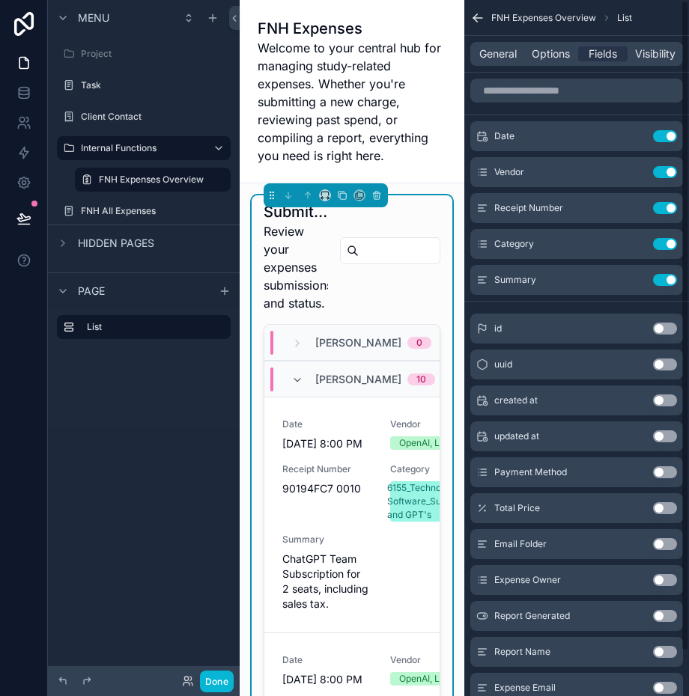
click at [385, 383] on div "[PERSON_NAME] 10" at bounding box center [351, 379] width 175 height 36
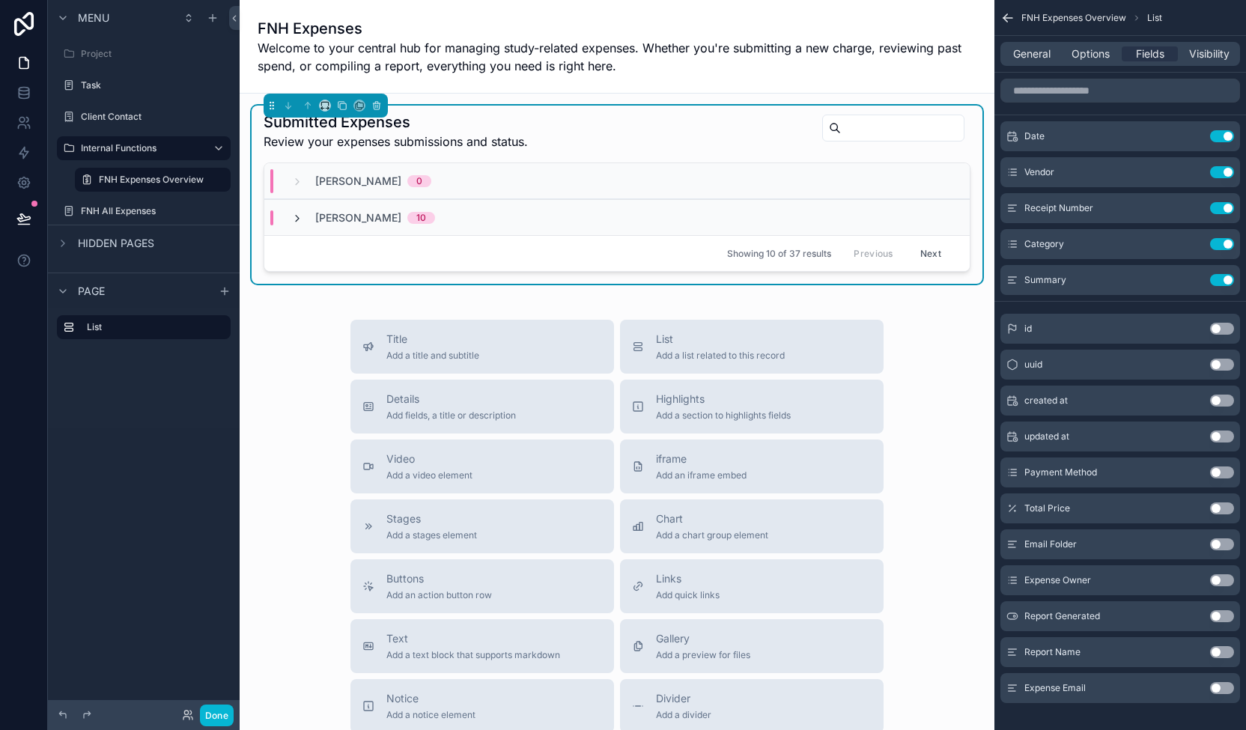
click at [302, 215] on icon "scrollable content" at bounding box center [297, 219] width 12 height 12
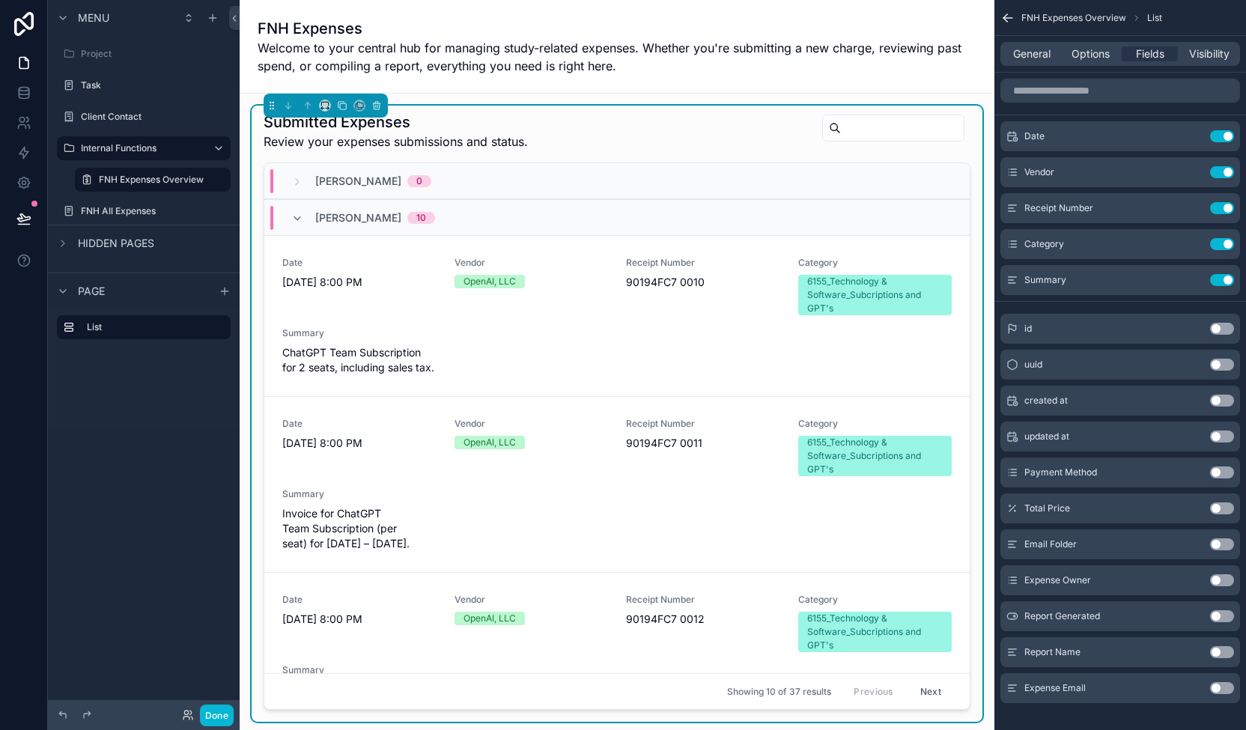
drag, startPoint x: 959, startPoint y: 263, endPoint x: 957, endPoint y: 360, distance: 96.6
click at [688, 370] on div "Submitted Expenses Review your expenses submissions and status. [PERSON_NAME] 0…" at bounding box center [617, 414] width 731 height 616
click at [152, 180] on label "FNH Expenses Overview" at bounding box center [151, 180] width 105 height 12
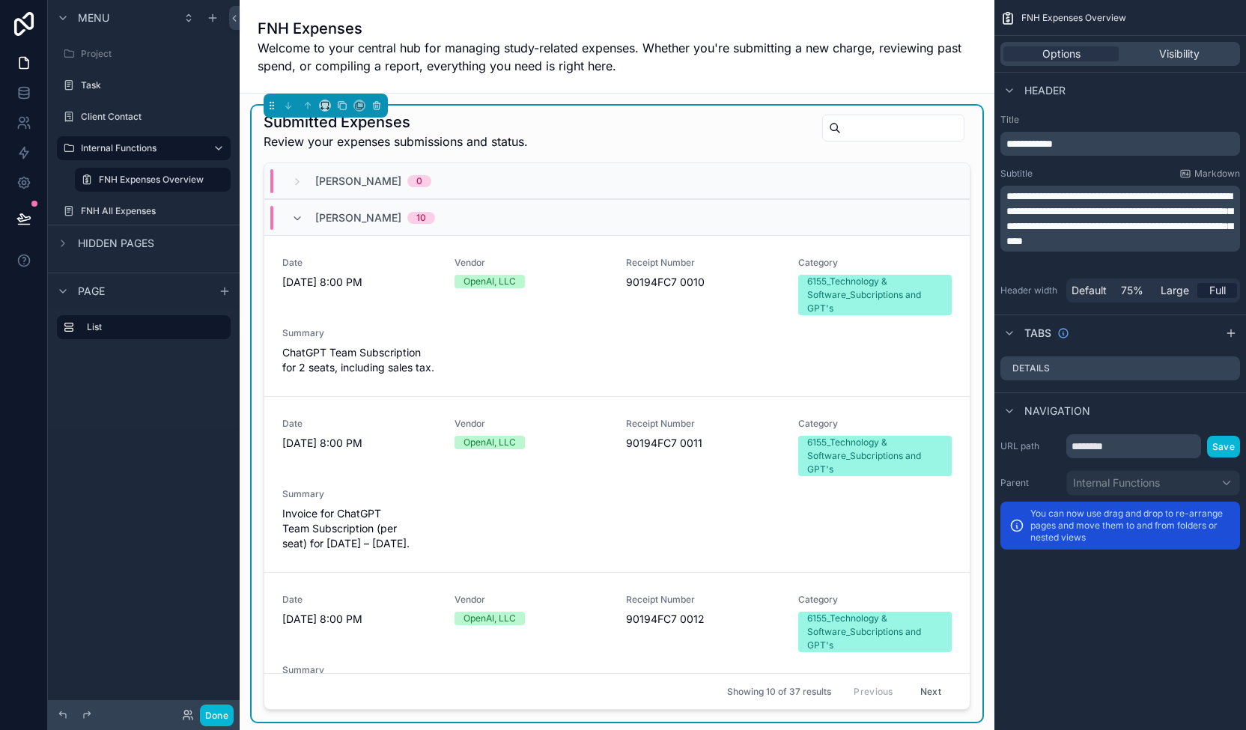
click at [672, 66] on span "Welcome to your central hub for managing study-related expenses. Whether you're…" at bounding box center [616, 57] width 719 height 36
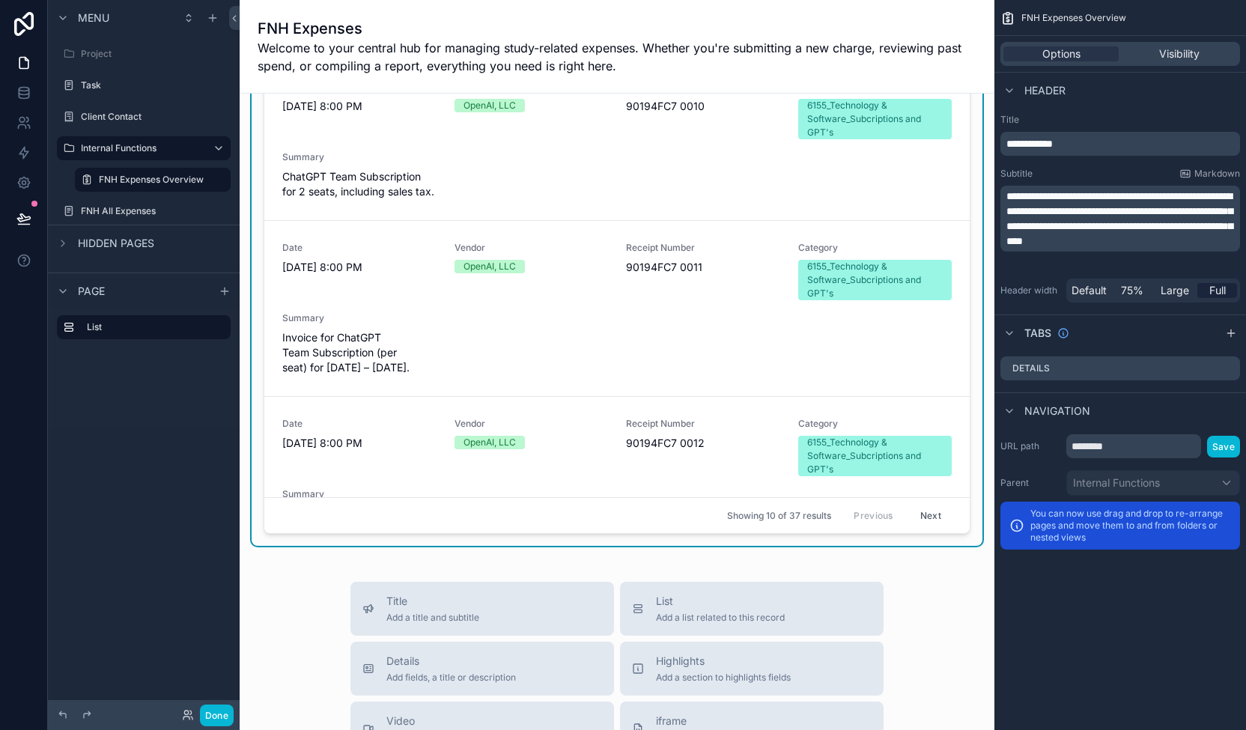
scroll to position [335, 0]
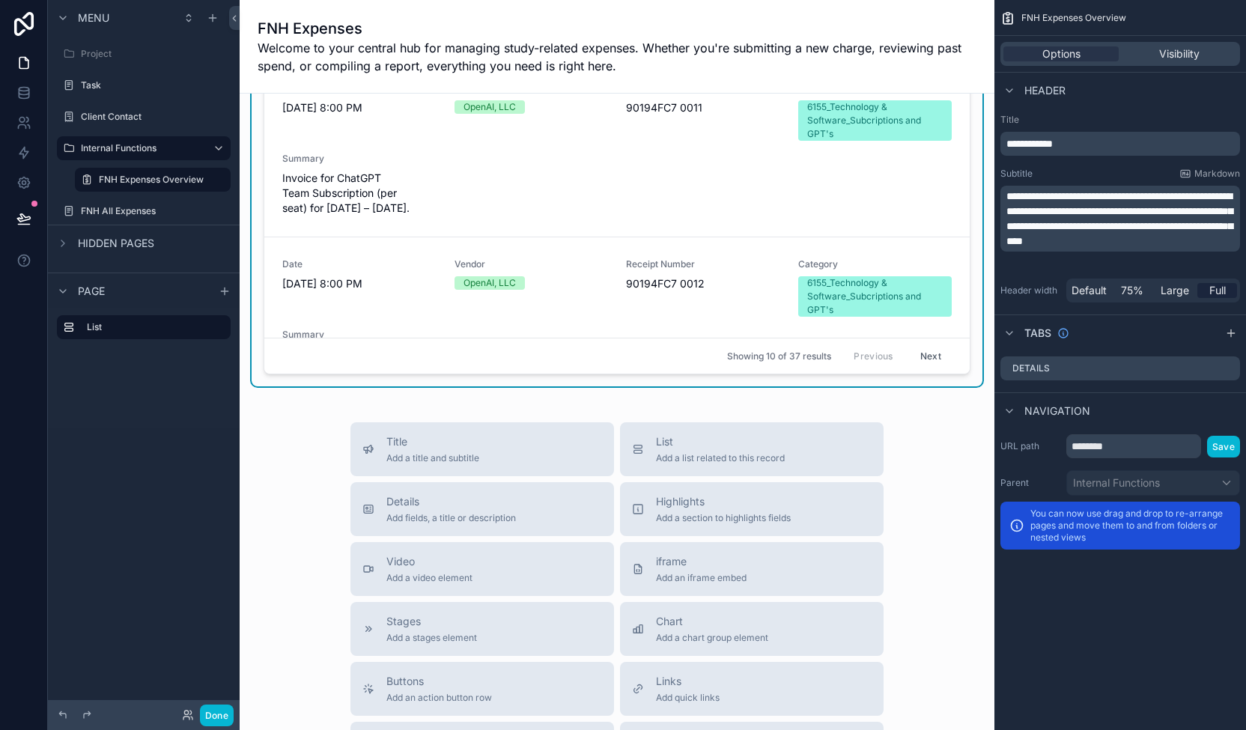
click at [688, 387] on div "Submitted Expenses Review your expenses submissions and status. [PERSON_NAME] 0…" at bounding box center [617, 416] width 755 height 1317
click at [688, 559] on div "iframe Add an iframe embed" at bounding box center [752, 569] width 240 height 30
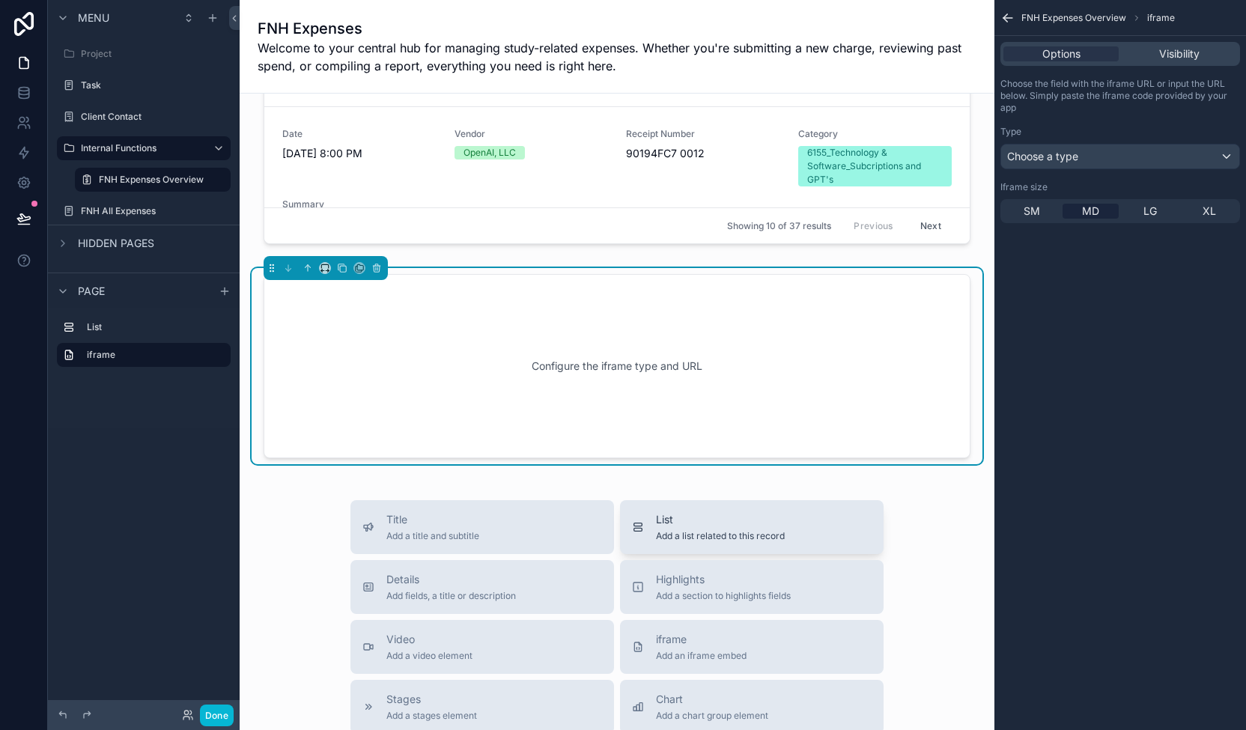
scroll to position [466, 0]
click at [621, 353] on div "Configure the iframe type and URL" at bounding box center [616, 365] width 657 height 135
click at [352, 329] on div "Configure the iframe type and URL" at bounding box center [616, 365] width 657 height 135
click at [641, 399] on div "Configure the iframe type and URL" at bounding box center [616, 365] width 657 height 135
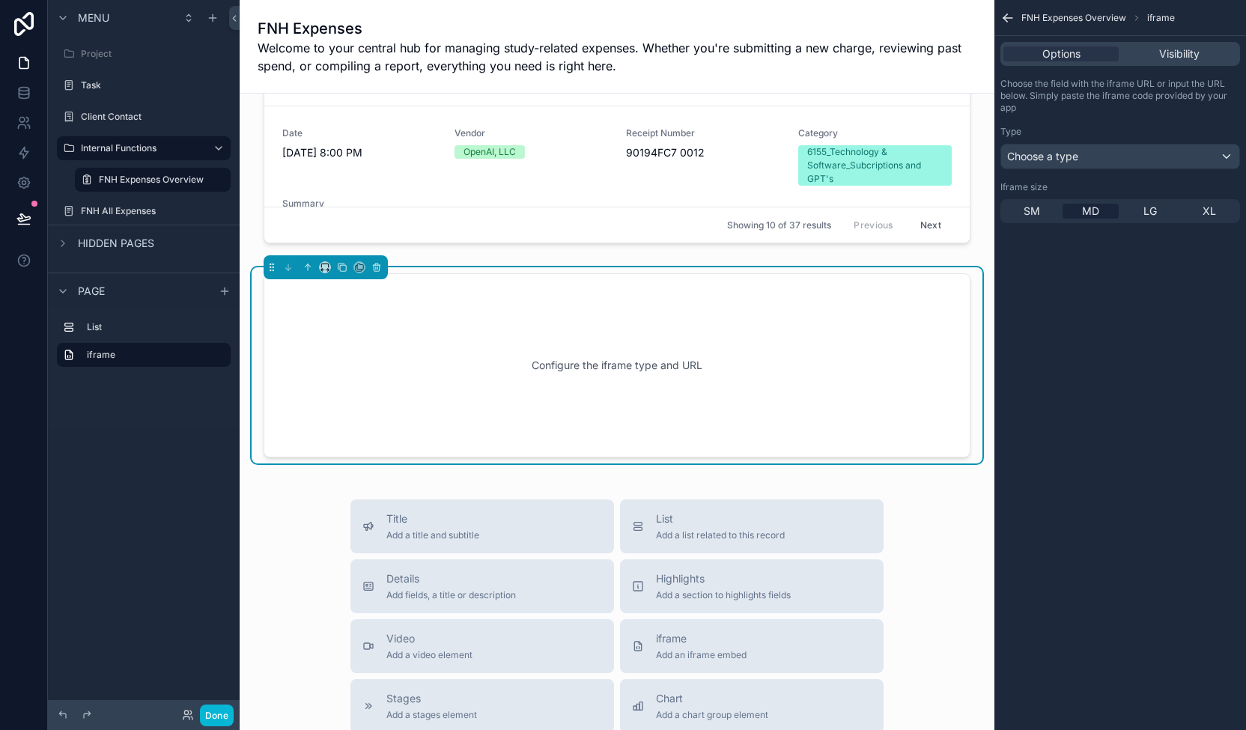
click at [668, 351] on div "Configure the iframe type and URL" at bounding box center [616, 365] width 657 height 135
click at [688, 209] on span "LG" at bounding box center [1149, 211] width 13 height 15
click at [688, 208] on span "SM" at bounding box center [1031, 211] width 16 height 15
click at [688, 210] on div "LG" at bounding box center [1149, 211] width 56 height 15
click at [688, 49] on span "Visibility" at bounding box center [1179, 53] width 40 height 15
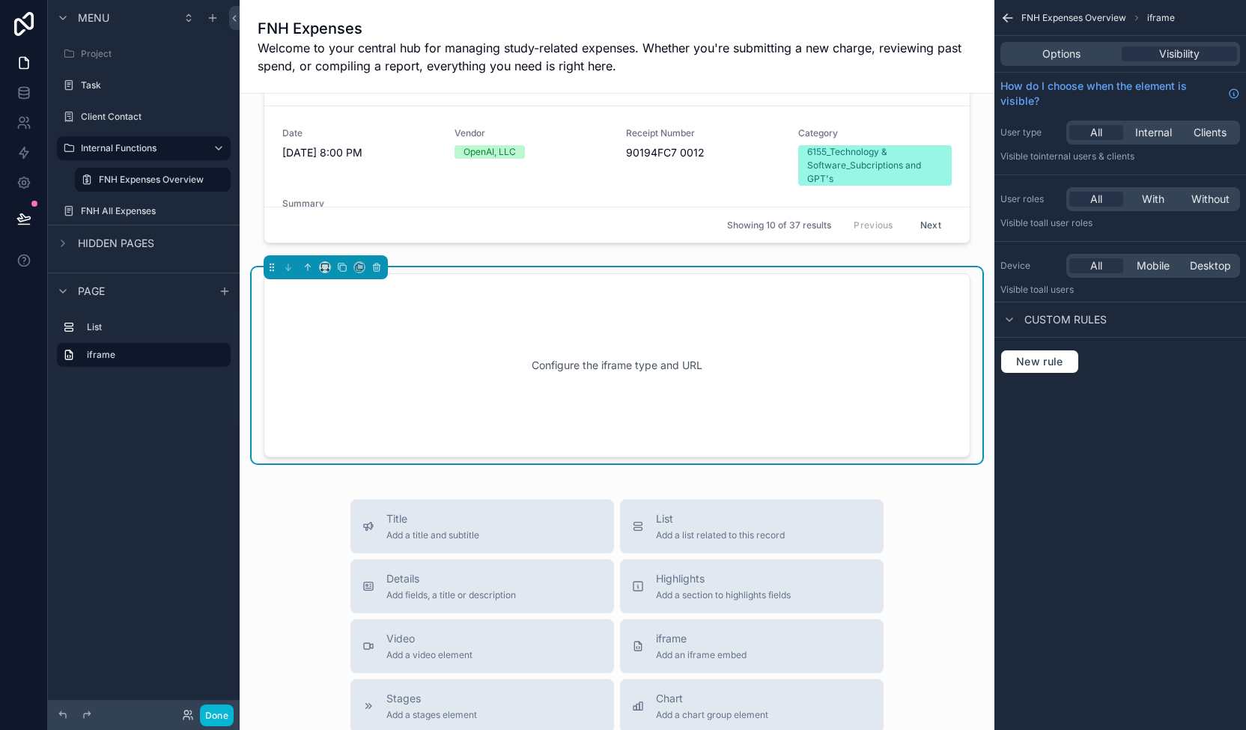
click at [594, 355] on div "Configure the iframe type and URL" at bounding box center [616, 365] width 657 height 135
click at [594, 354] on div "Configure the iframe type and URL" at bounding box center [616, 365] width 657 height 135
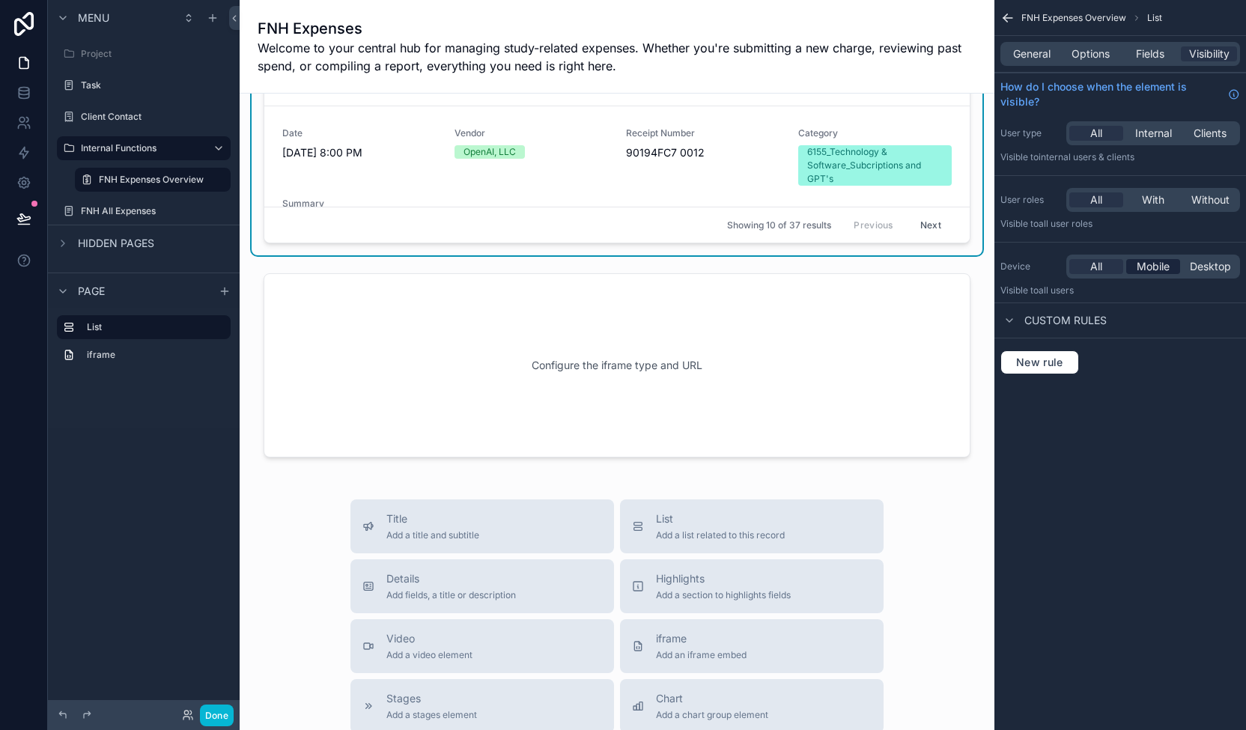
click at [688, 266] on span "Mobile" at bounding box center [1152, 266] width 33 height 15
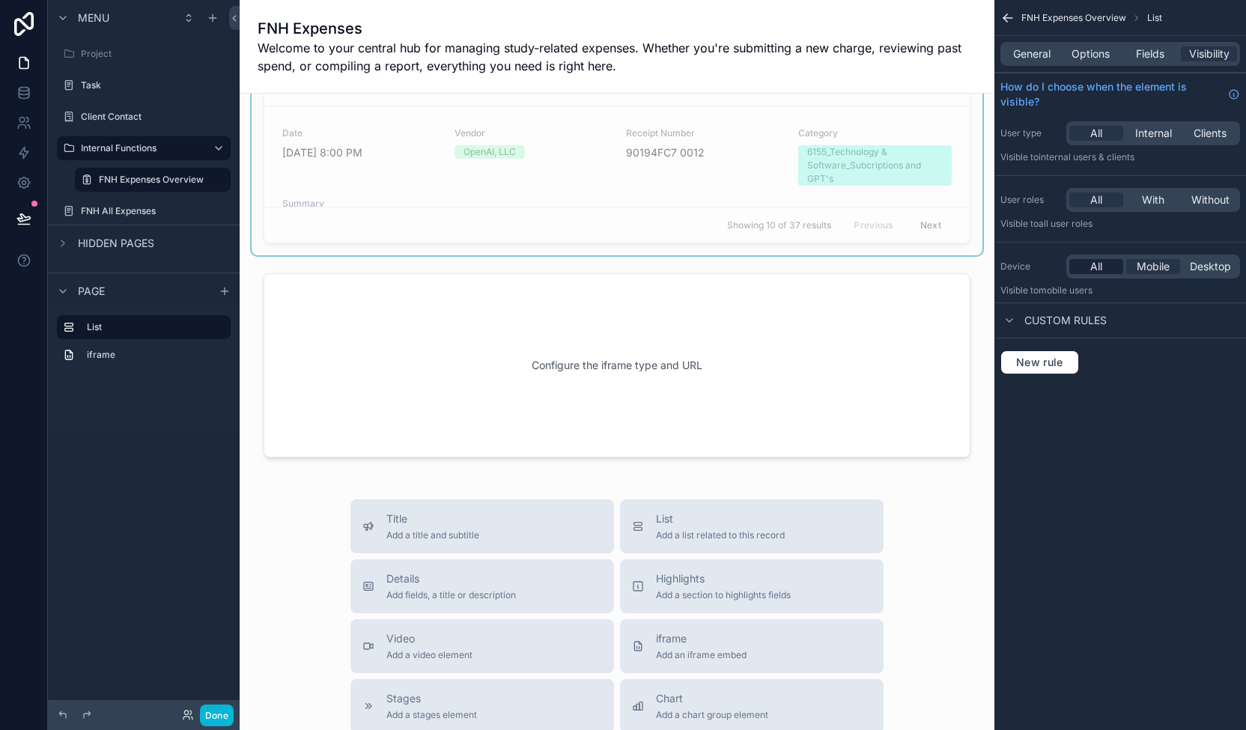
click at [688, 267] on span "All" at bounding box center [1096, 266] width 12 height 15
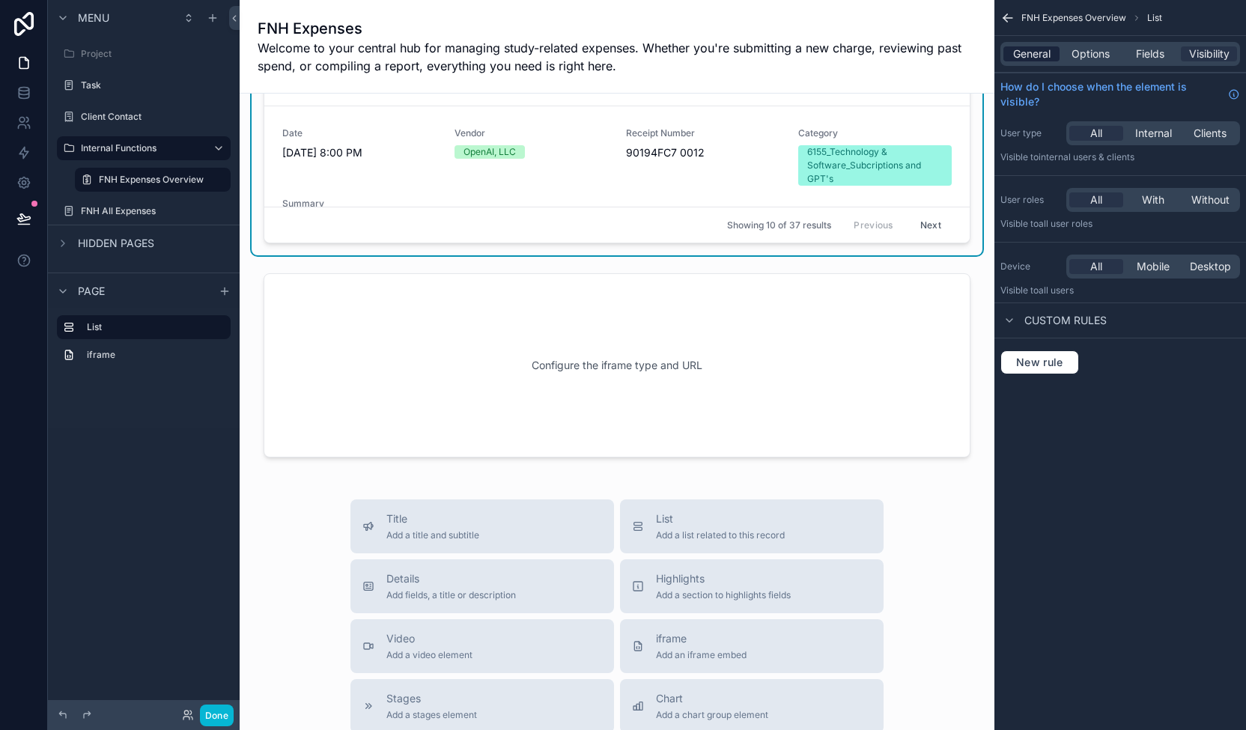
click at [688, 58] on span "General" at bounding box center [1031, 53] width 37 height 15
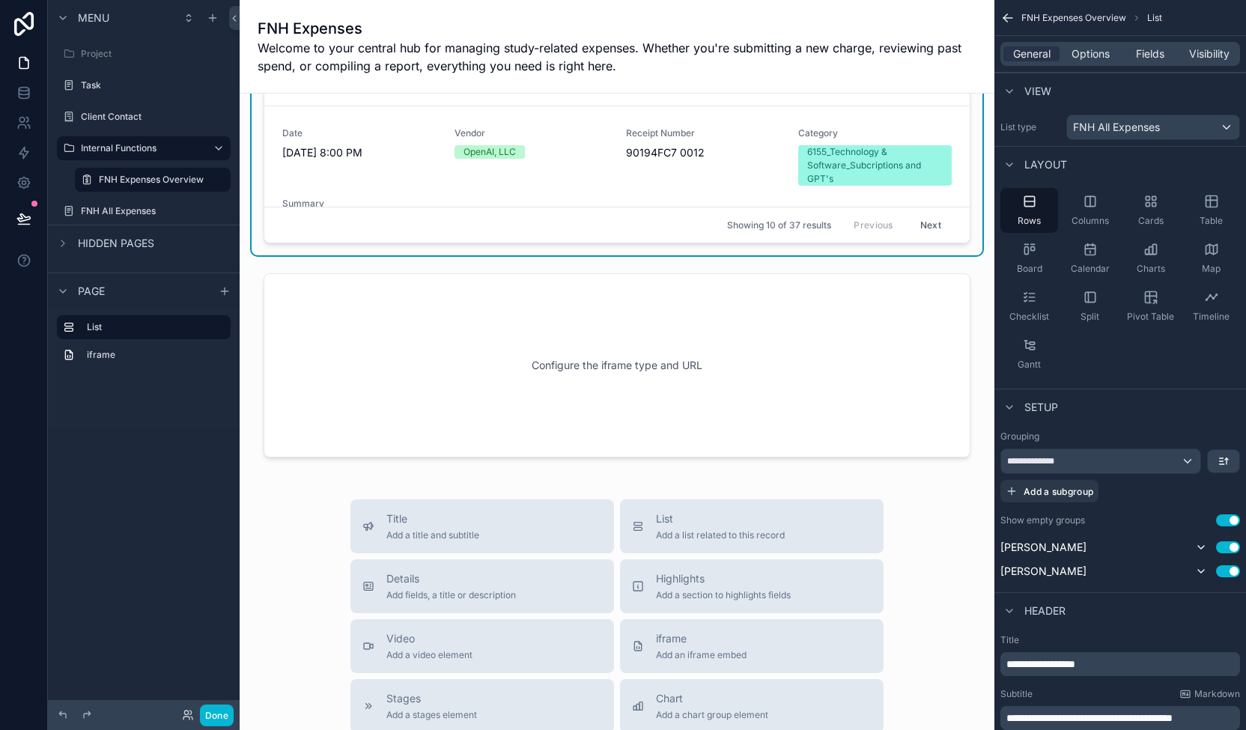
click at [688, 622] on div "Header" at bounding box center [1120, 610] width 252 height 36
click at [688, 50] on span "Options" at bounding box center [1090, 53] width 38 height 15
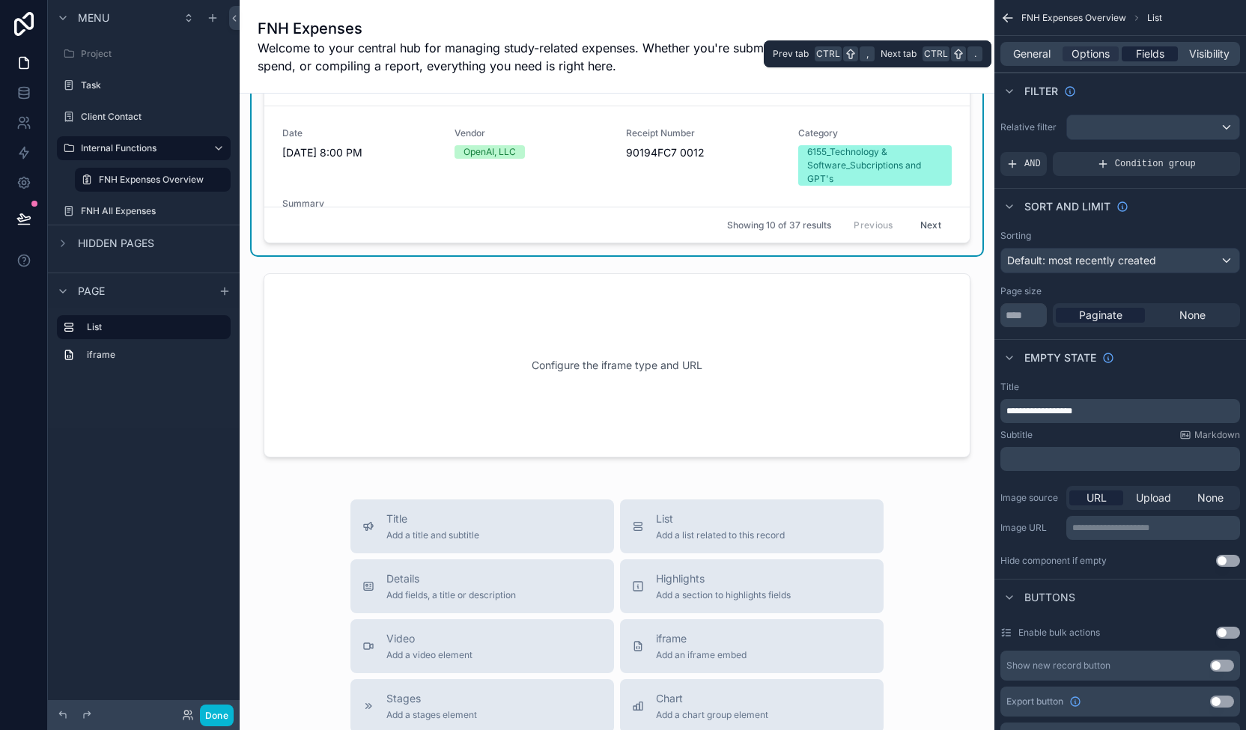
click at [688, 55] on span "Fields" at bounding box center [1150, 53] width 28 height 15
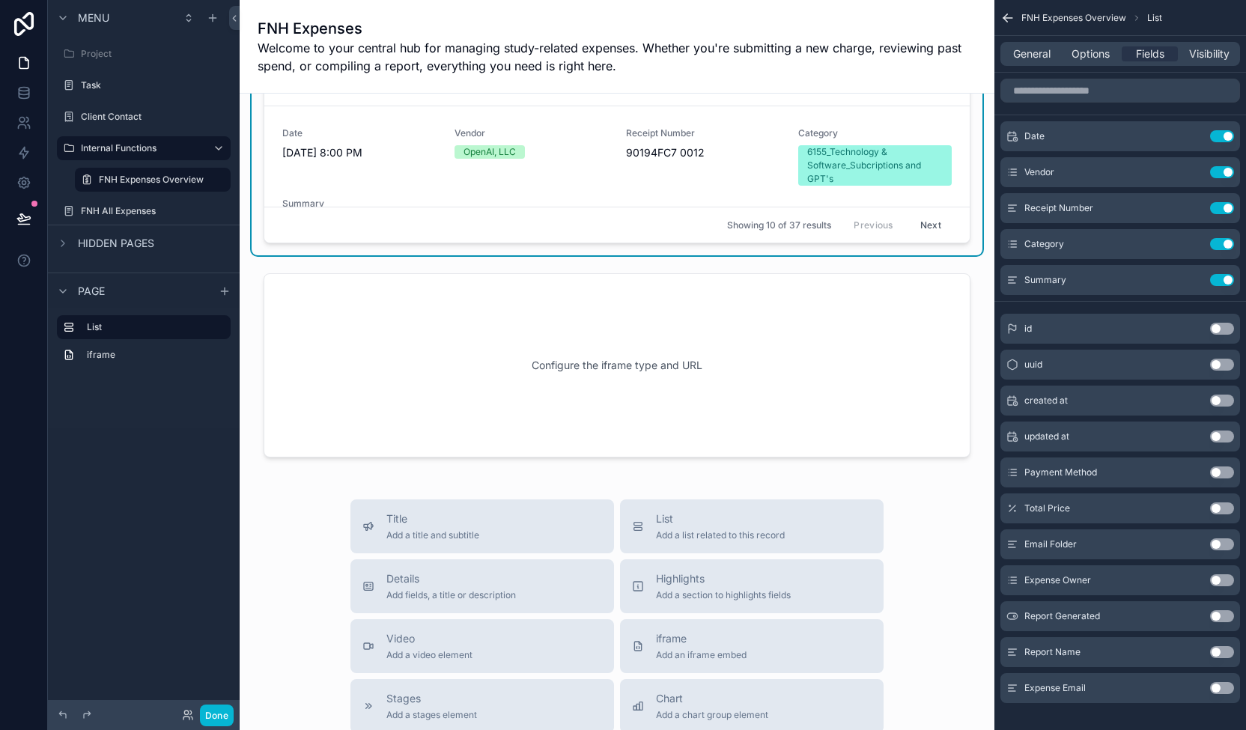
click at [688, 507] on button "Use setting" at bounding box center [1222, 508] width 24 height 12
click at [688, 205] on button "Use setting" at bounding box center [1222, 208] width 24 height 12
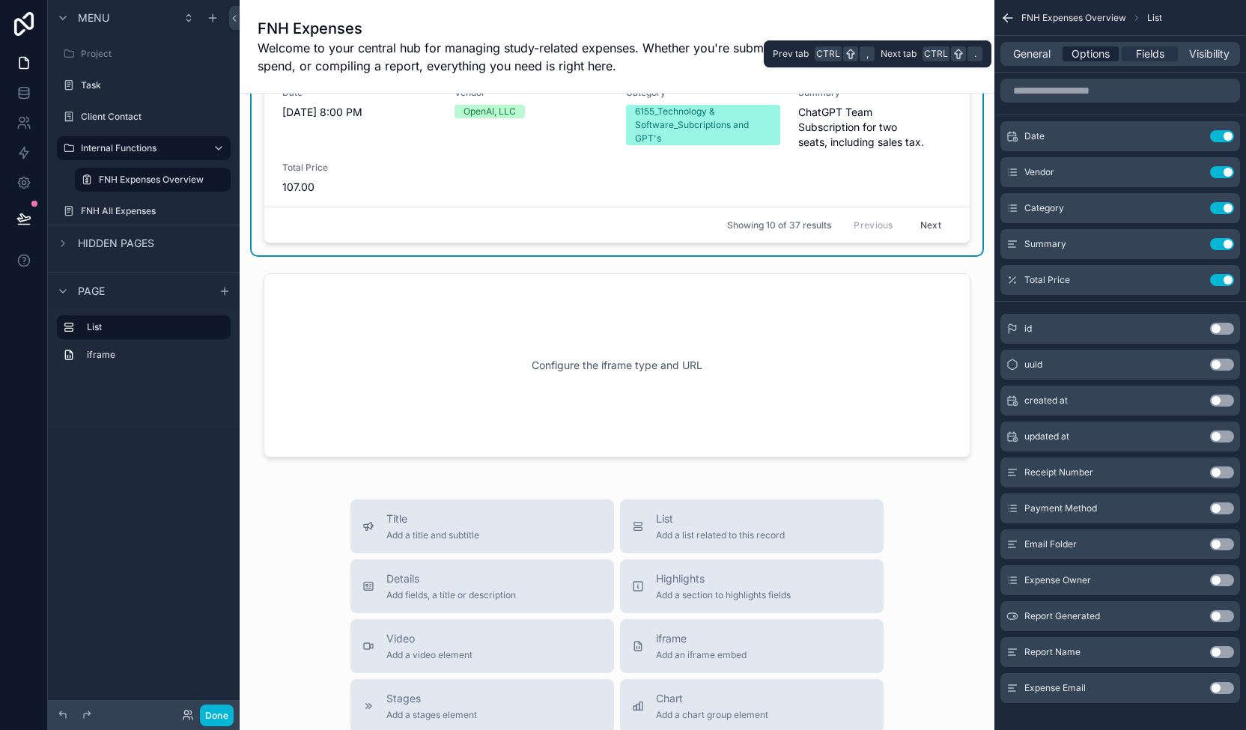
click at [688, 55] on span "Options" at bounding box center [1090, 53] width 38 height 15
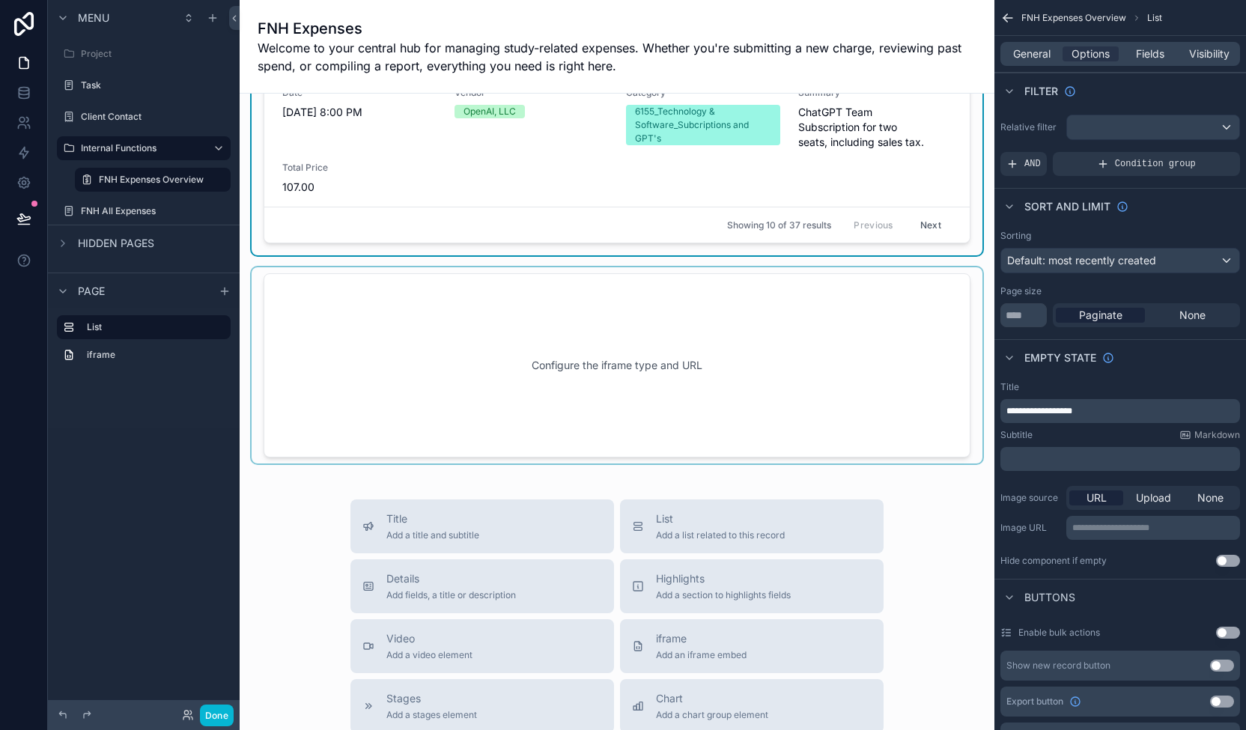
click at [608, 306] on div "scrollable content" at bounding box center [617, 365] width 731 height 196
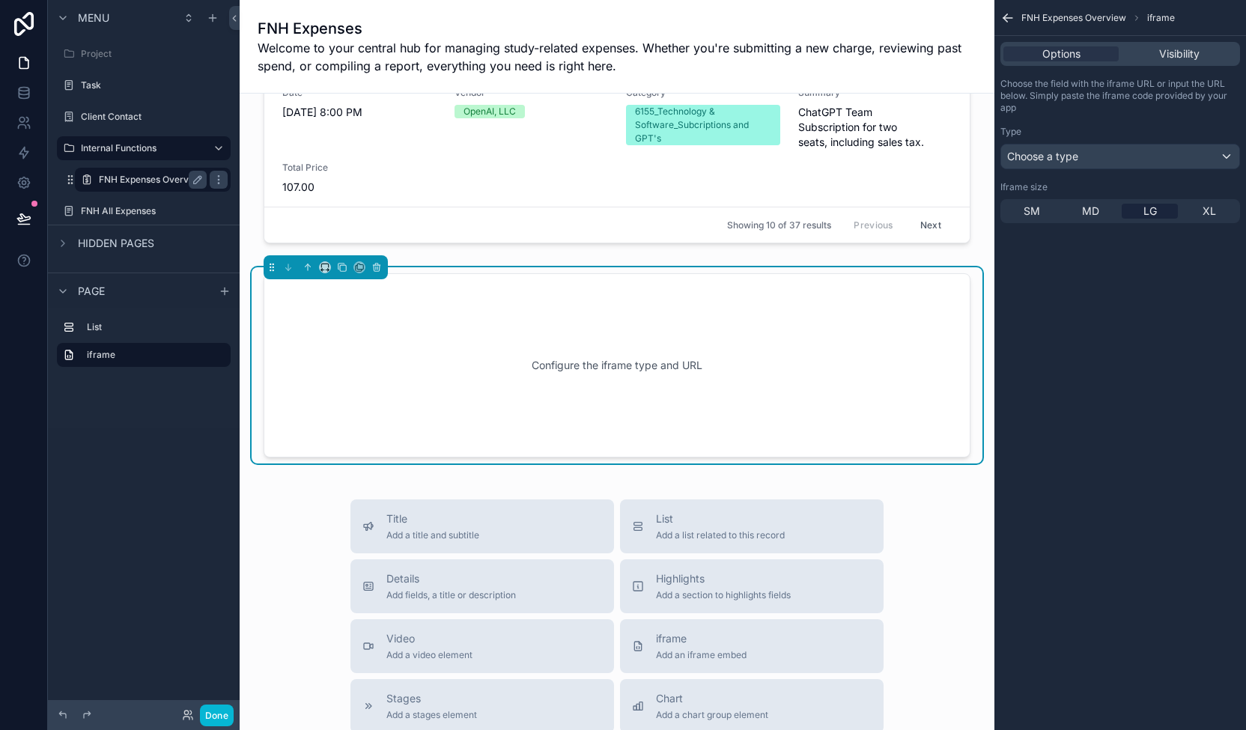
click at [161, 179] on label "FNH Expenses Overview" at bounding box center [151, 180] width 105 height 12
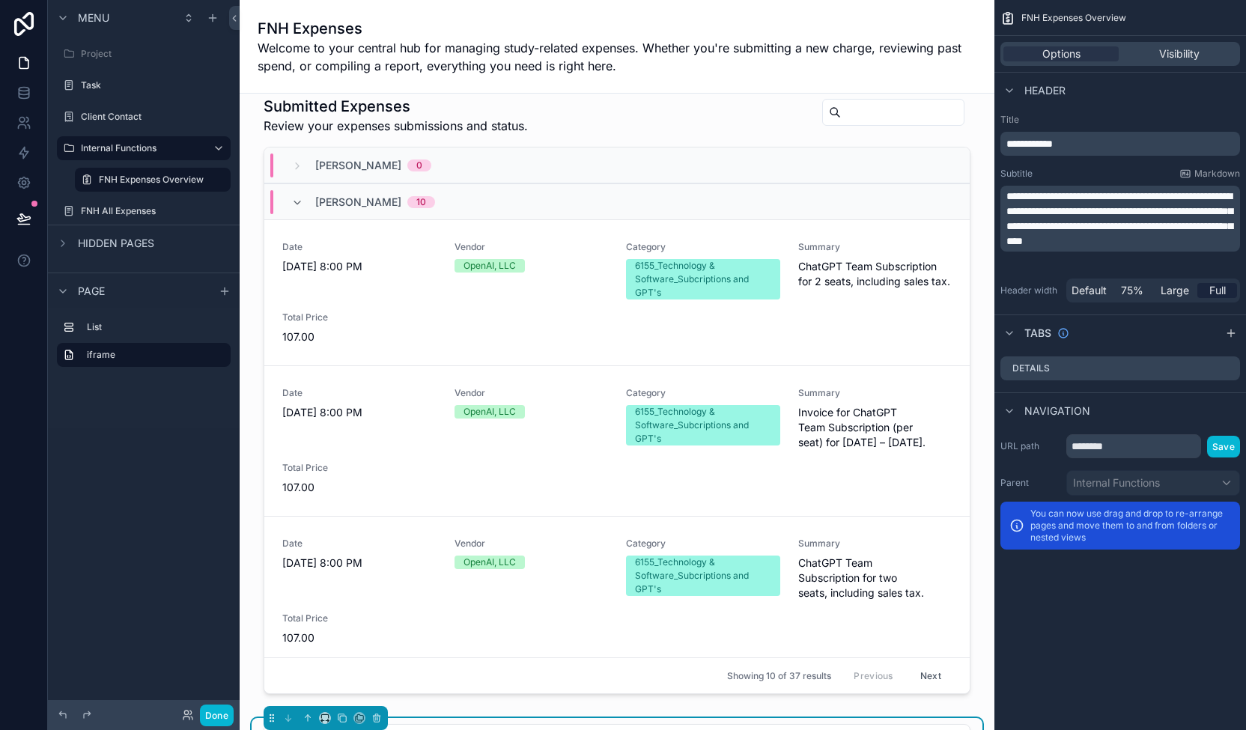
scroll to position [0, 0]
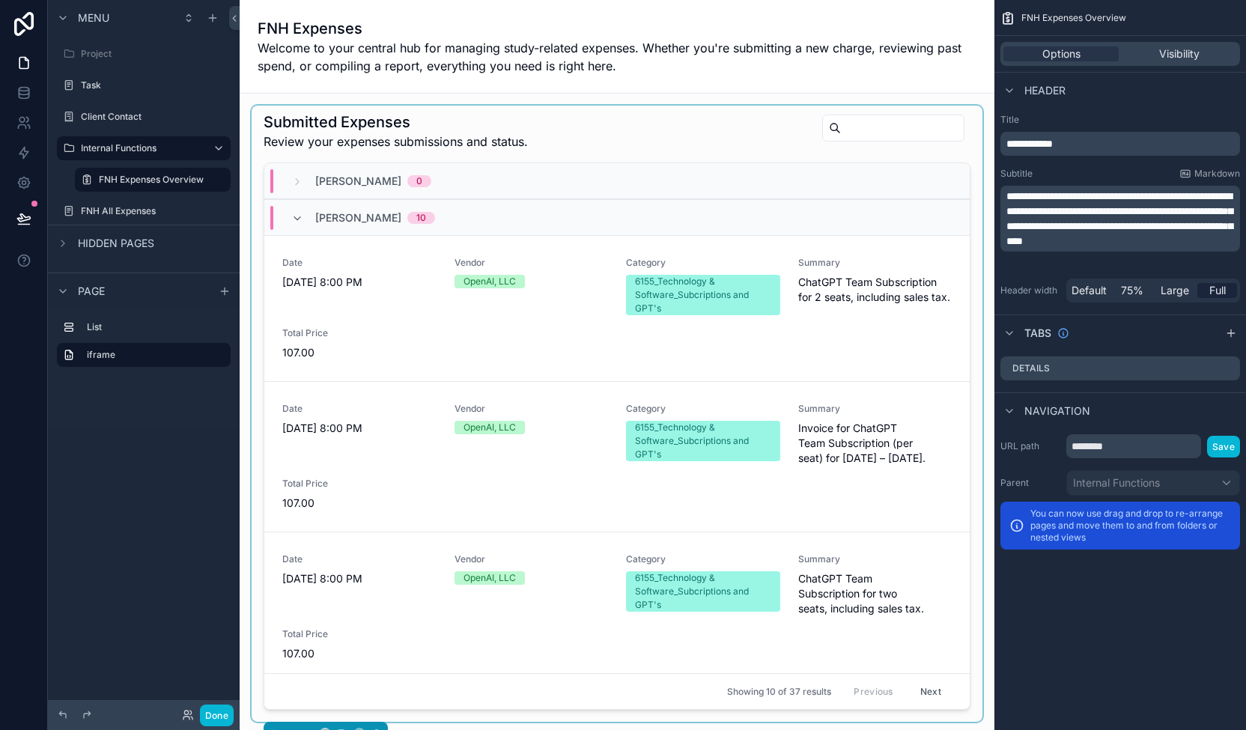
click at [688, 126] on div "scrollable content" at bounding box center [617, 414] width 731 height 616
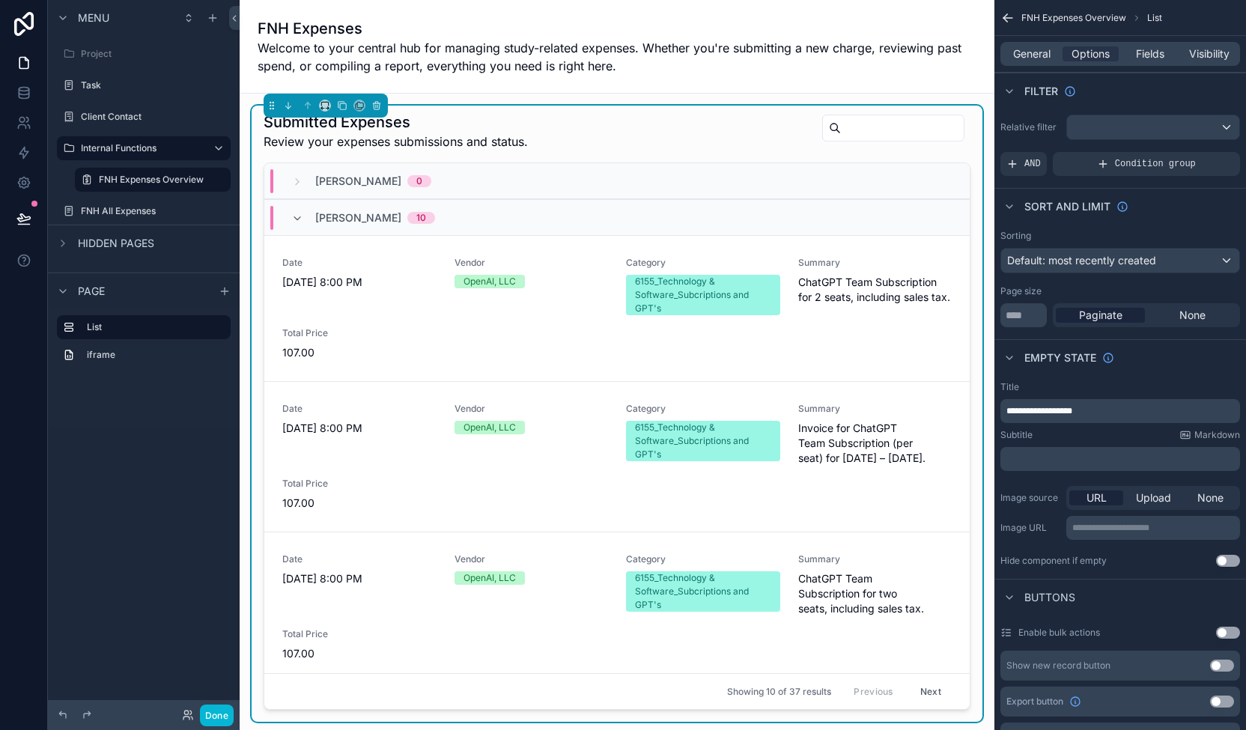
click at [669, 131] on div "Submitted Expenses Review your expenses submissions and status." at bounding box center [616, 131] width 707 height 39
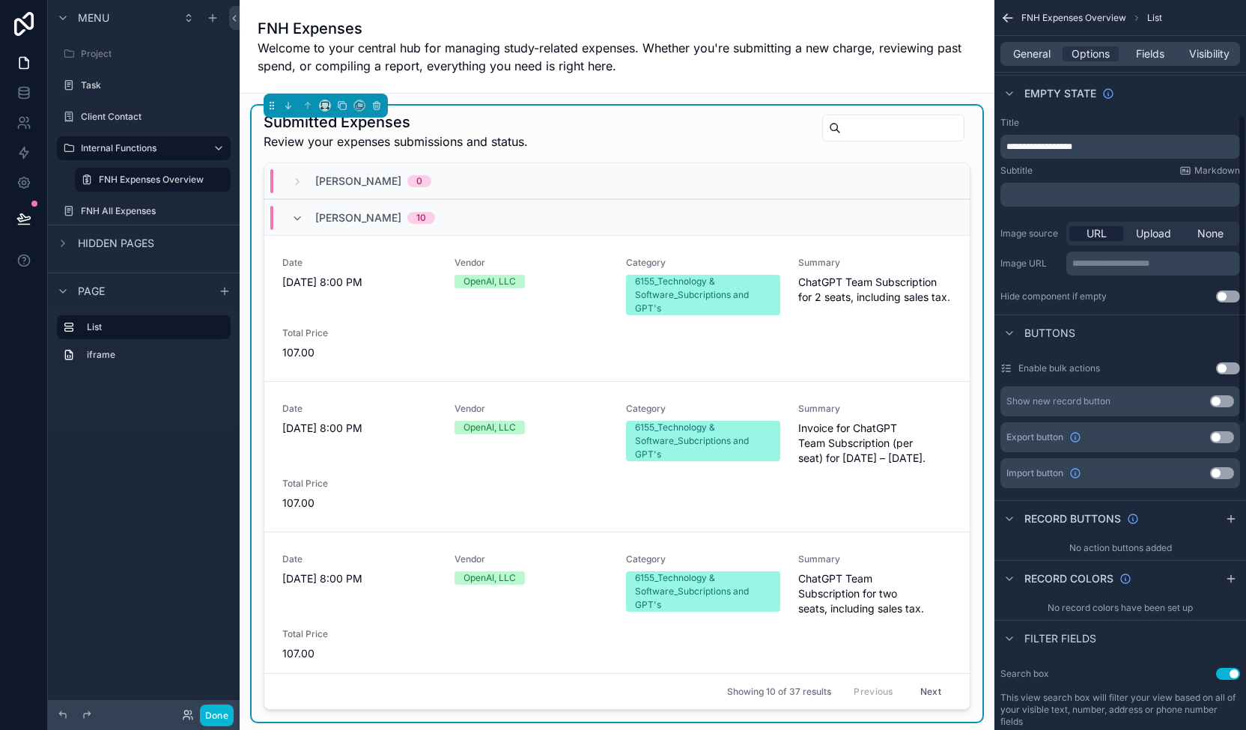
scroll to position [273, 0]
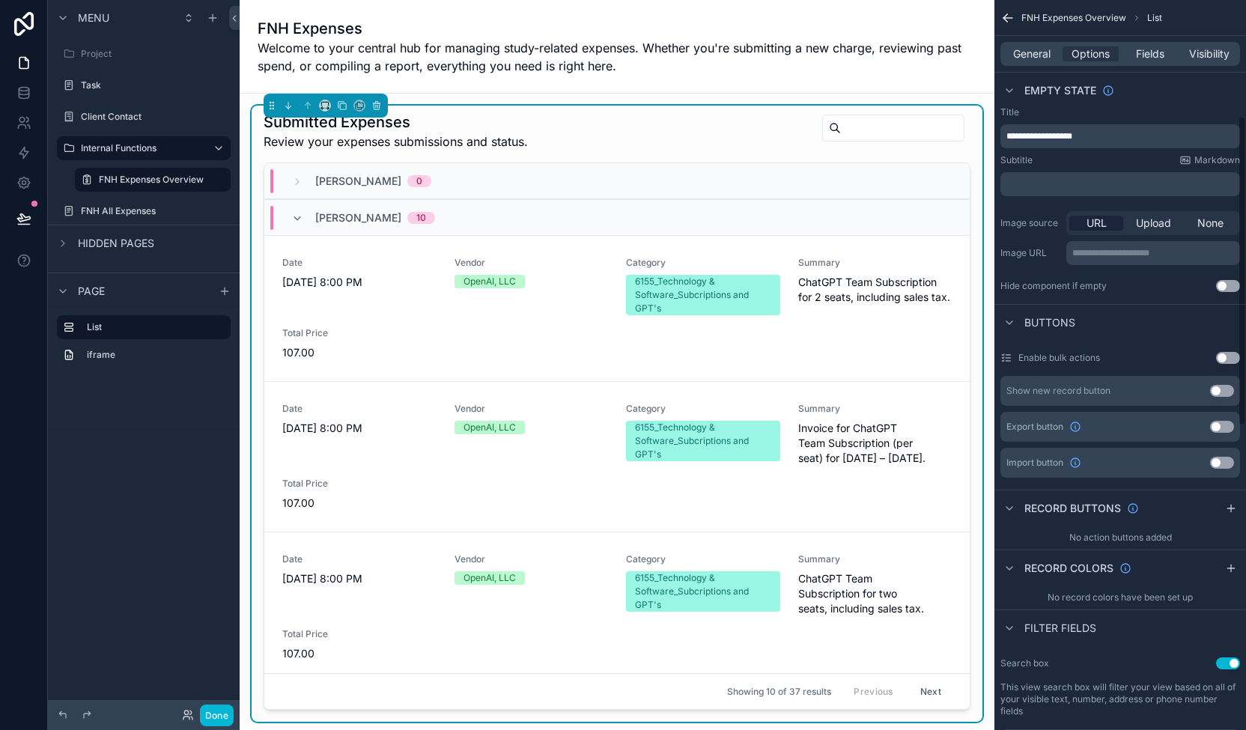
drag, startPoint x: 1245, startPoint y: 106, endPoint x: 1153, endPoint y: 79, distance: 95.9
click at [688, 207] on div "**********" at bounding box center [1120, 365] width 252 height 730
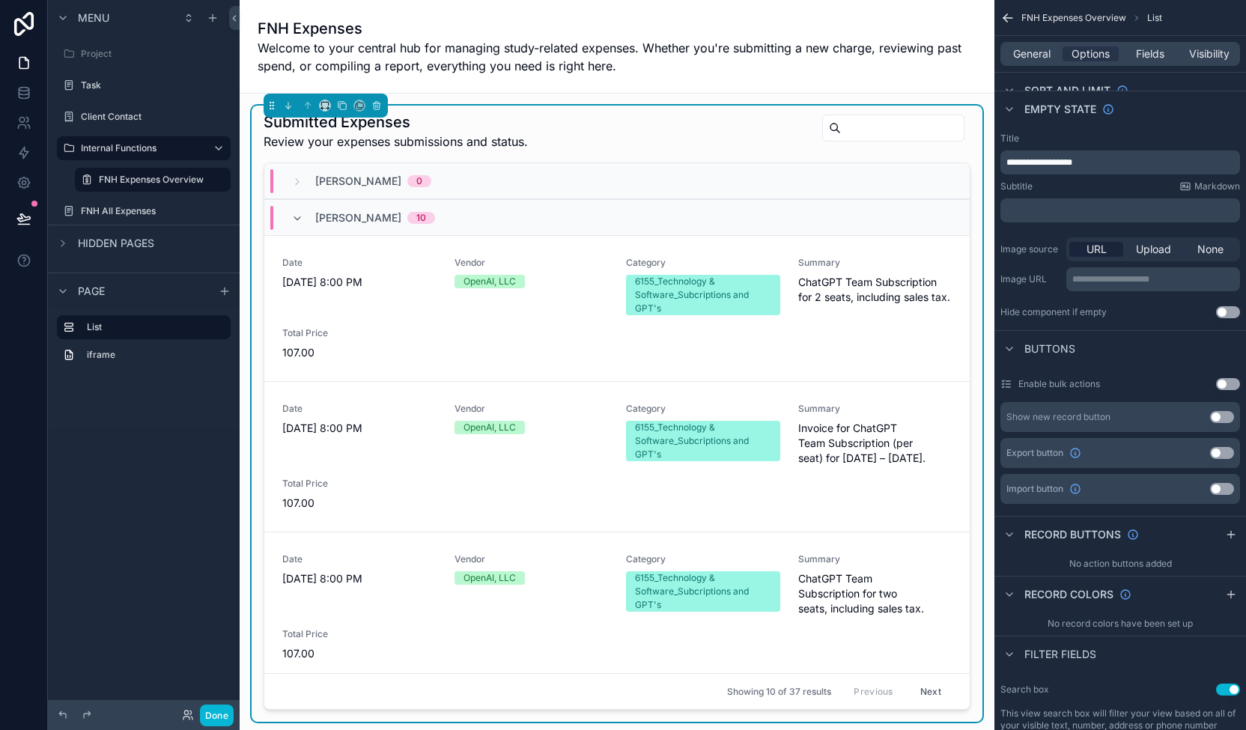
click at [494, 84] on div "FNH Expenses Welcome to your central hub for managing study-related expenses. W…" at bounding box center [616, 46] width 719 height 93
click at [688, 414] on button "Use setting" at bounding box center [1222, 417] width 24 height 12
click at [688, 417] on div "Show new record button Use setting" at bounding box center [1120, 417] width 240 height 30
click at [688, 415] on icon "scrollable content" at bounding box center [1197, 416] width 3 height 3
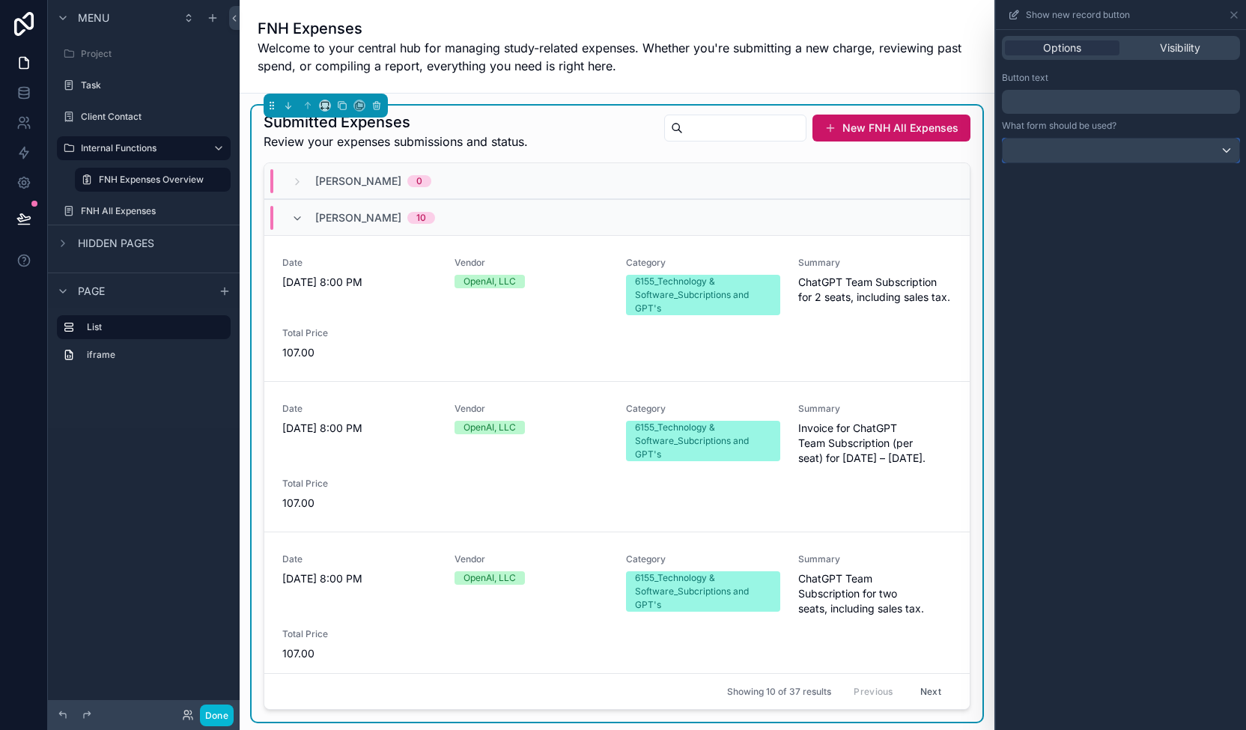
click at [688, 150] on div at bounding box center [1120, 150] width 237 height 24
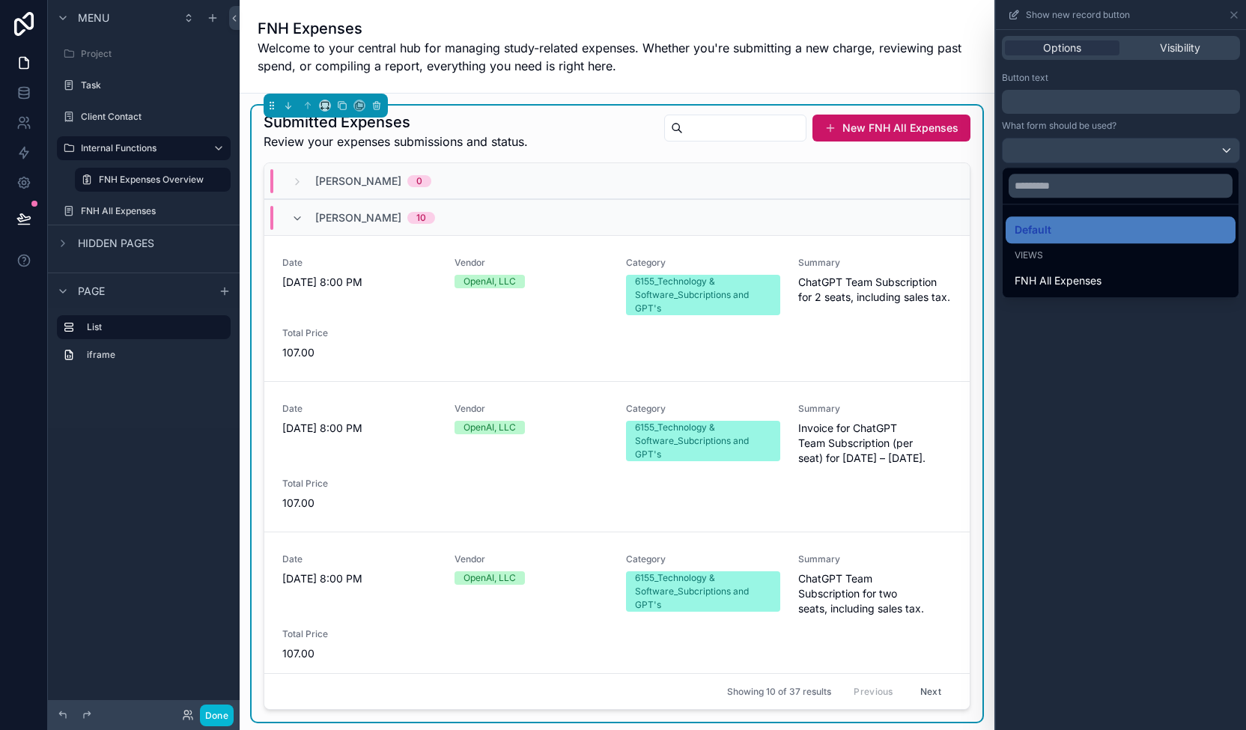
click at [688, 150] on div at bounding box center [1121, 365] width 250 height 730
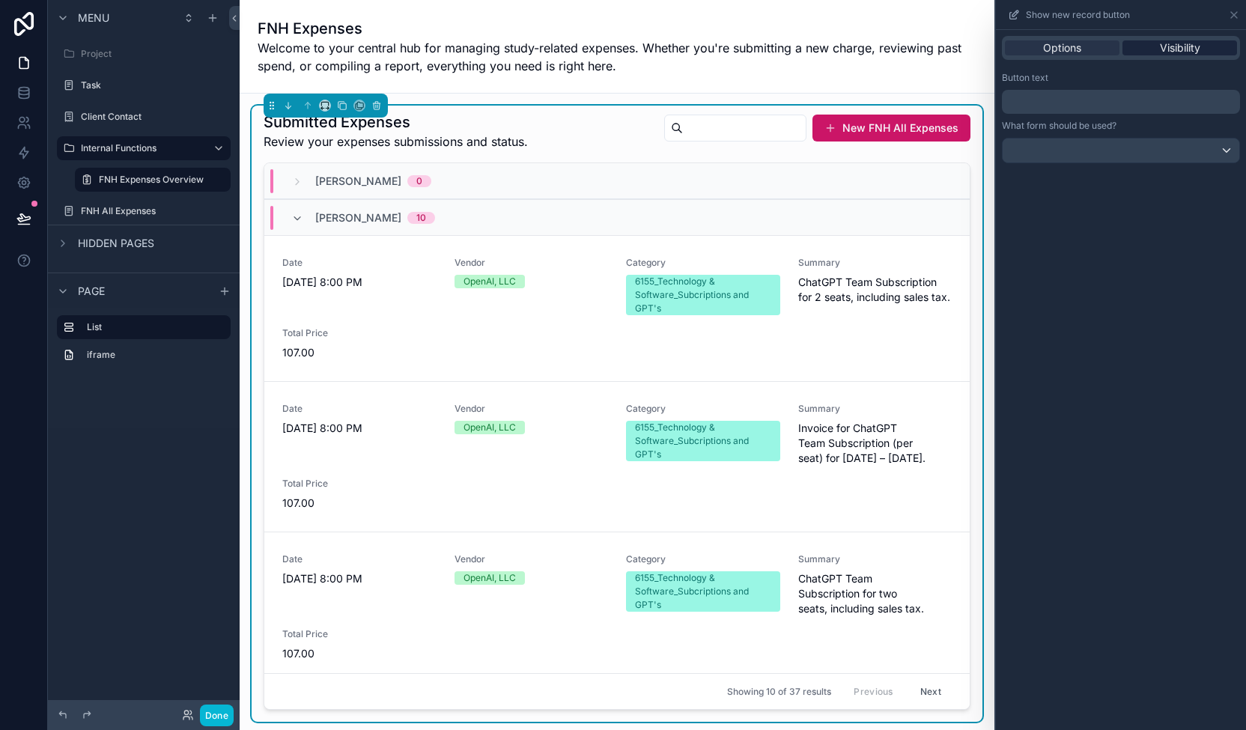
click at [688, 40] on span "Visibility" at bounding box center [1179, 47] width 40 height 15
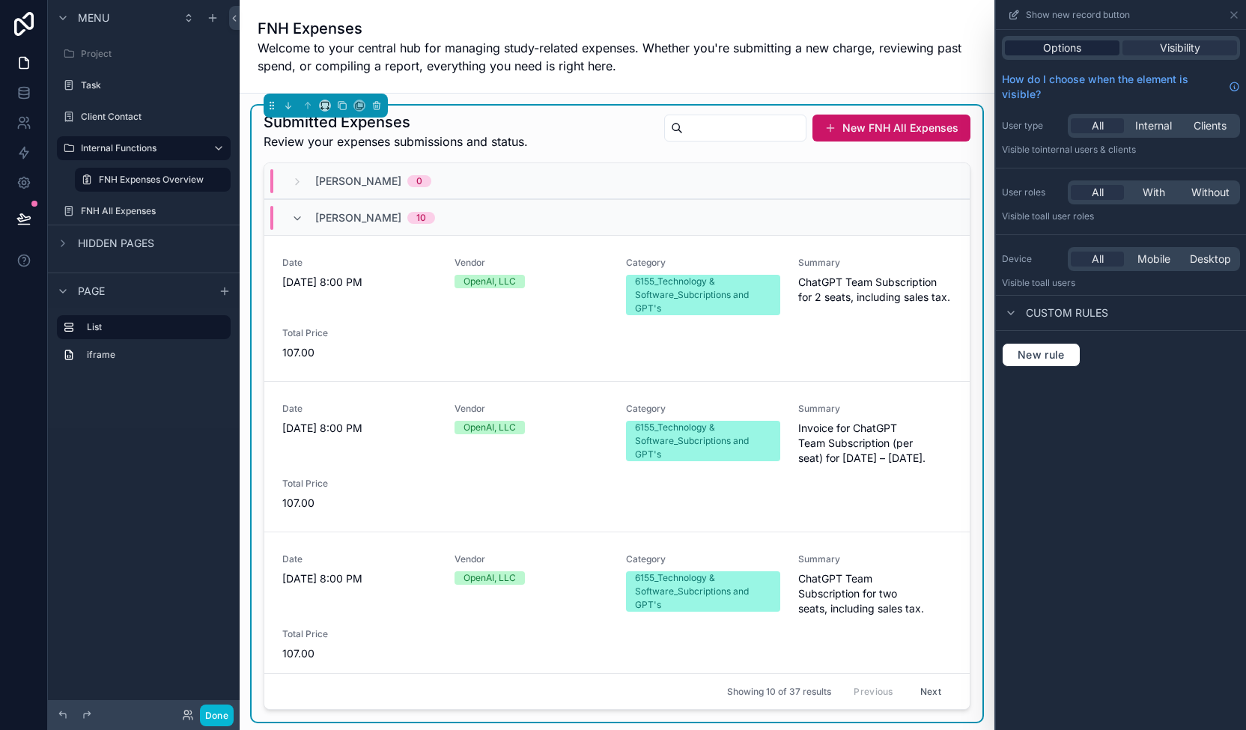
click at [688, 46] on div "Options" at bounding box center [1062, 47] width 115 height 15
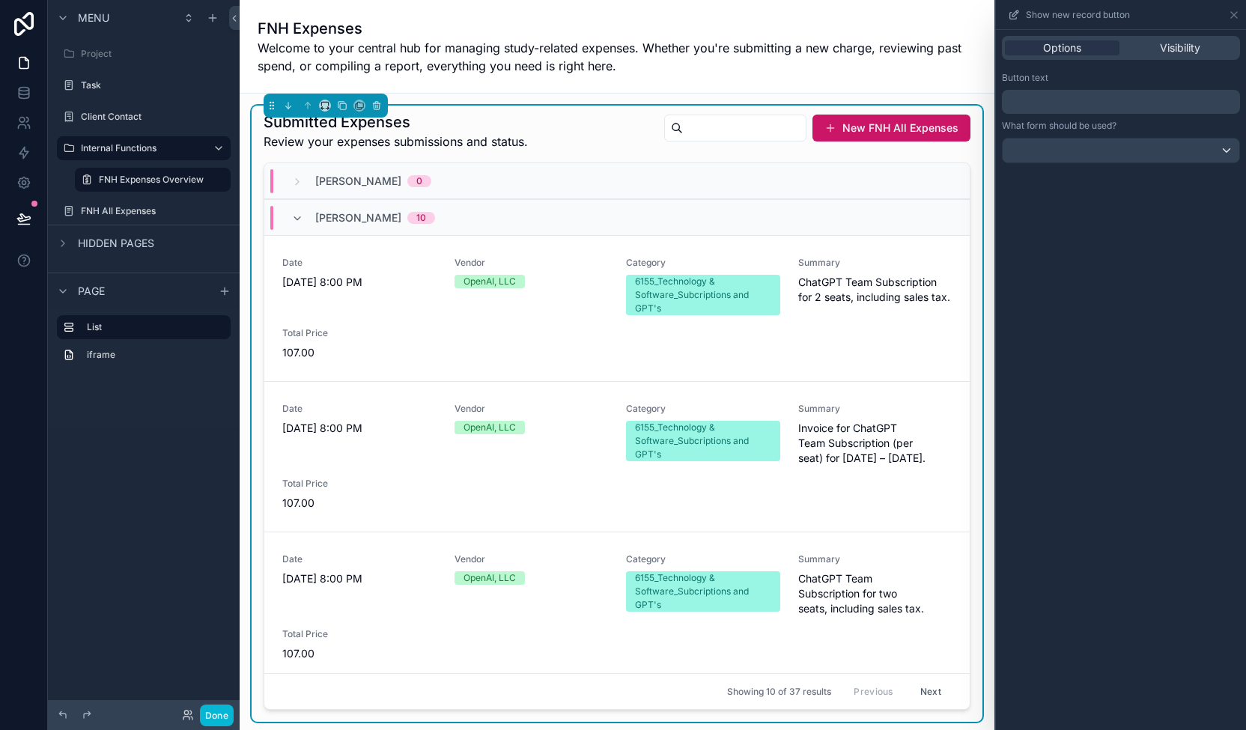
click at [688, 98] on p "﻿" at bounding box center [1122, 102] width 229 height 18
click at [688, 88] on div "Button text ﻿" at bounding box center [1121, 93] width 238 height 42
click at [688, 144] on div at bounding box center [1120, 150] width 237 height 24
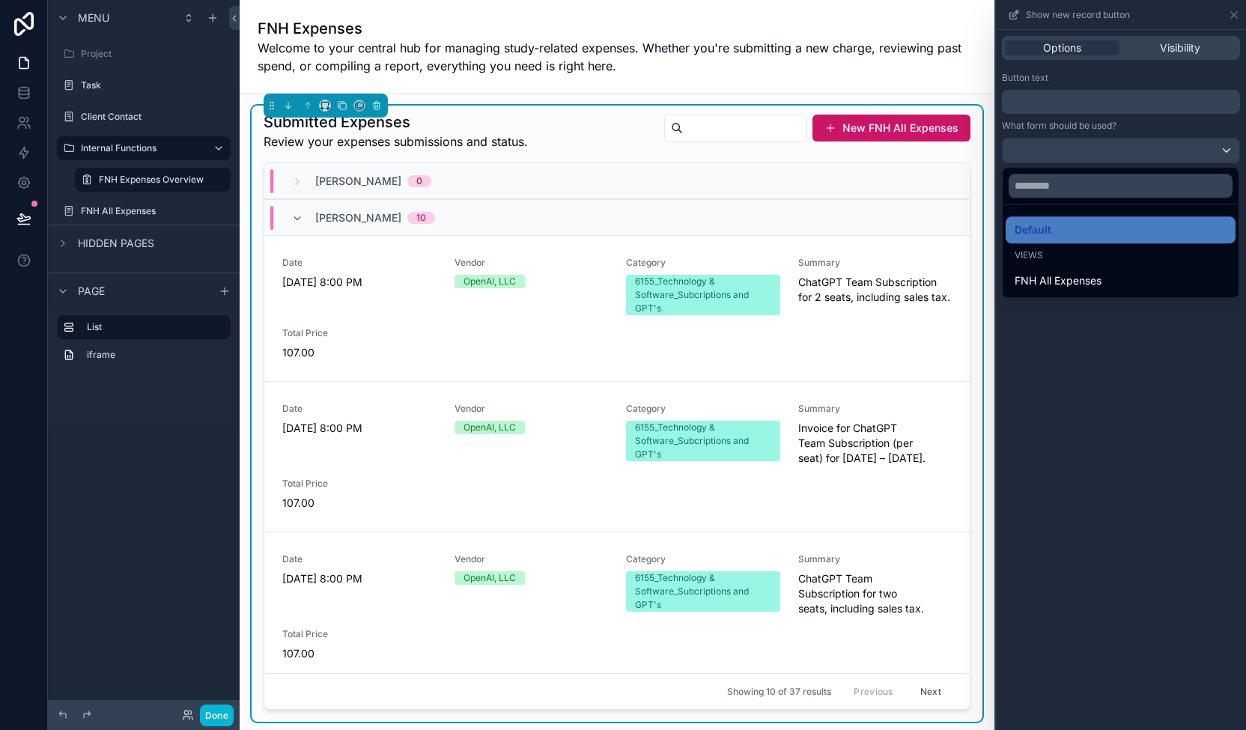
click at [688, 15] on div at bounding box center [1121, 365] width 250 height 730
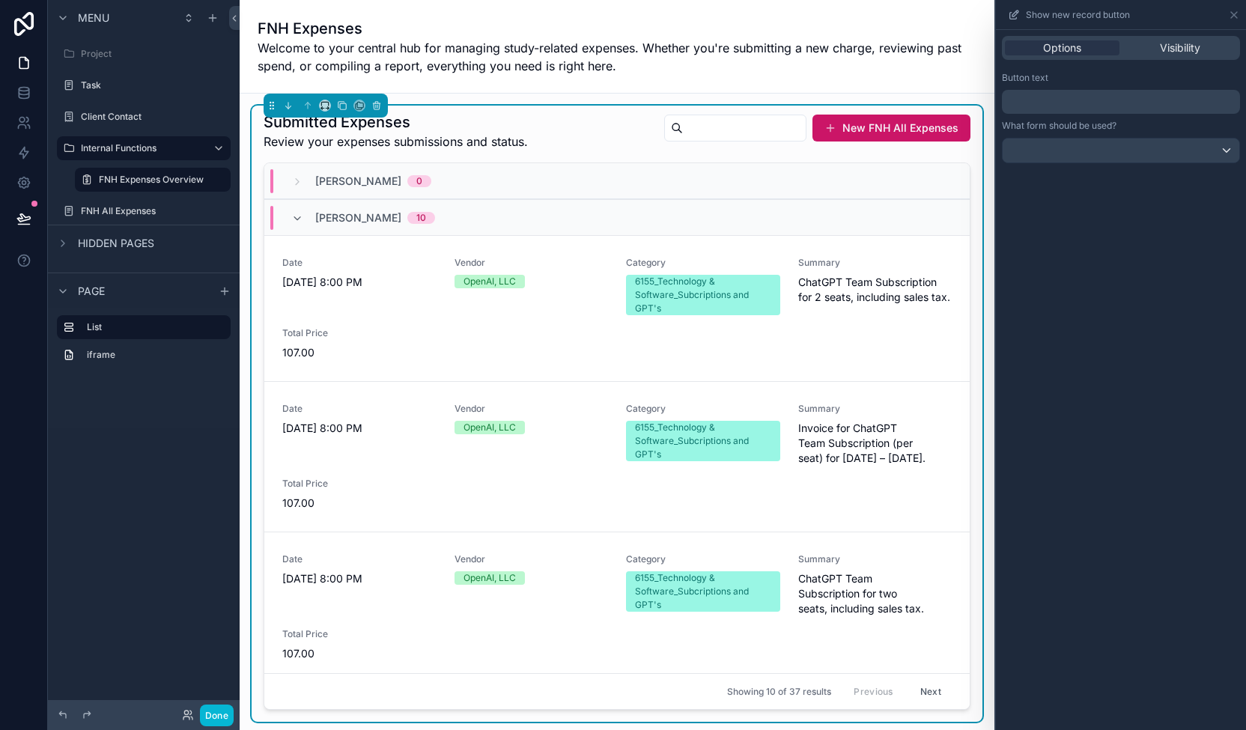
click at [671, 79] on div "FNH Expenses Welcome to your central hub for managing study-related expenses. W…" at bounding box center [616, 46] width 719 height 93
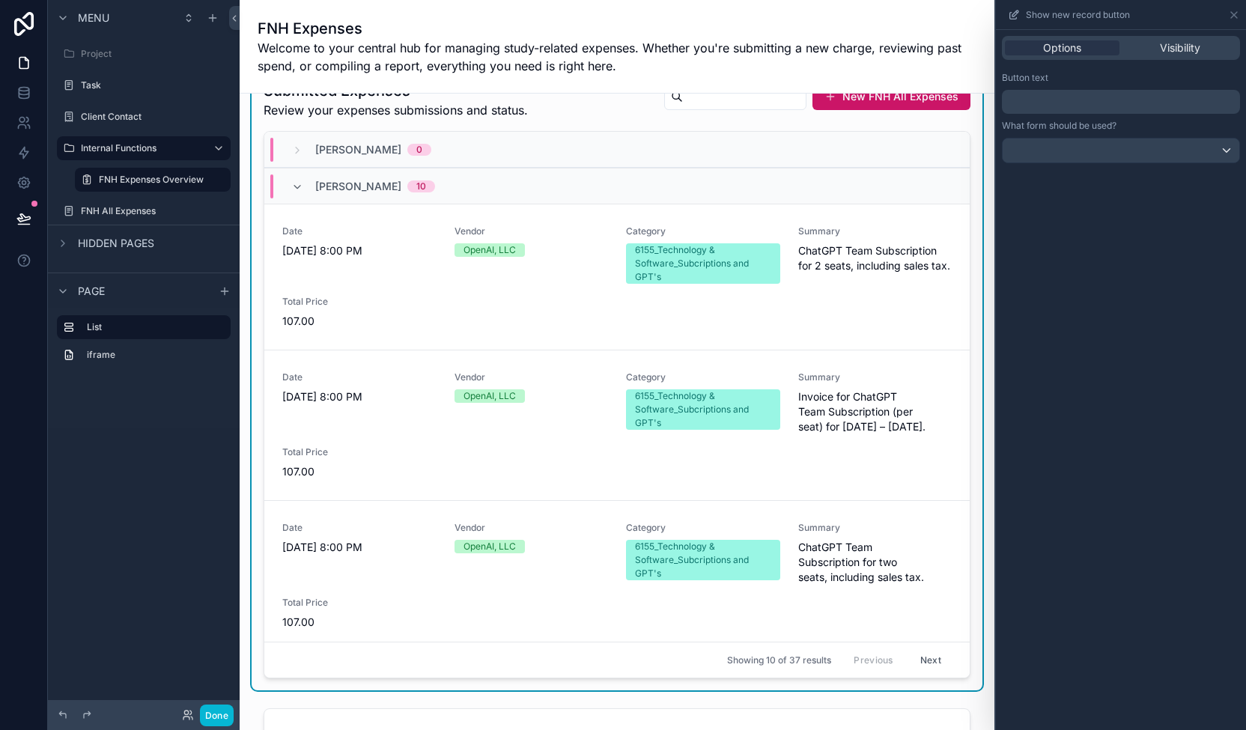
scroll to position [0, 0]
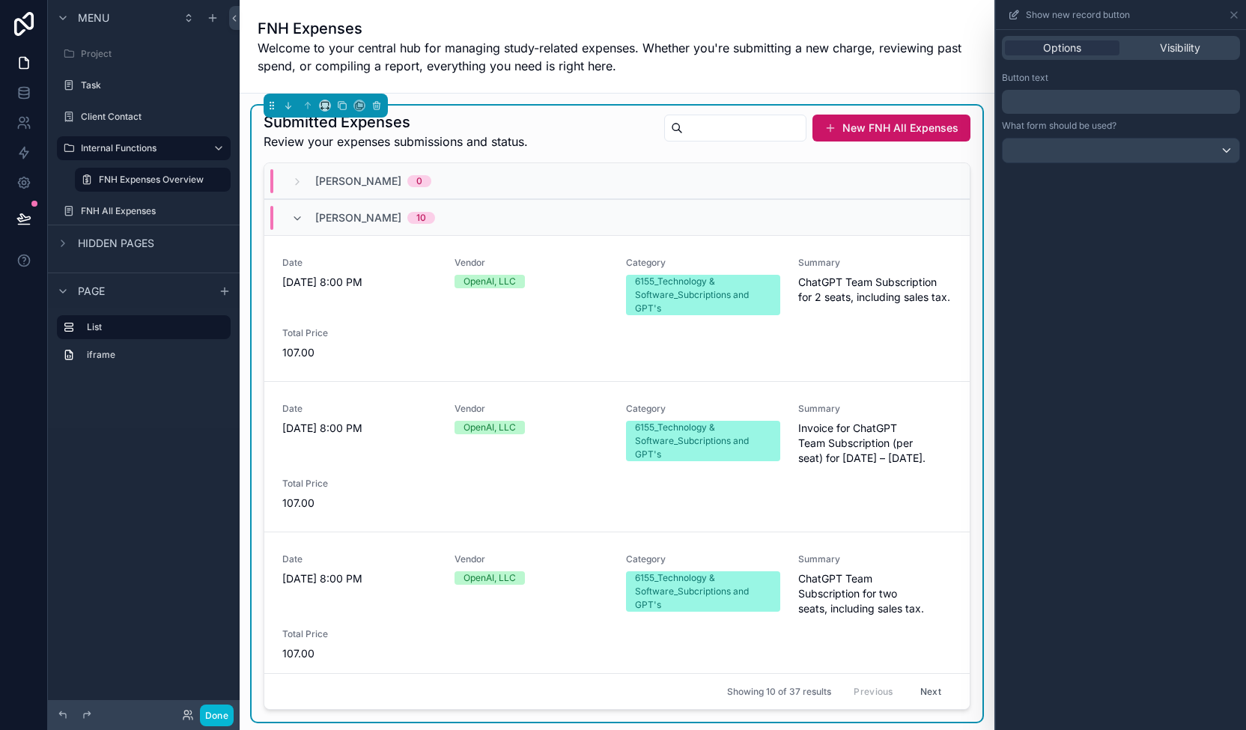
click at [608, 29] on h1 "FNH Expenses" at bounding box center [616, 28] width 719 height 21
click at [484, 92] on div "FNH Expenses Welcome to your central hub for managing study-related expenses. W…" at bounding box center [616, 46] width 719 height 93
click at [688, 13] on icon at bounding box center [1234, 15] width 6 height 6
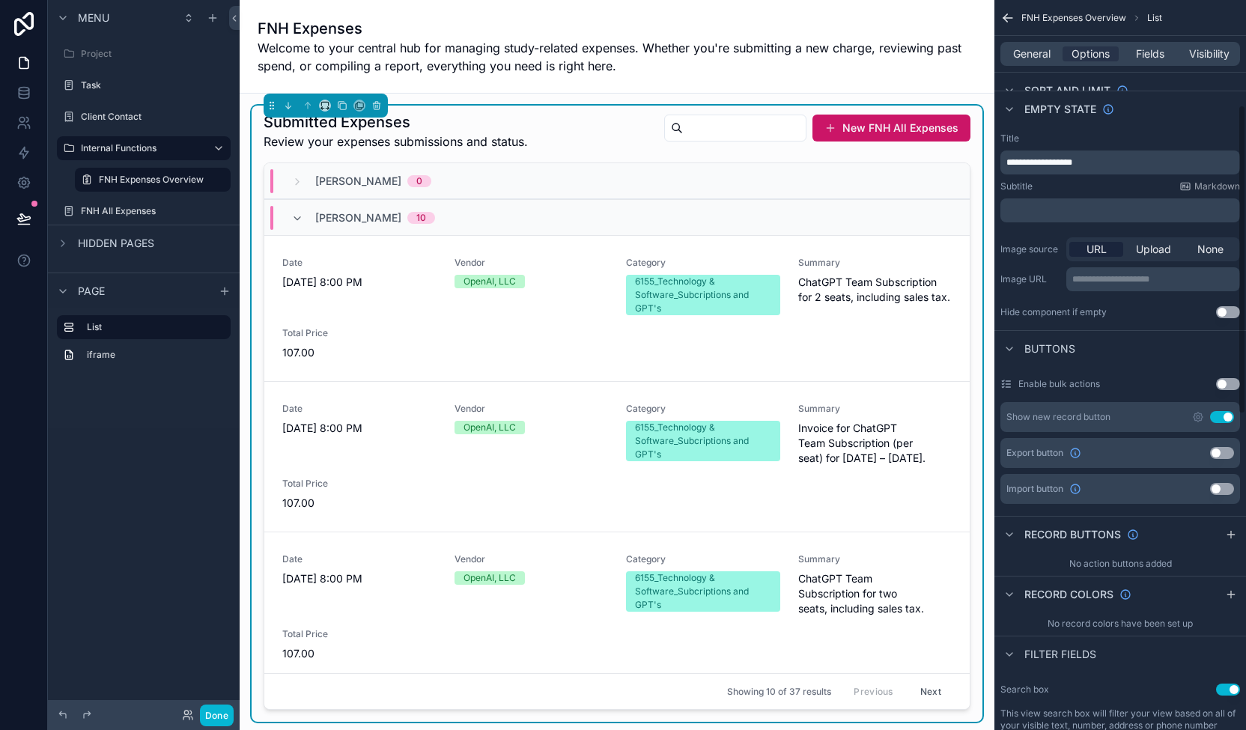
click at [688, 412] on button "Use setting" at bounding box center [1222, 417] width 24 height 12
click at [140, 176] on label "FNH Expenses Overview" at bounding box center [151, 180] width 105 height 12
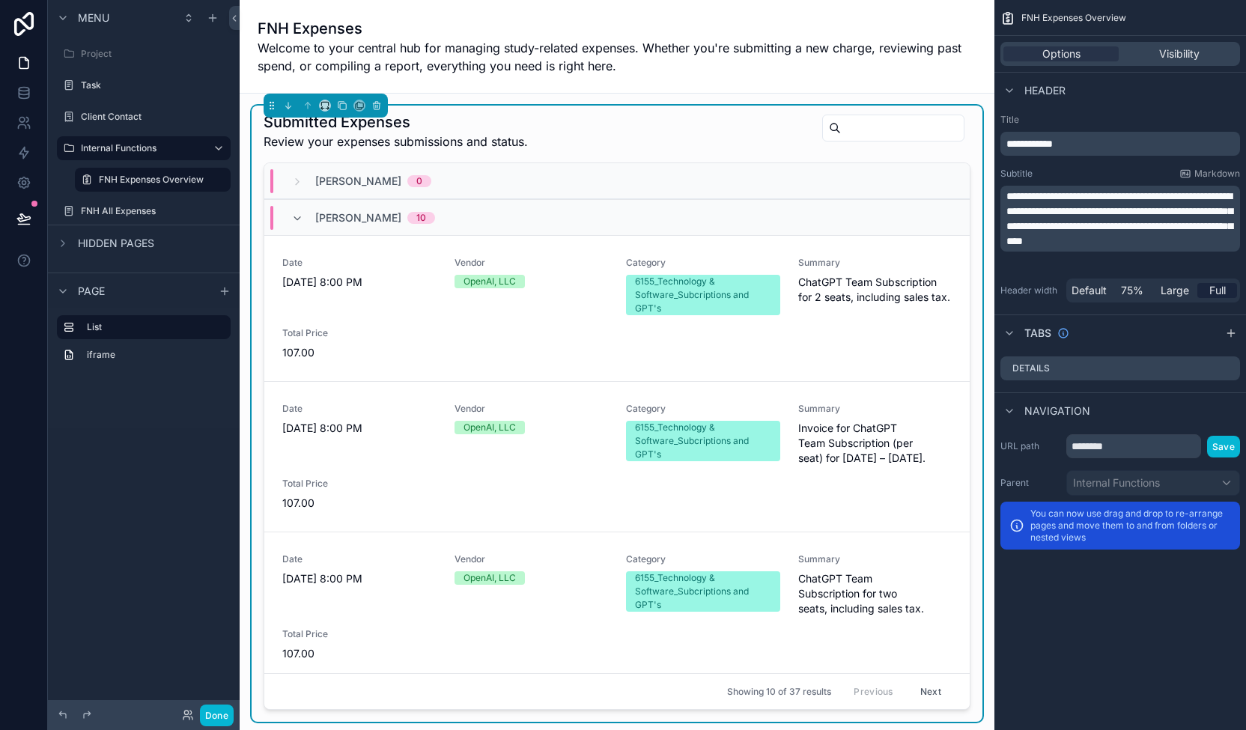
click at [688, 83] on div "FNH Expenses Welcome to your central hub for managing study-related expenses. W…" at bounding box center [616, 46] width 719 height 93
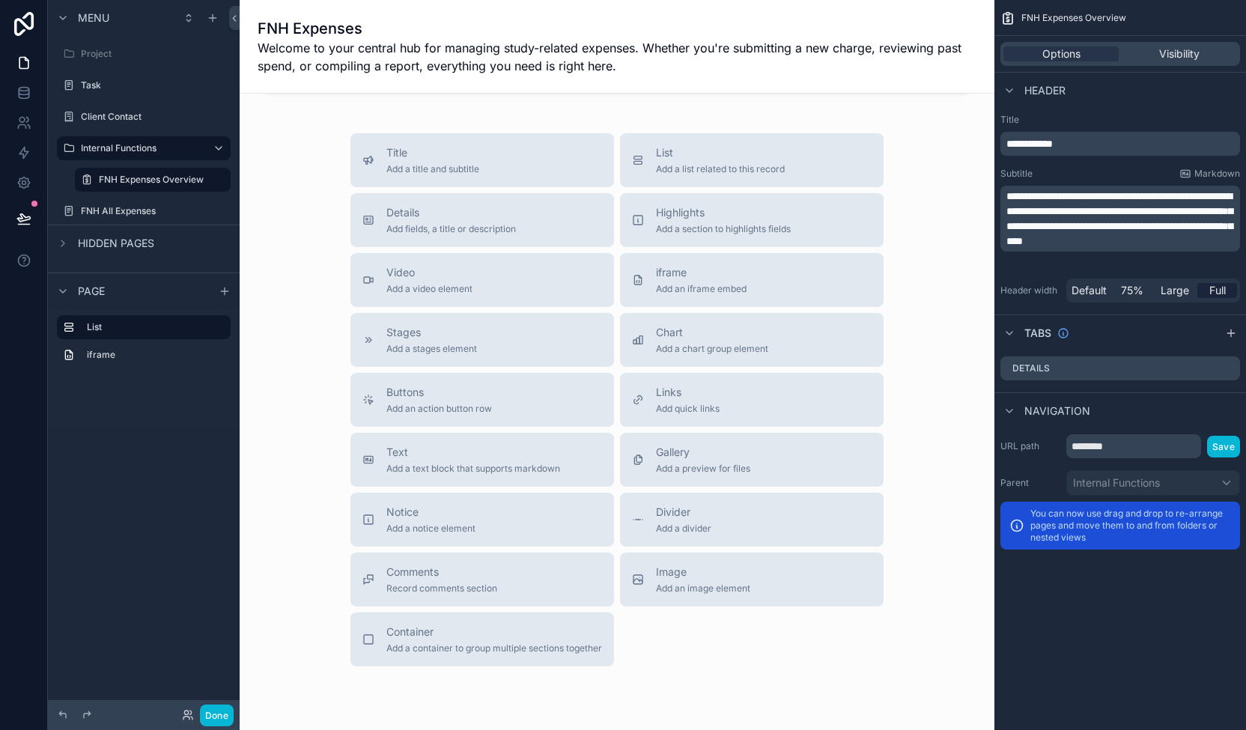
scroll to position [834, 0]
click at [490, 395] on div "Buttons Add an action button row" at bounding box center [482, 398] width 240 height 30
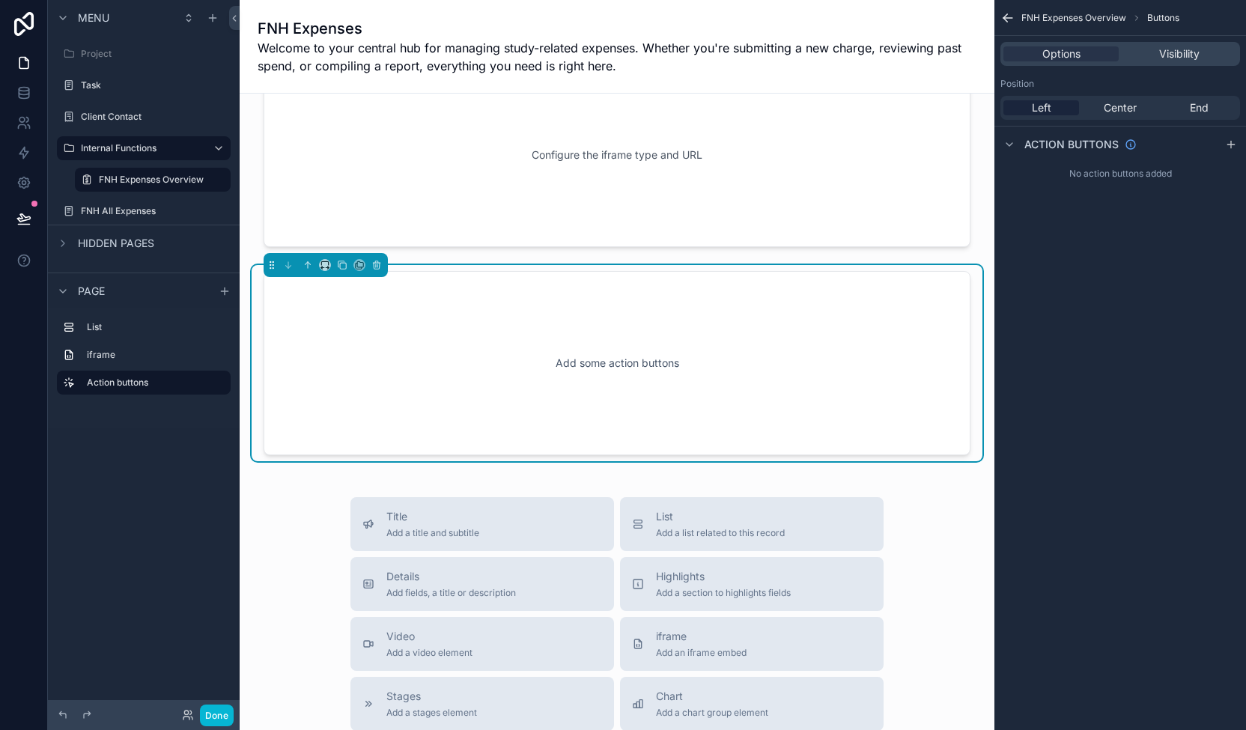
scroll to position [674, 0]
click at [646, 350] on div "Add some action buttons" at bounding box center [616, 366] width 657 height 135
click at [688, 146] on icon "scrollable content" at bounding box center [1009, 144] width 12 height 12
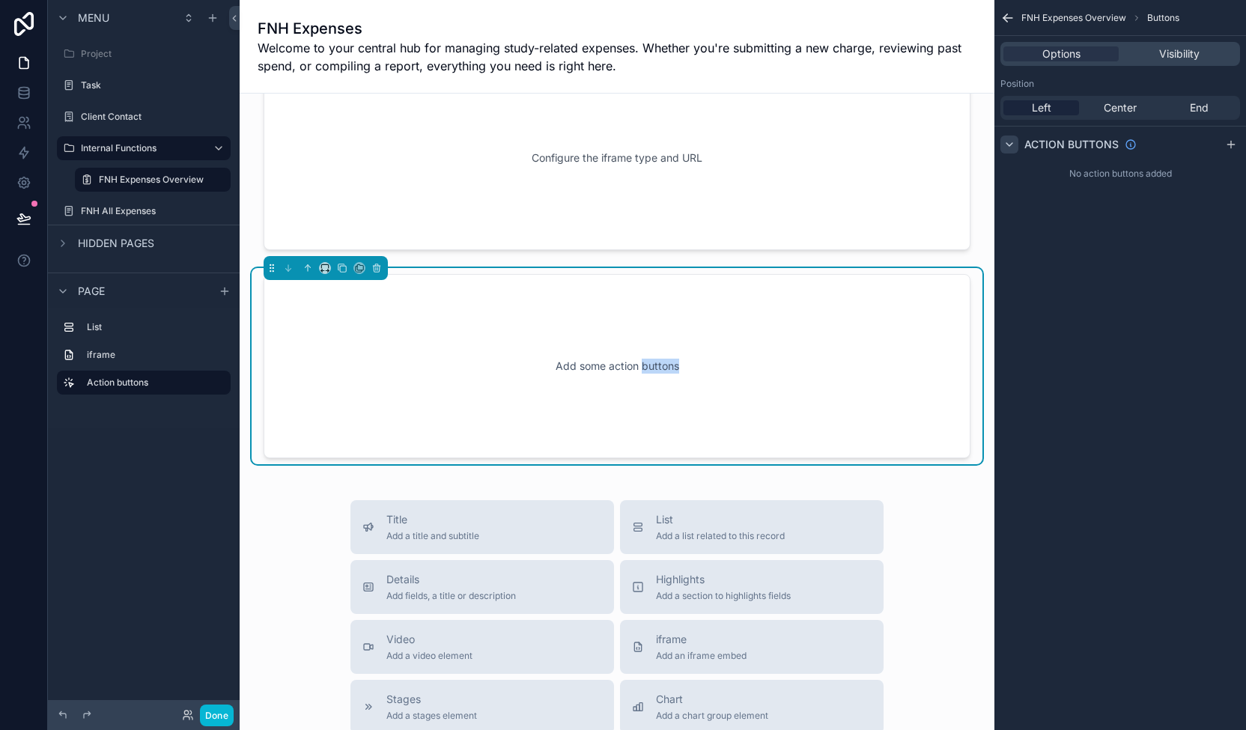
click at [688, 177] on div "No action buttons added" at bounding box center [1120, 174] width 252 height 24
click at [688, 143] on icon "scrollable content" at bounding box center [1231, 144] width 12 height 12
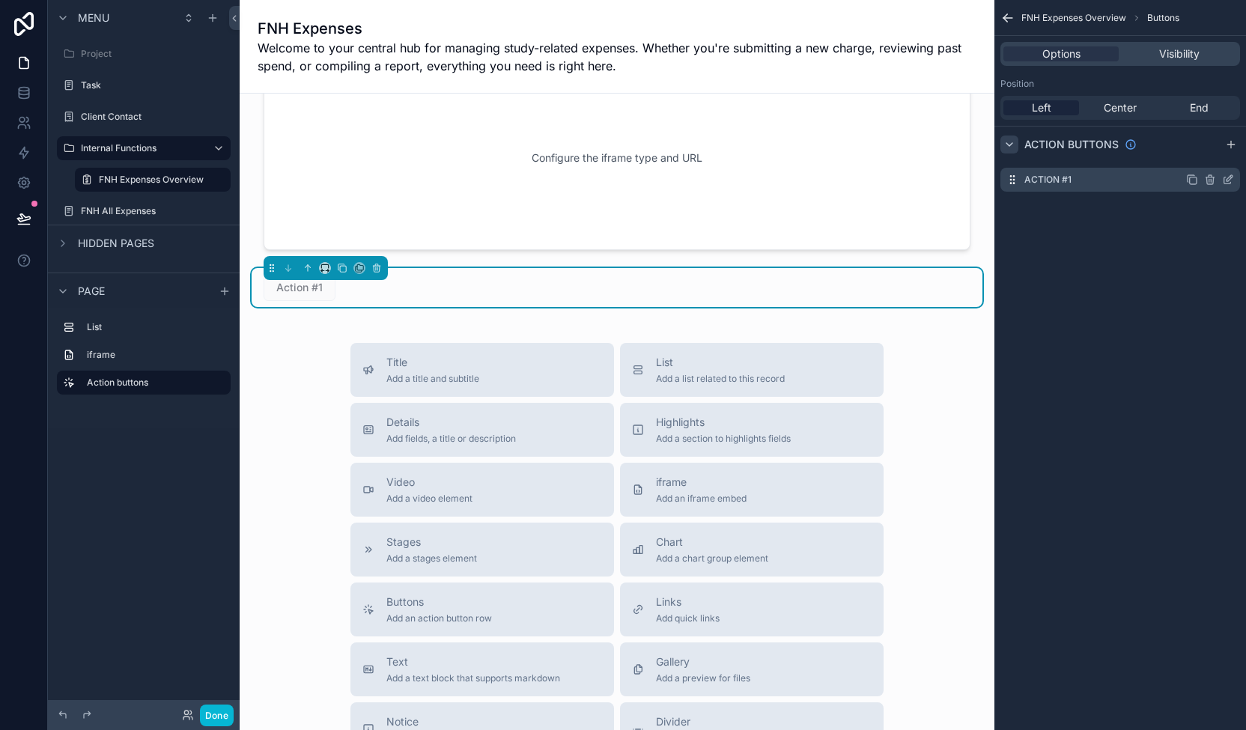
click at [688, 179] on label "Action #1" at bounding box center [1047, 180] width 47 height 12
click at [688, 182] on icon "scrollable content" at bounding box center [1227, 180] width 7 height 7
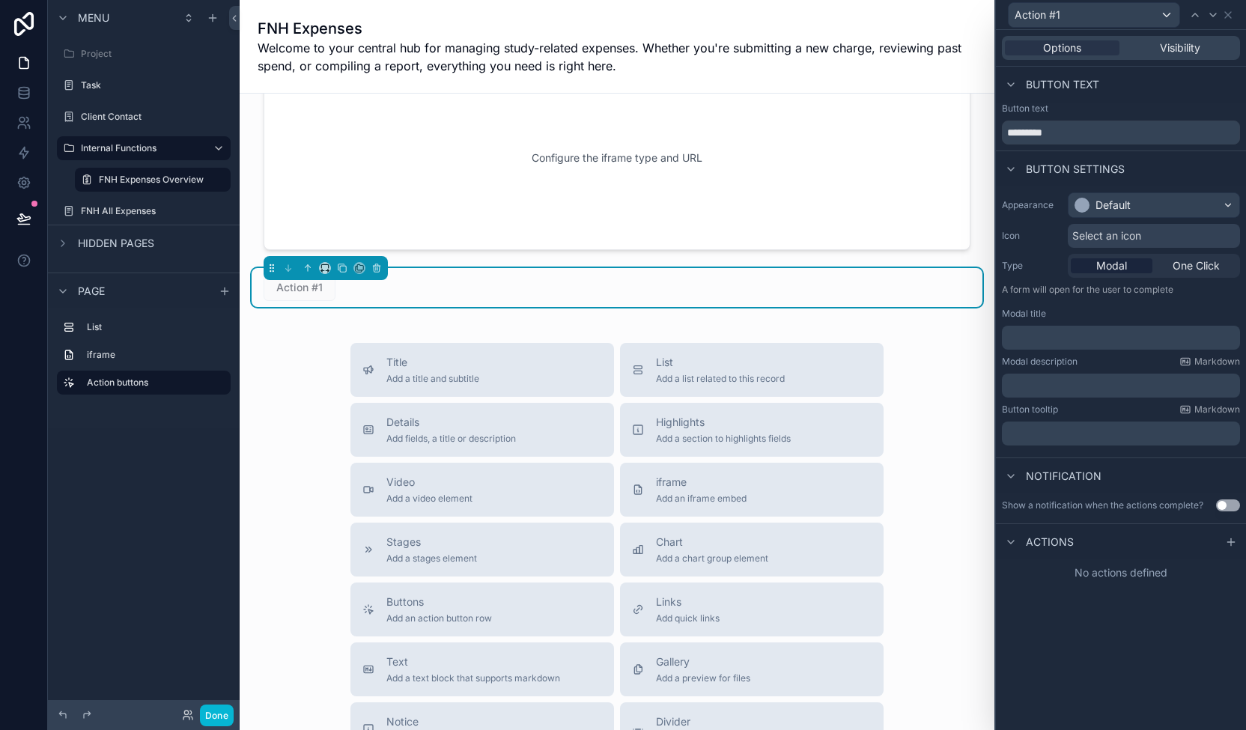
click at [688, 118] on div "Button text *********" at bounding box center [1121, 124] width 238 height 42
click at [688, 125] on input "*********" at bounding box center [1121, 133] width 238 height 24
type input "**********"
click at [688, 235] on span "Select an icon" at bounding box center [1106, 235] width 69 height 15
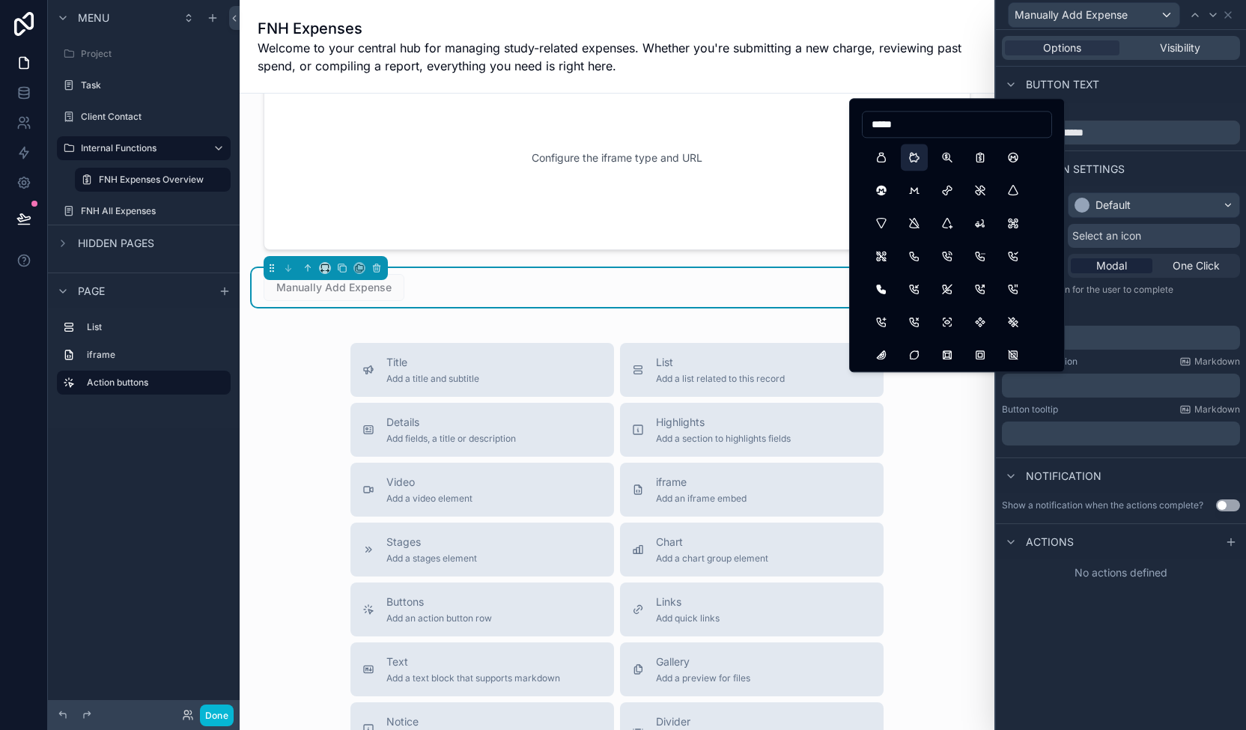
type input "*****"
click at [688, 152] on button "PigMoney" at bounding box center [913, 157] width 27 height 27
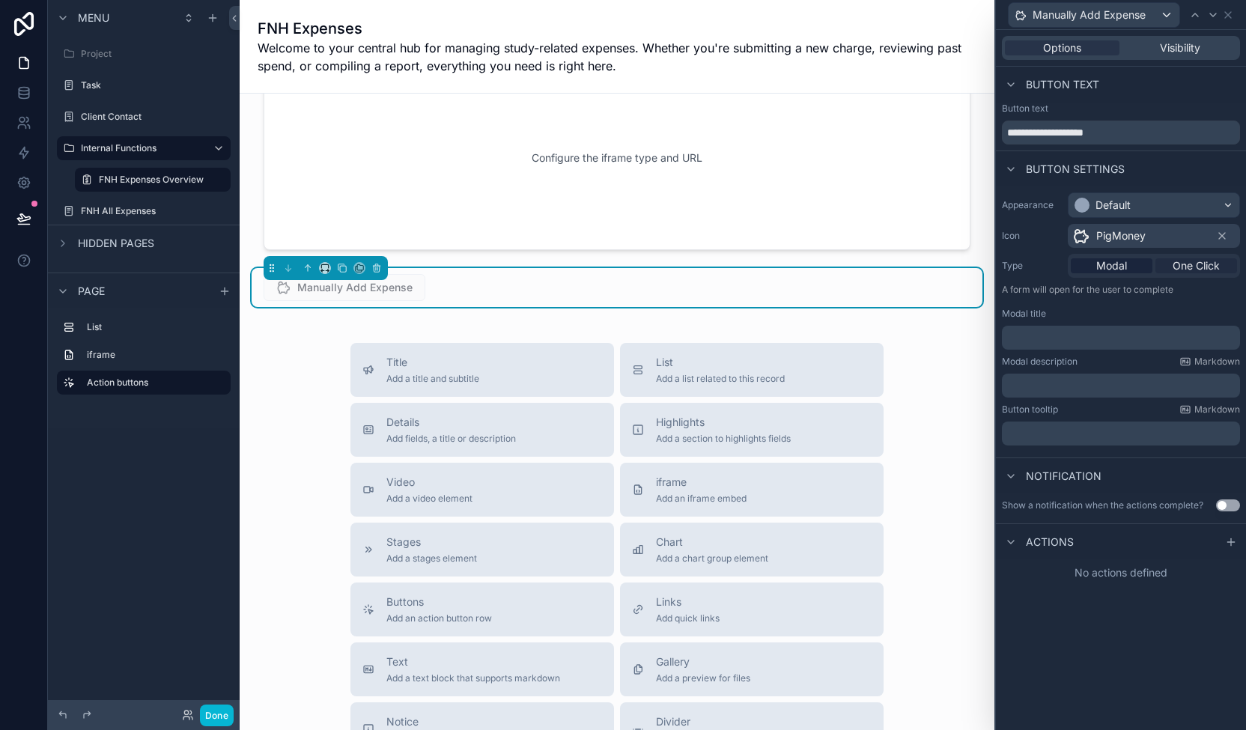
click at [688, 264] on span "One Click" at bounding box center [1195, 265] width 47 height 15
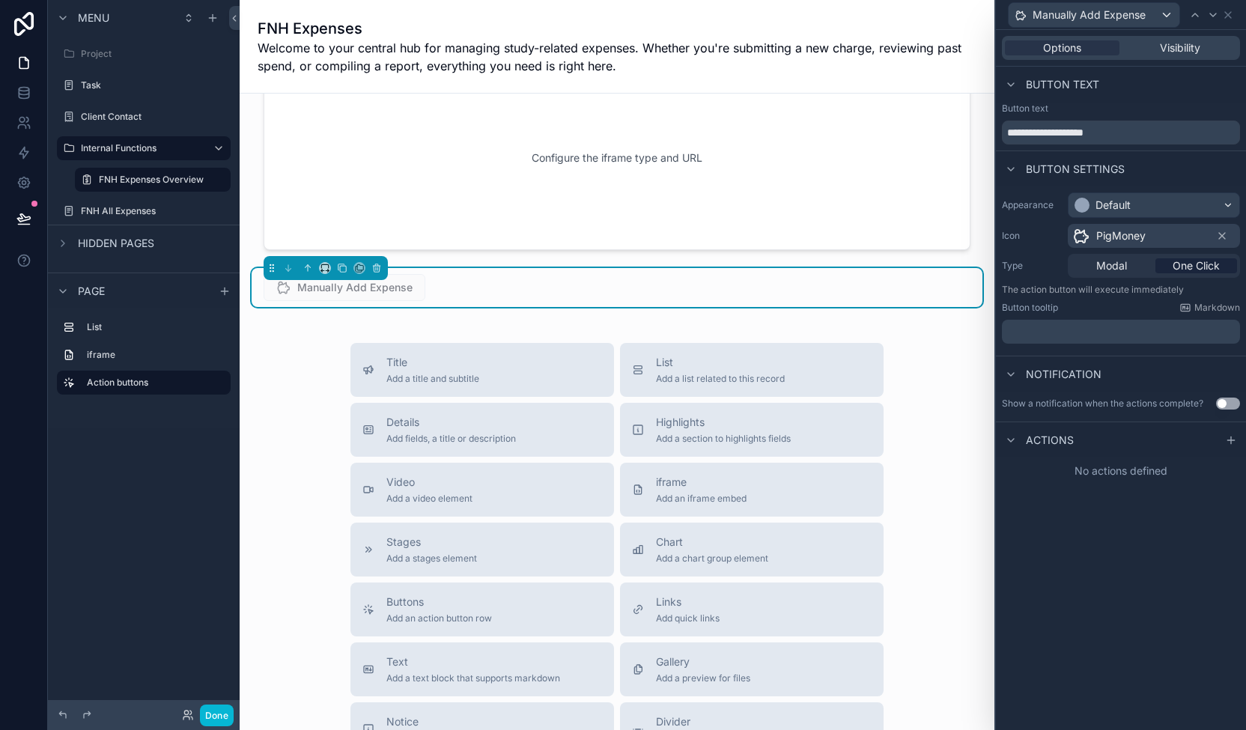
click at [688, 439] on span "Actions" at bounding box center [1049, 440] width 48 height 15
click at [688, 436] on span "Actions" at bounding box center [1049, 440] width 48 height 15
click at [688, 477] on div "No actions defined" at bounding box center [1121, 470] width 250 height 27
click at [688, 435] on icon at bounding box center [1231, 440] width 12 height 12
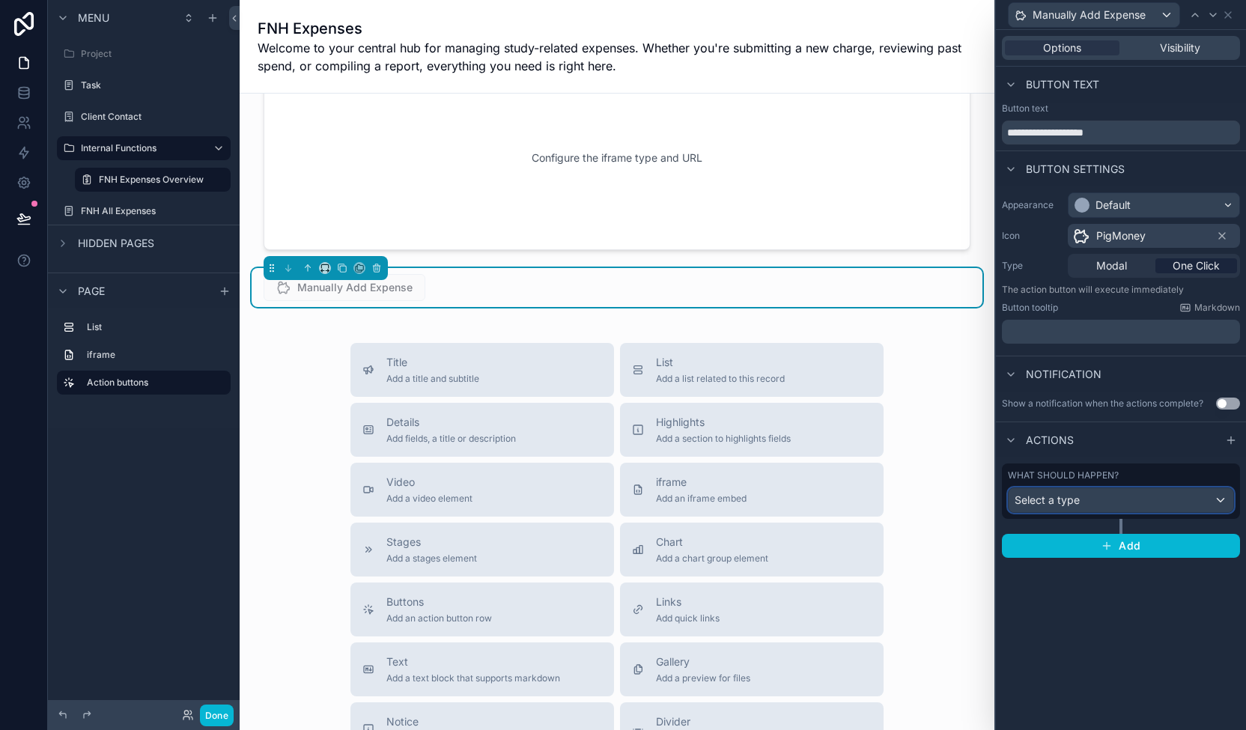
click at [688, 505] on div "Select a type" at bounding box center [1120, 500] width 225 height 24
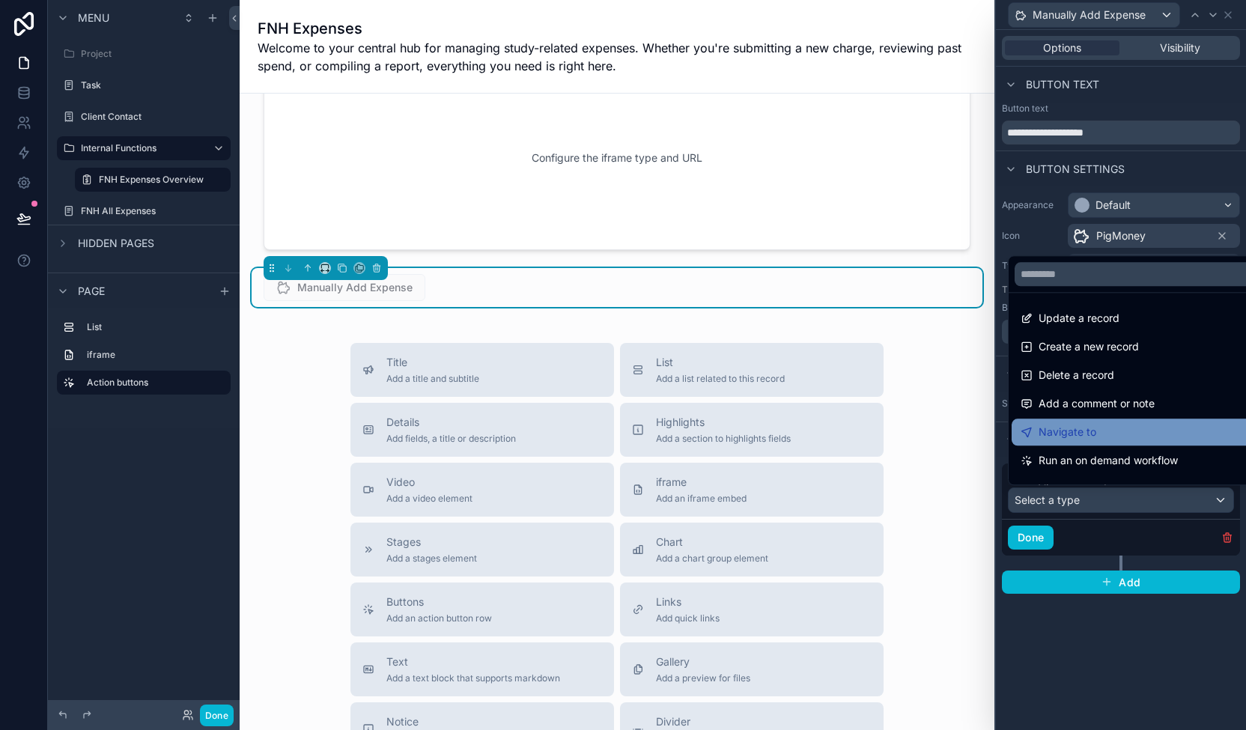
click at [688, 426] on div "Navigate to" at bounding box center [1138, 432] width 236 height 18
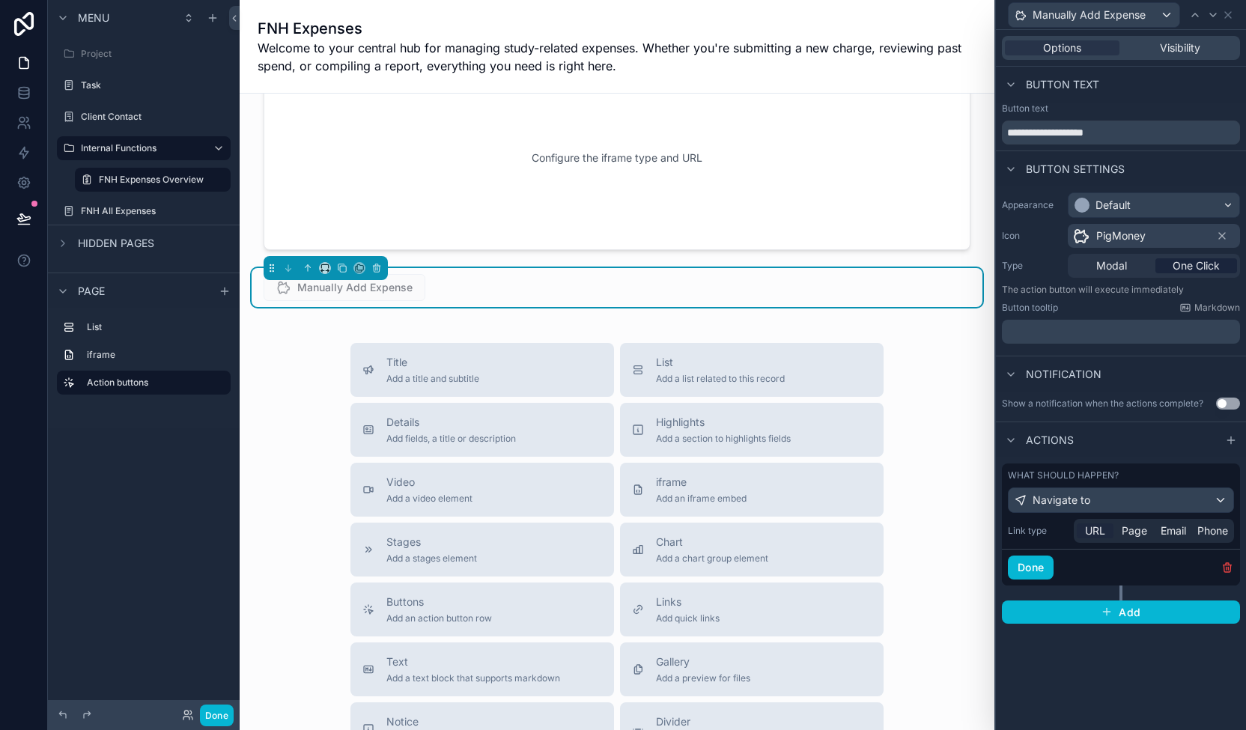
click at [688, 528] on span "URL" at bounding box center [1095, 530] width 20 height 15
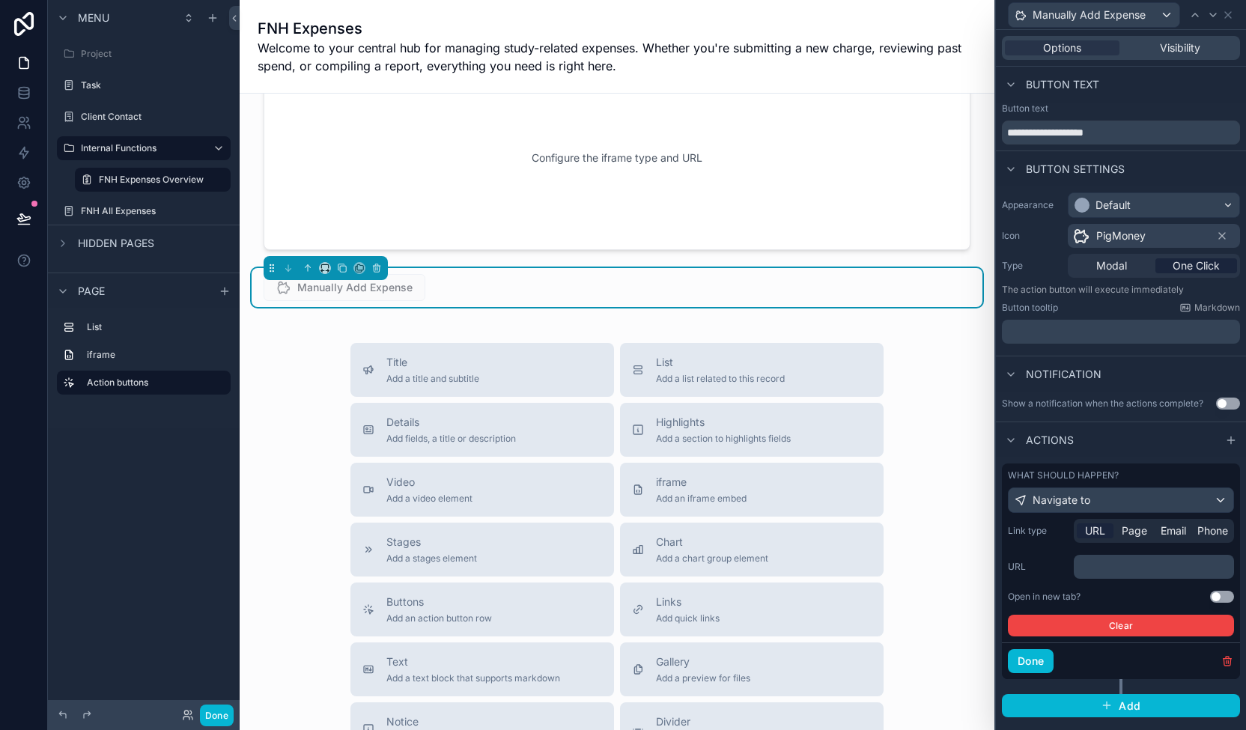
click at [688, 573] on div "﻿" at bounding box center [1153, 567] width 160 height 24
click at [688, 565] on p "﻿" at bounding box center [1154, 566] width 151 height 15
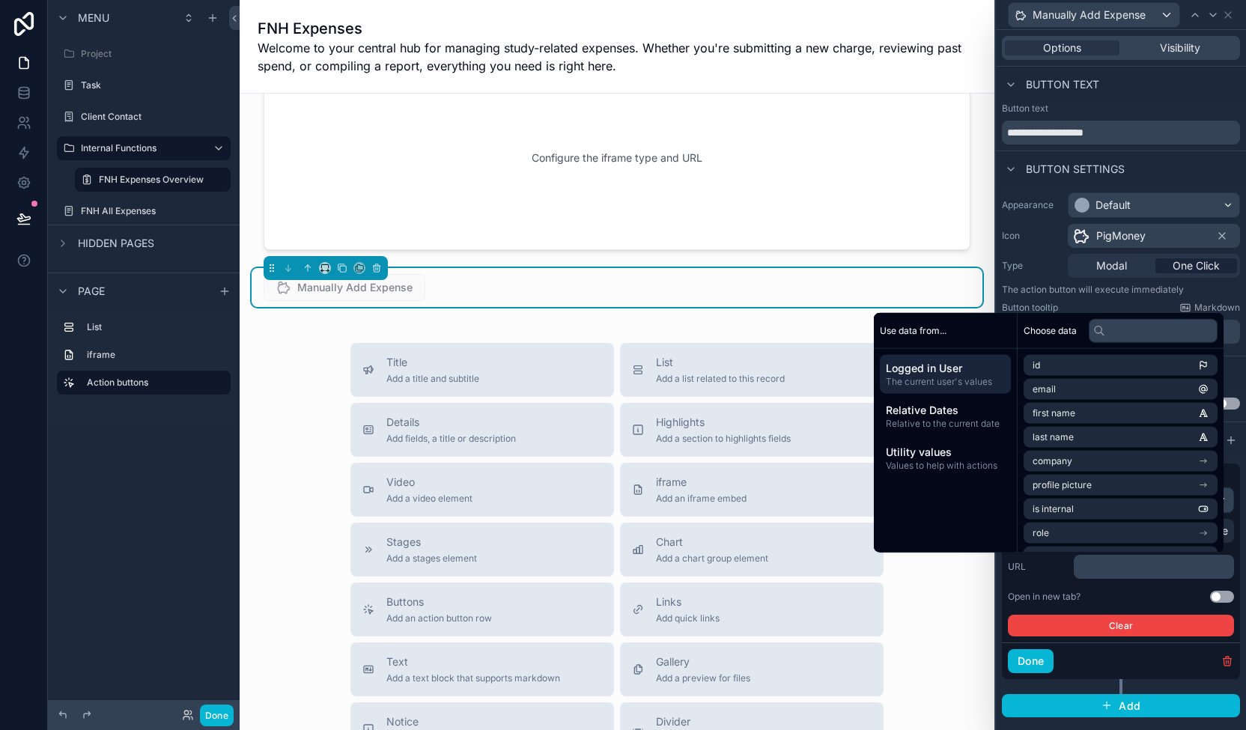
scroll to position [0, 0]
click at [688, 567] on p "﻿" at bounding box center [1154, 566] width 151 height 15
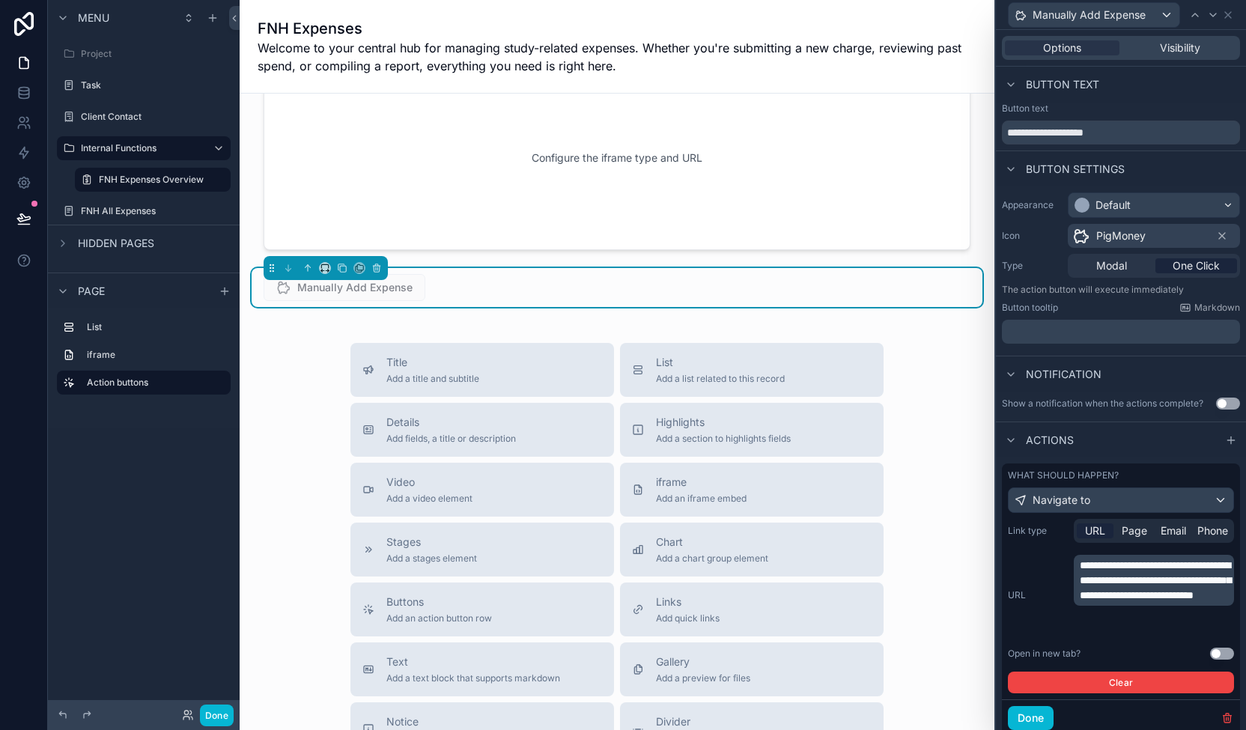
click at [688, 654] on div "**********" at bounding box center [1121, 606] width 226 height 174
click at [688, 659] on button "Use setting" at bounding box center [1222, 653] width 24 height 12
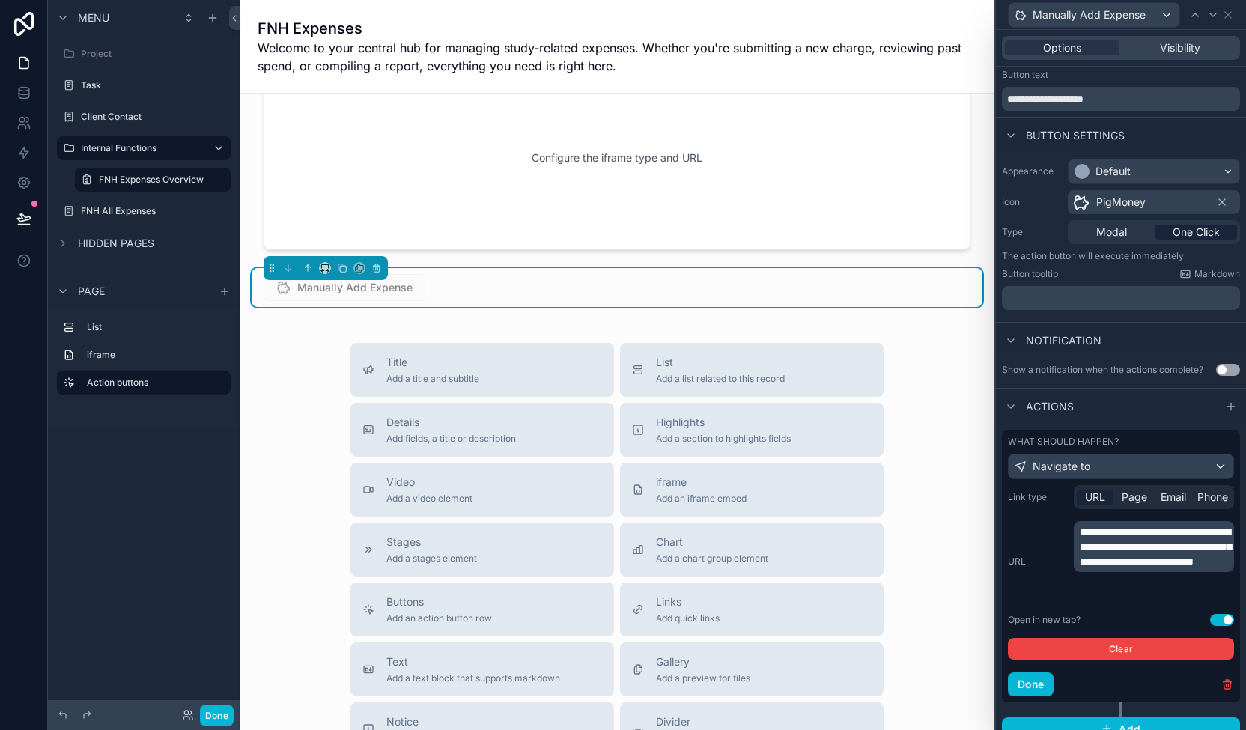
scroll to position [58, 0]
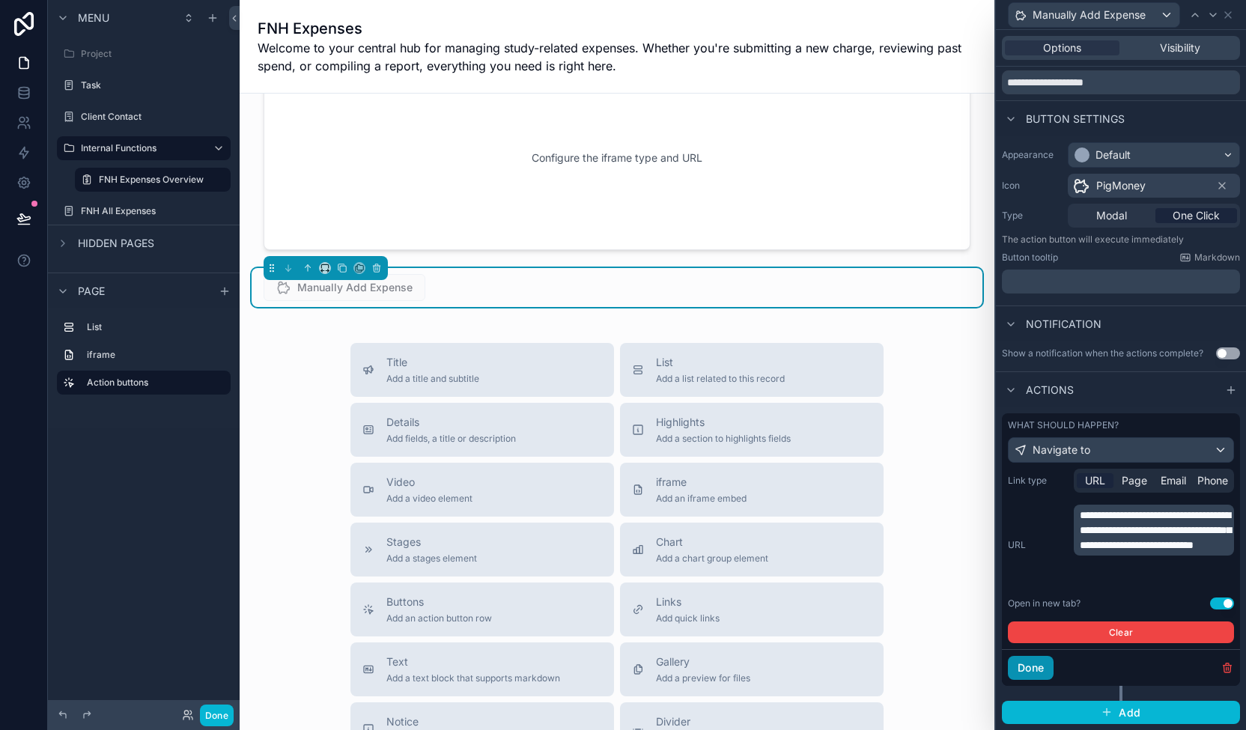
click at [688, 671] on button "Done" at bounding box center [1031, 668] width 46 height 24
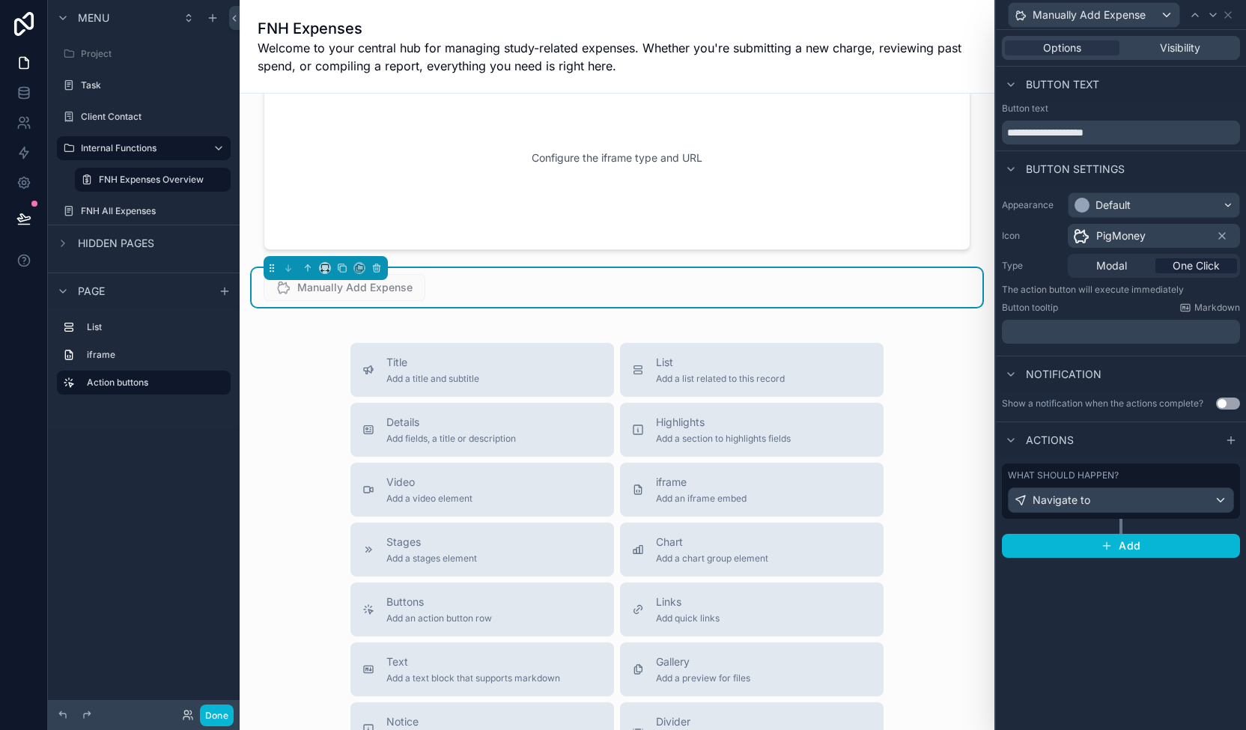
scroll to position [0, 0]
click at [688, 545] on span "Add" at bounding box center [1129, 545] width 22 height 13
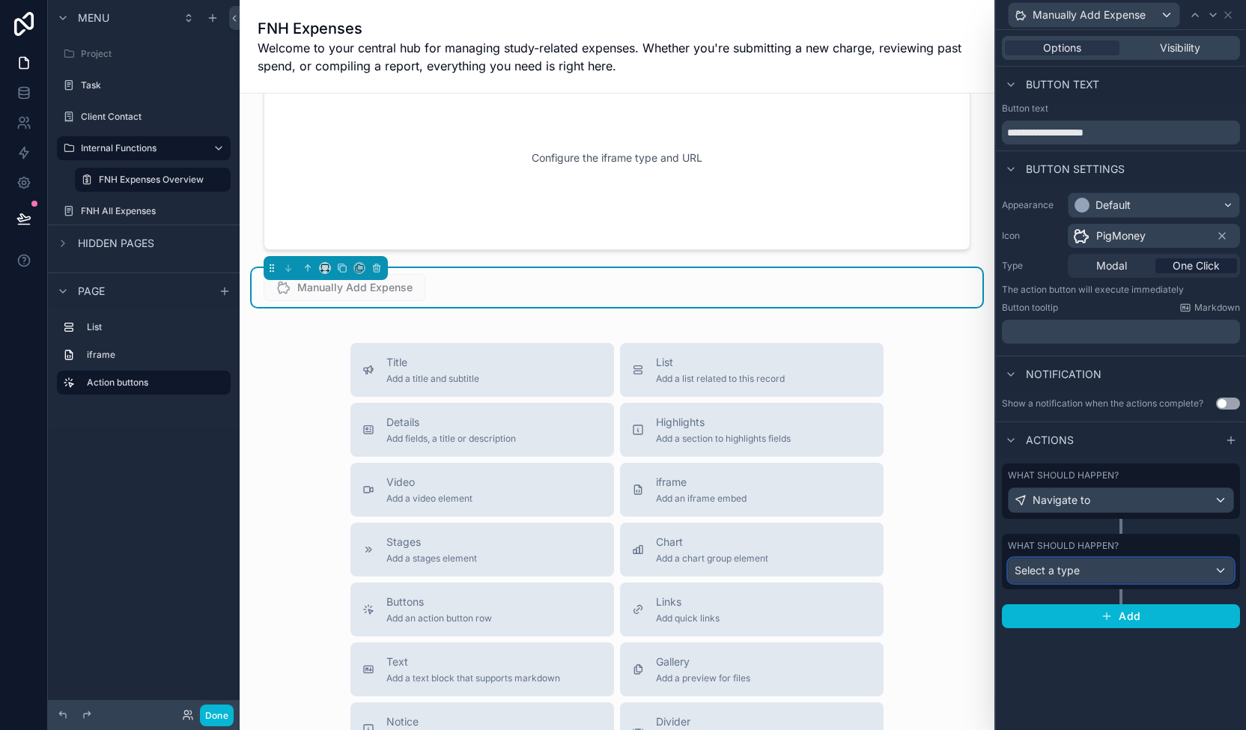
click at [688, 568] on div "Select a type" at bounding box center [1120, 570] width 225 height 24
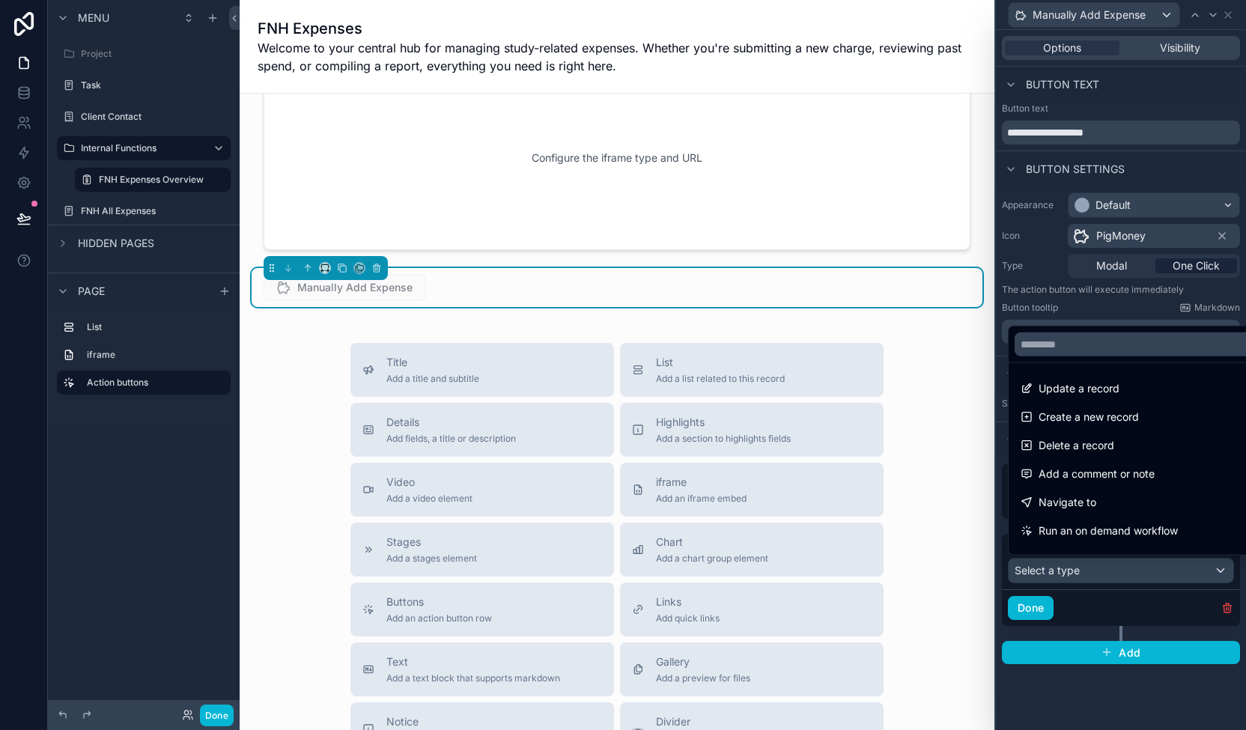
click at [688, 568] on div at bounding box center [1121, 365] width 250 height 730
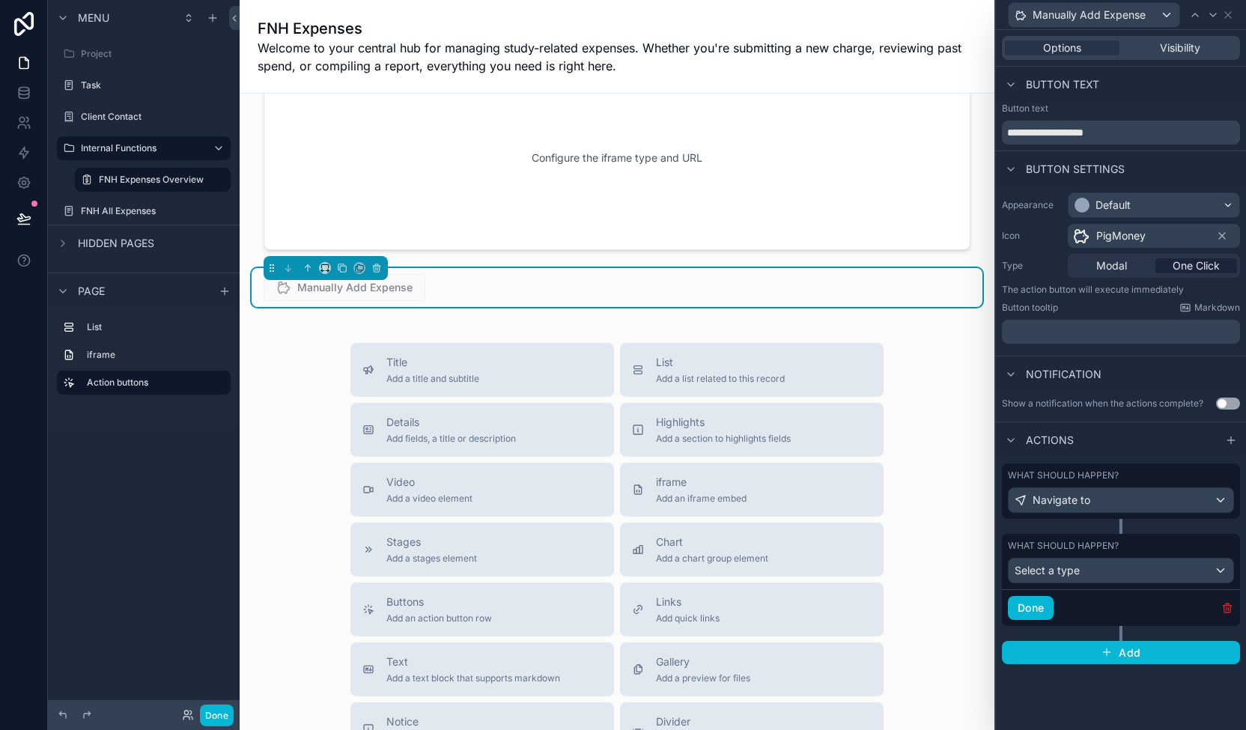
click at [688, 603] on icon "button" at bounding box center [1227, 608] width 12 height 12
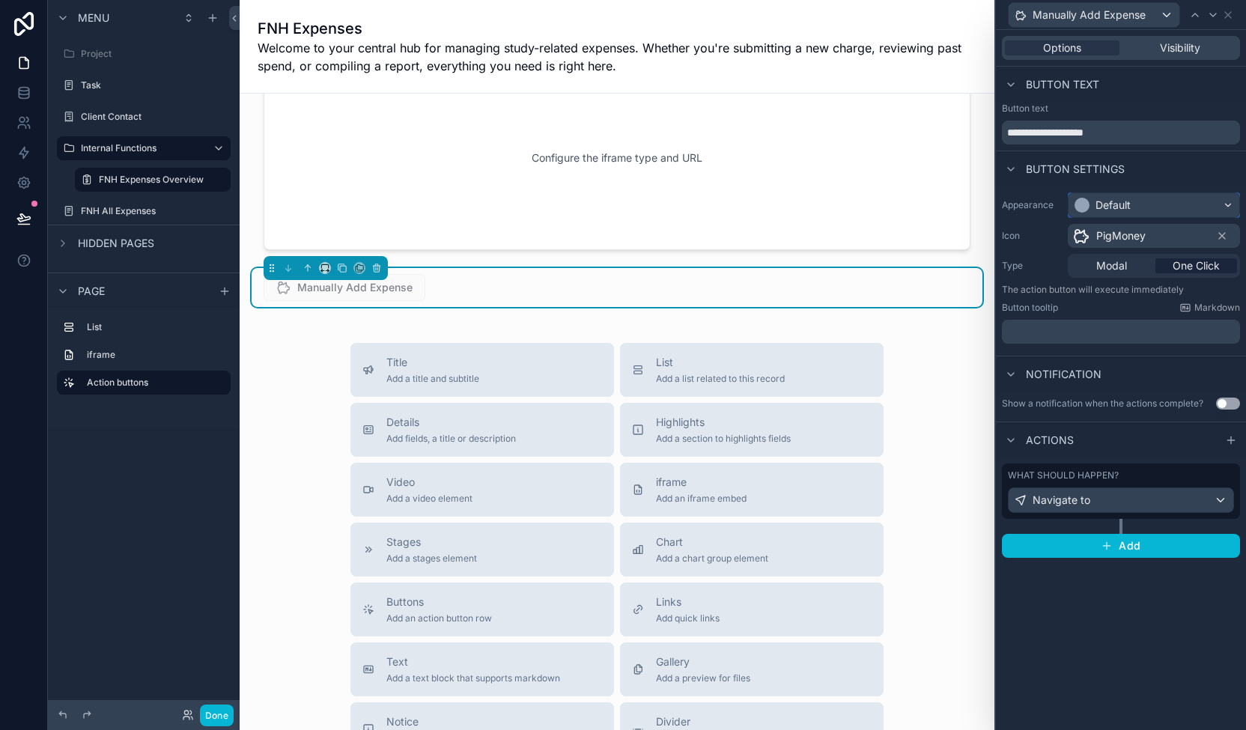
click at [688, 205] on div "Default" at bounding box center [1153, 205] width 171 height 24
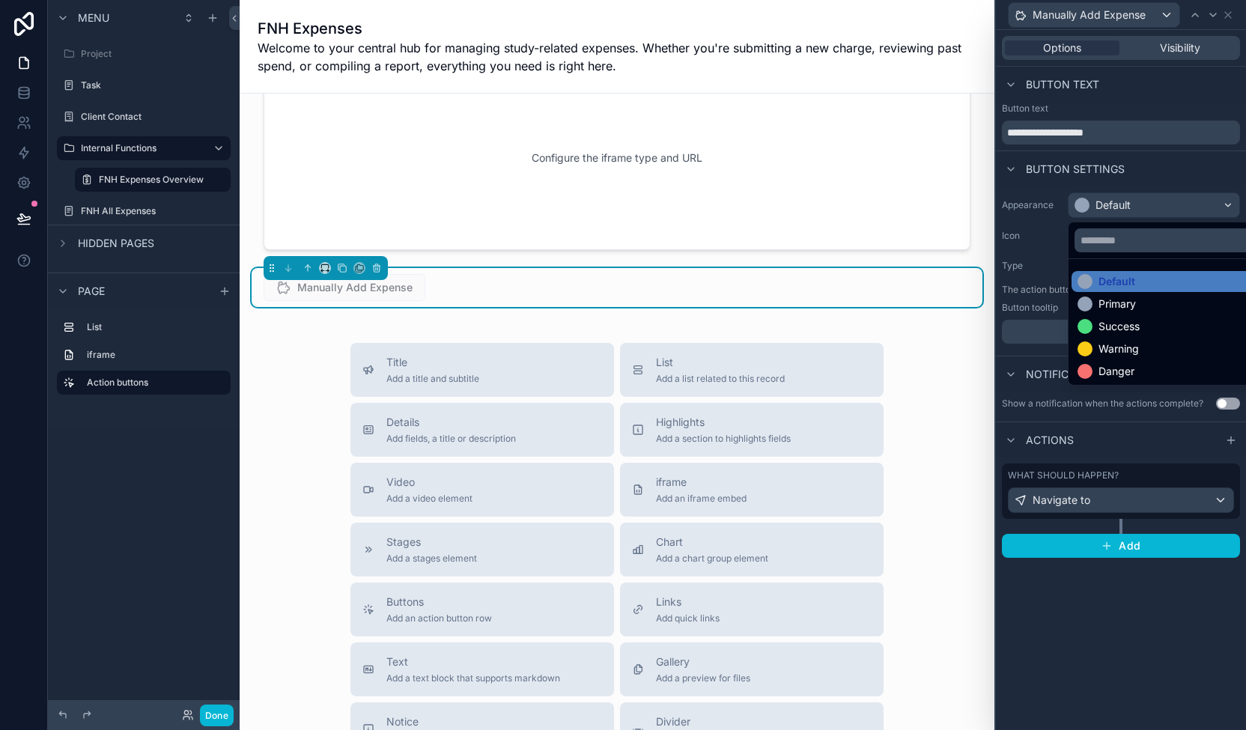
click at [469, 297] on div "Manually Add Expense" at bounding box center [616, 287] width 707 height 27
click at [476, 275] on div "Manually Add Expense" at bounding box center [616, 287] width 707 height 27
drag, startPoint x: 263, startPoint y: 380, endPoint x: 273, endPoint y: 377, distance: 10.2
click at [265, 380] on div "Title Add a title and subtitle List Add a list related to this record Details A…" at bounding box center [617, 609] width 731 height 533
click at [688, 15] on div at bounding box center [1121, 365] width 250 height 730
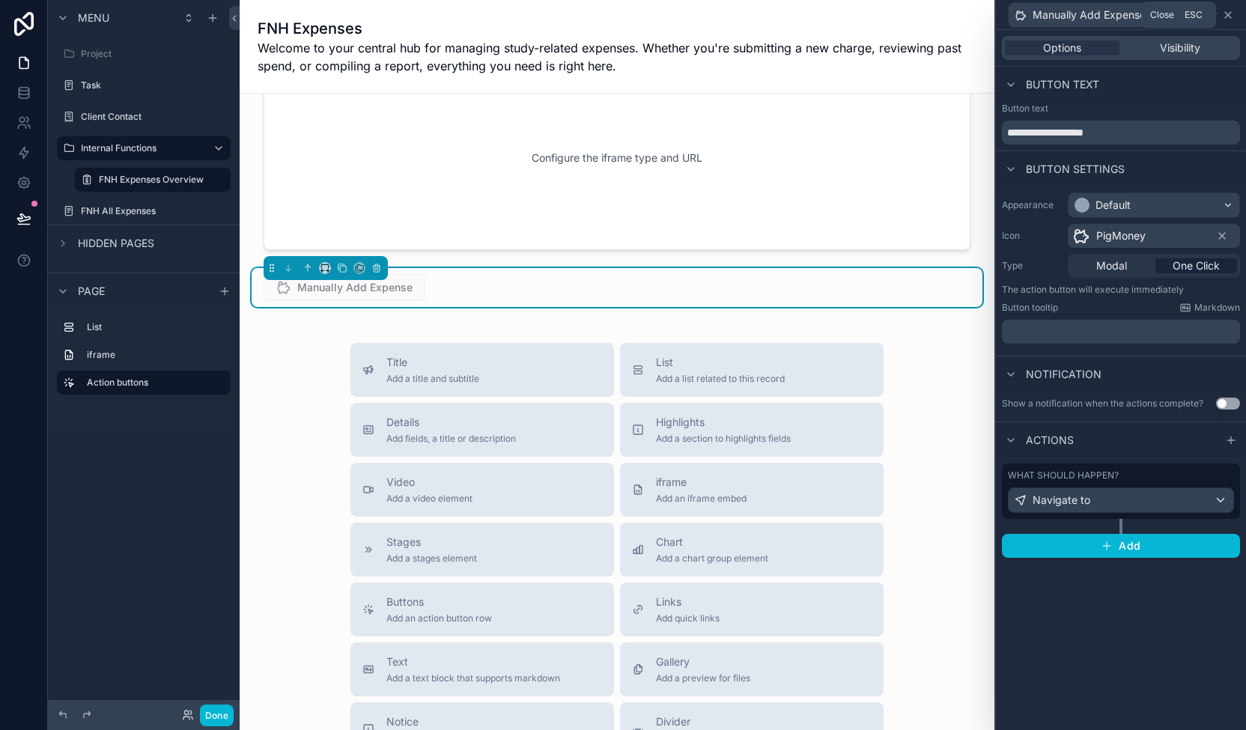
click at [688, 14] on icon at bounding box center [1228, 15] width 12 height 12
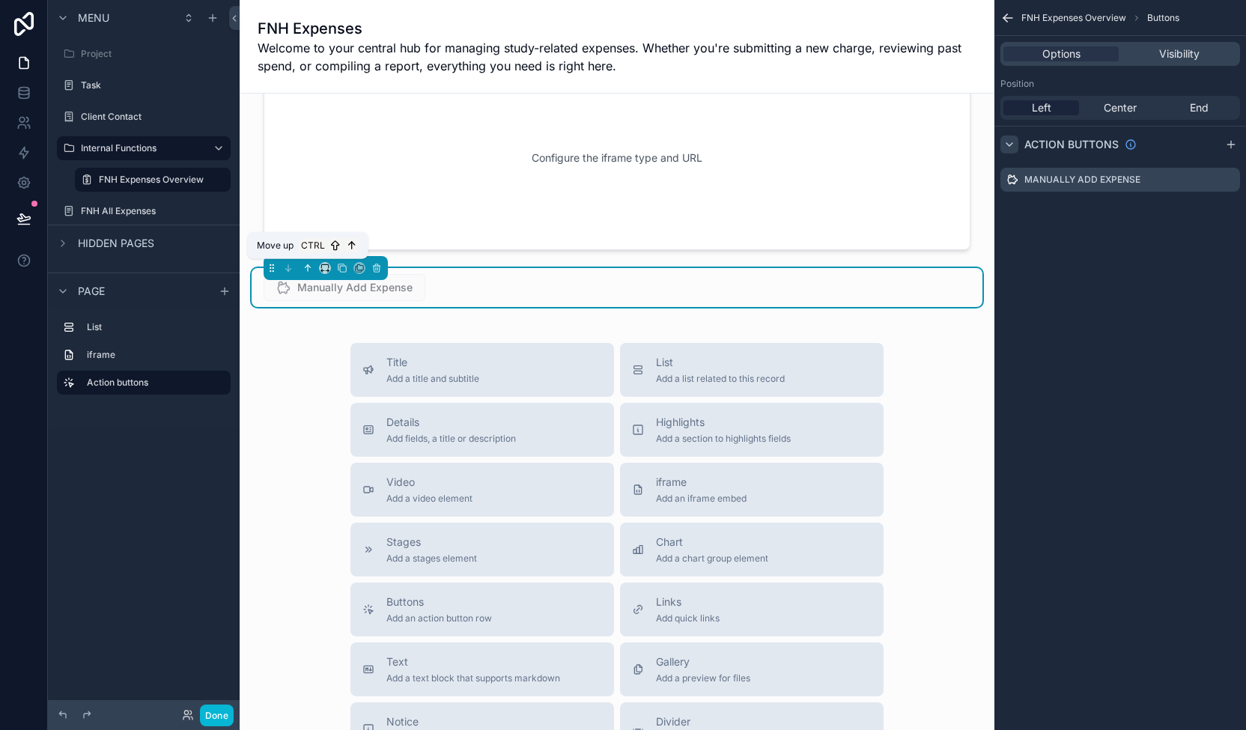
click at [306, 269] on icon "scrollable content" at bounding box center [307, 268] width 10 height 10
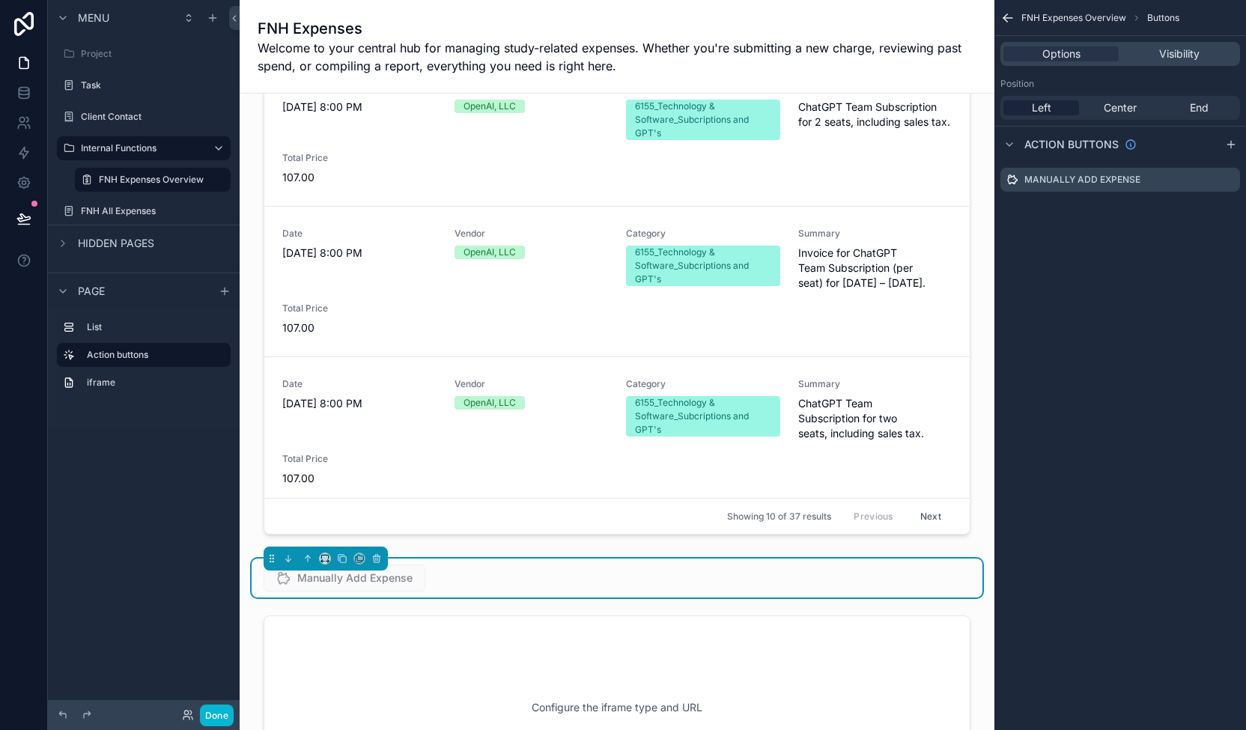
scroll to position [169, 0]
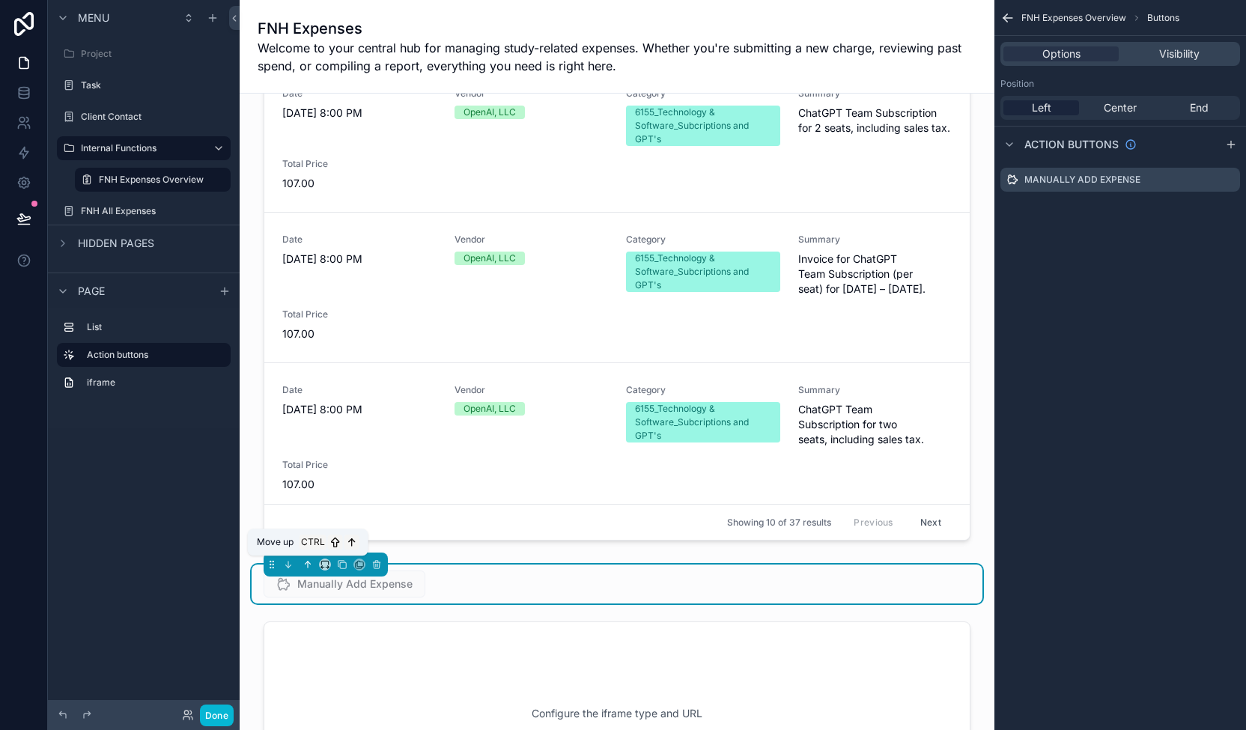
click at [308, 558] on button "scrollable content" at bounding box center [307, 564] width 16 height 16
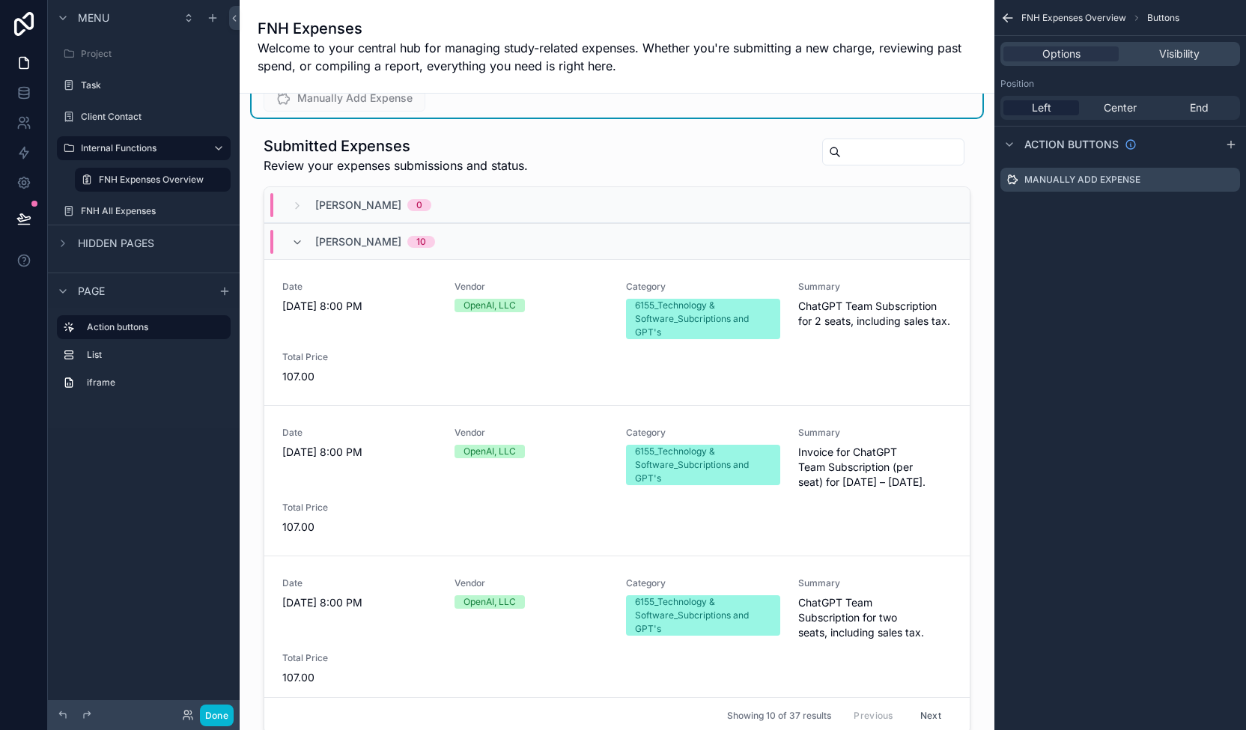
scroll to position [0, 0]
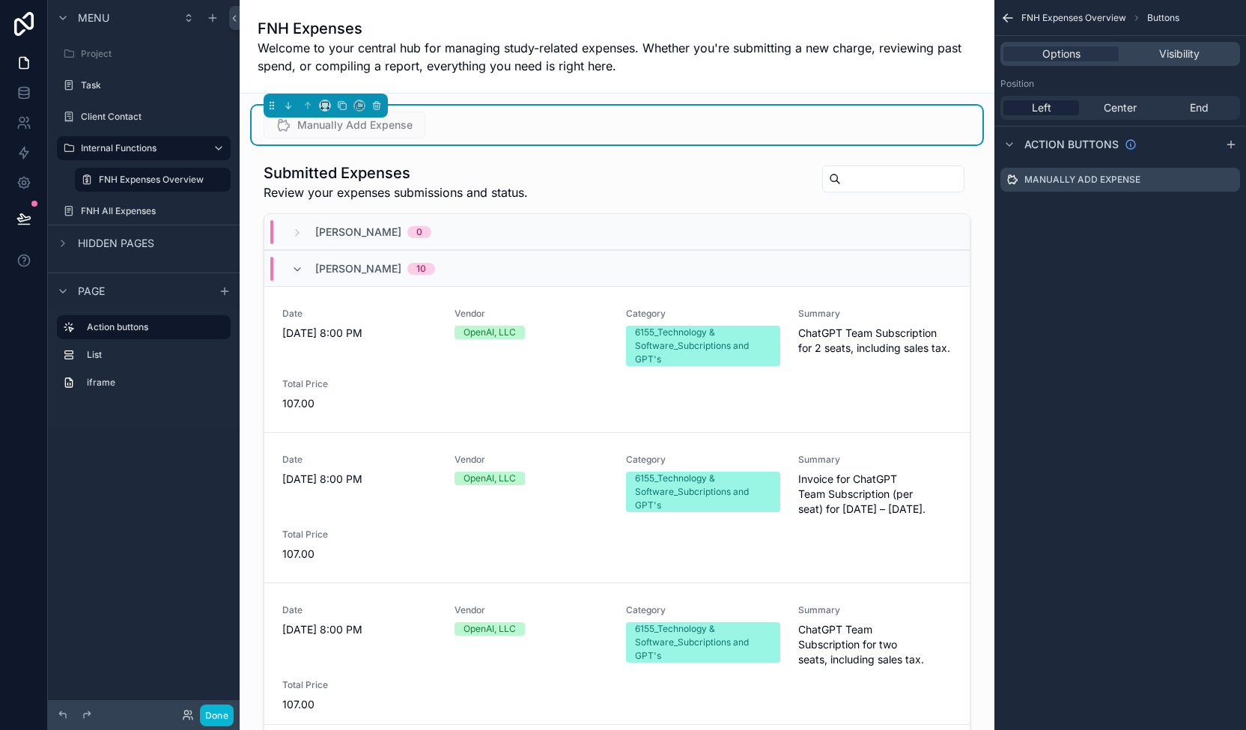
click at [454, 129] on div "Manually Add Expense" at bounding box center [616, 125] width 707 height 27
click at [454, 136] on div "Manually Add Expense" at bounding box center [616, 125] width 707 height 27
click at [454, 123] on div "Manually Add Expense" at bounding box center [616, 125] width 707 height 27
click at [454, 122] on div "Manually Add Expense" at bounding box center [616, 125] width 707 height 27
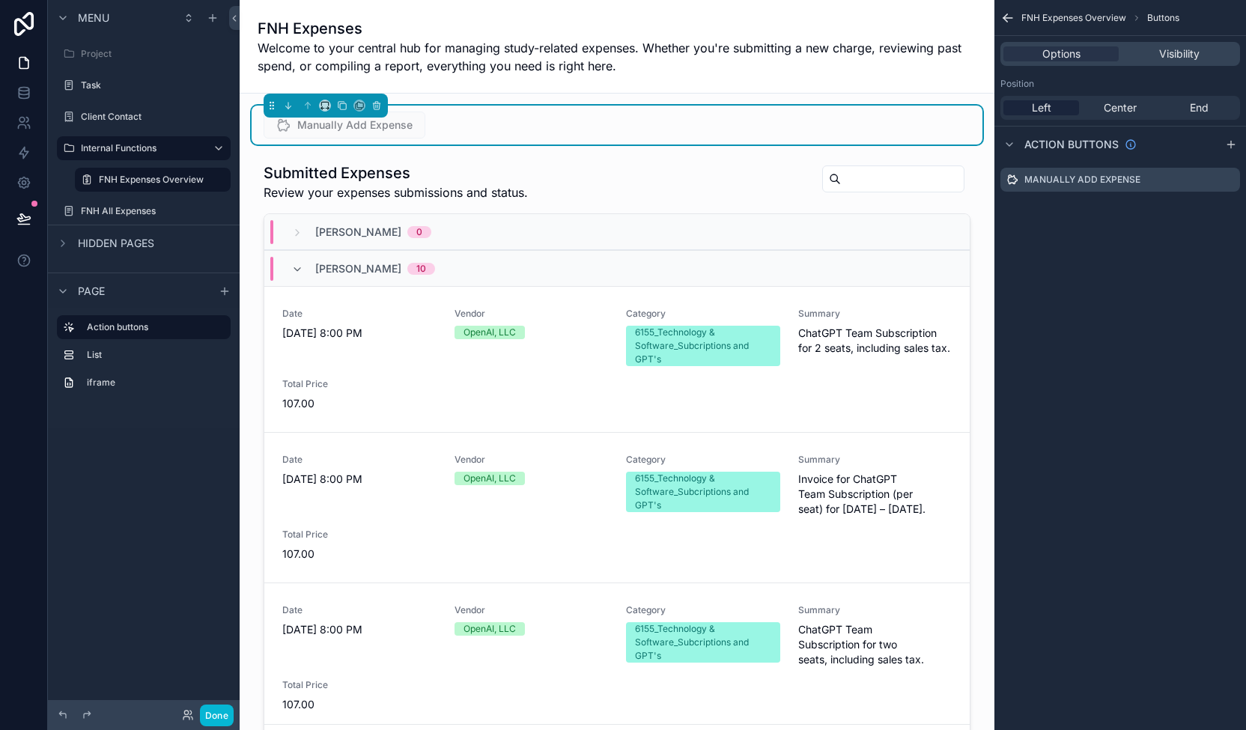
click at [470, 123] on div "Manually Add Expense" at bounding box center [616, 125] width 707 height 27
click at [688, 143] on icon "scrollable content" at bounding box center [1231, 144] width 12 height 12
click at [688, 209] on div "Action #2" at bounding box center [1120, 210] width 240 height 24
click at [688, 207] on icon "scrollable content" at bounding box center [1228, 210] width 12 height 12
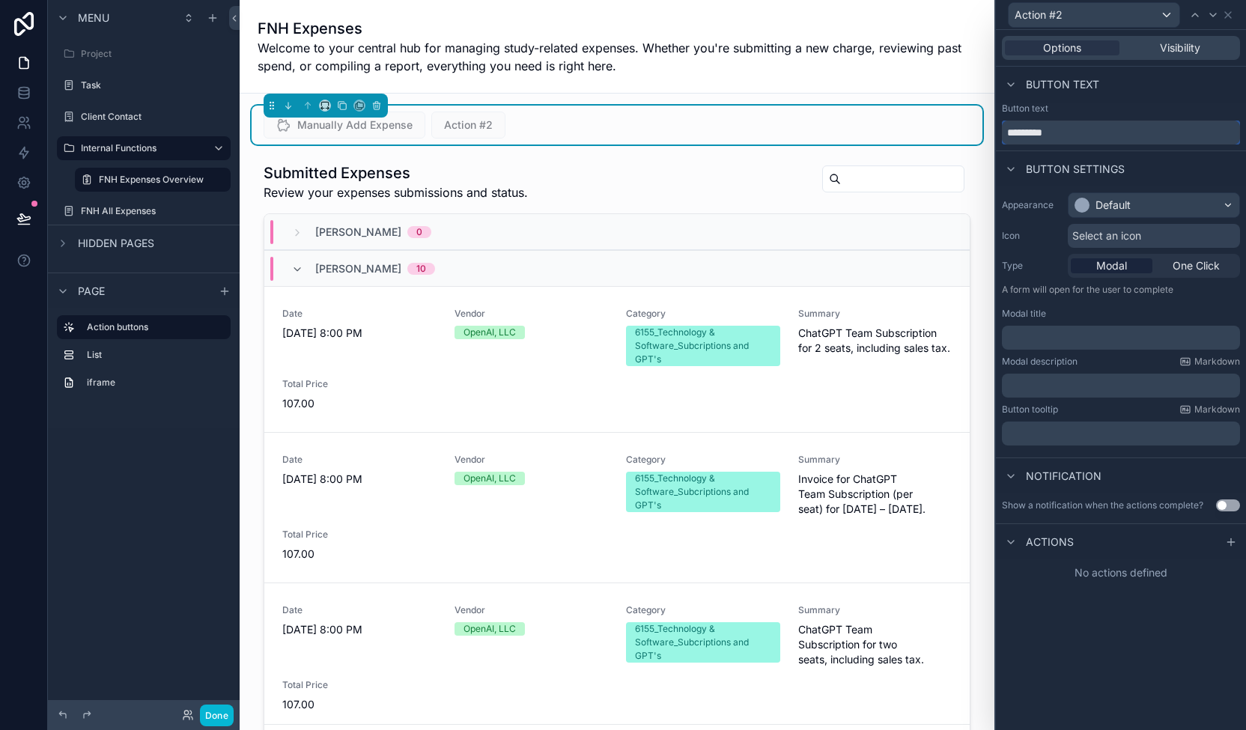
click at [688, 128] on input "*********" at bounding box center [1121, 133] width 238 height 24
type input "**********"
click at [525, 118] on div "Jump to... Ctrl K Project Task Client Contact Internal Functions FNH Expenses O…" at bounding box center [617, 365] width 755 height 730
click at [521, 125] on span "View Expense Policy" at bounding box center [496, 124] width 130 height 15
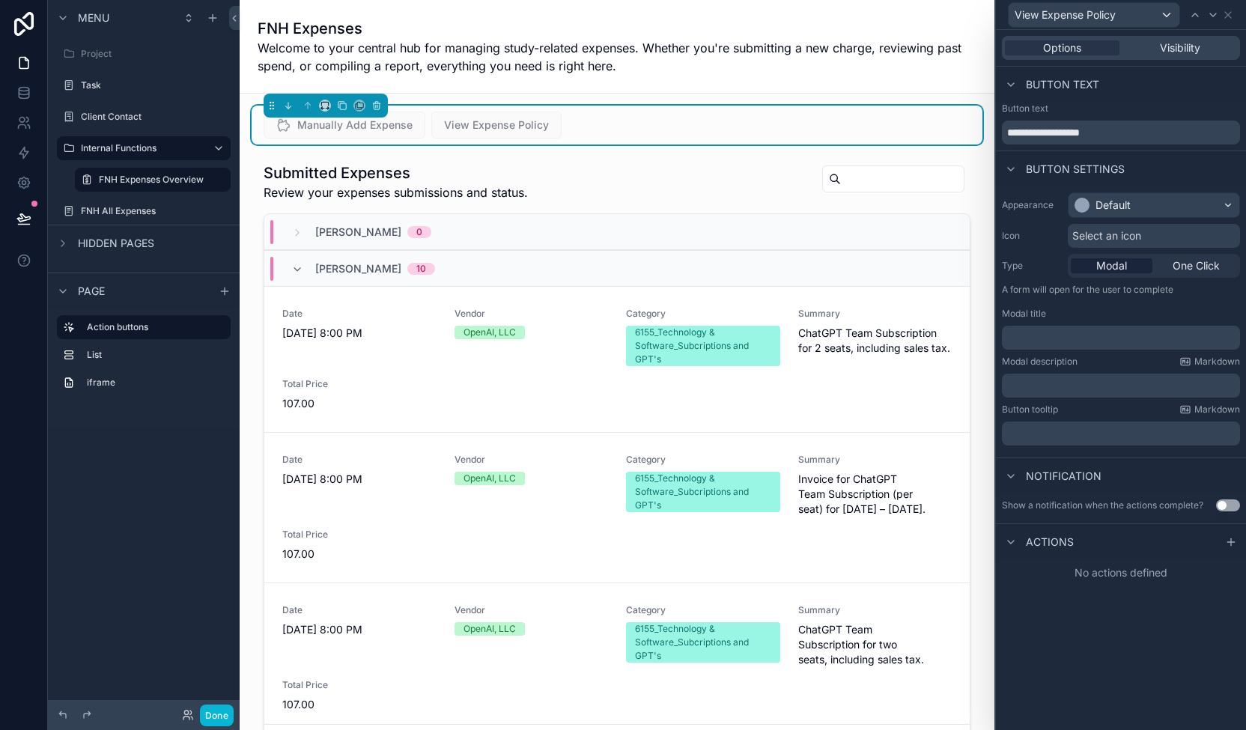
click at [688, 495] on div "Show a notification when the actions complete? Use setting" at bounding box center [1121, 505] width 250 height 24
click at [688, 542] on icon at bounding box center [1230, 542] width 7 height 0
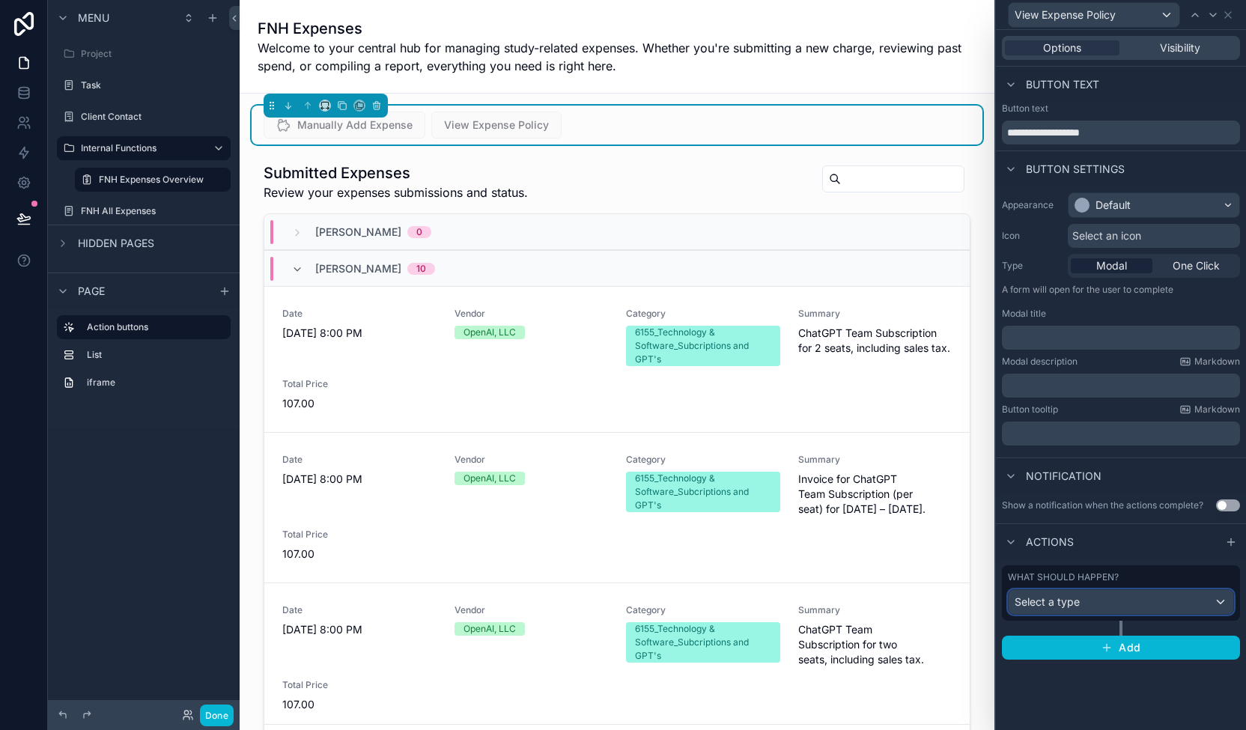
click at [688, 592] on div "Select a type" at bounding box center [1120, 602] width 225 height 24
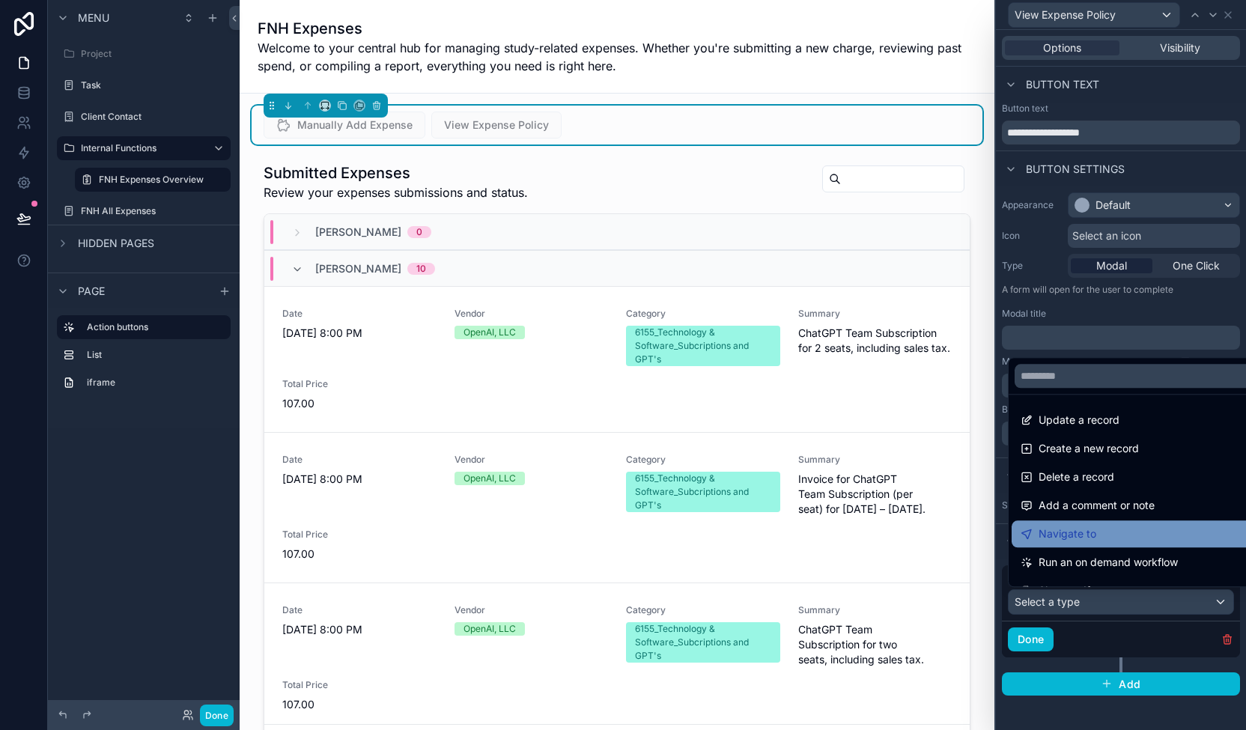
click at [688, 531] on div "Navigate to" at bounding box center [1138, 534] width 236 height 18
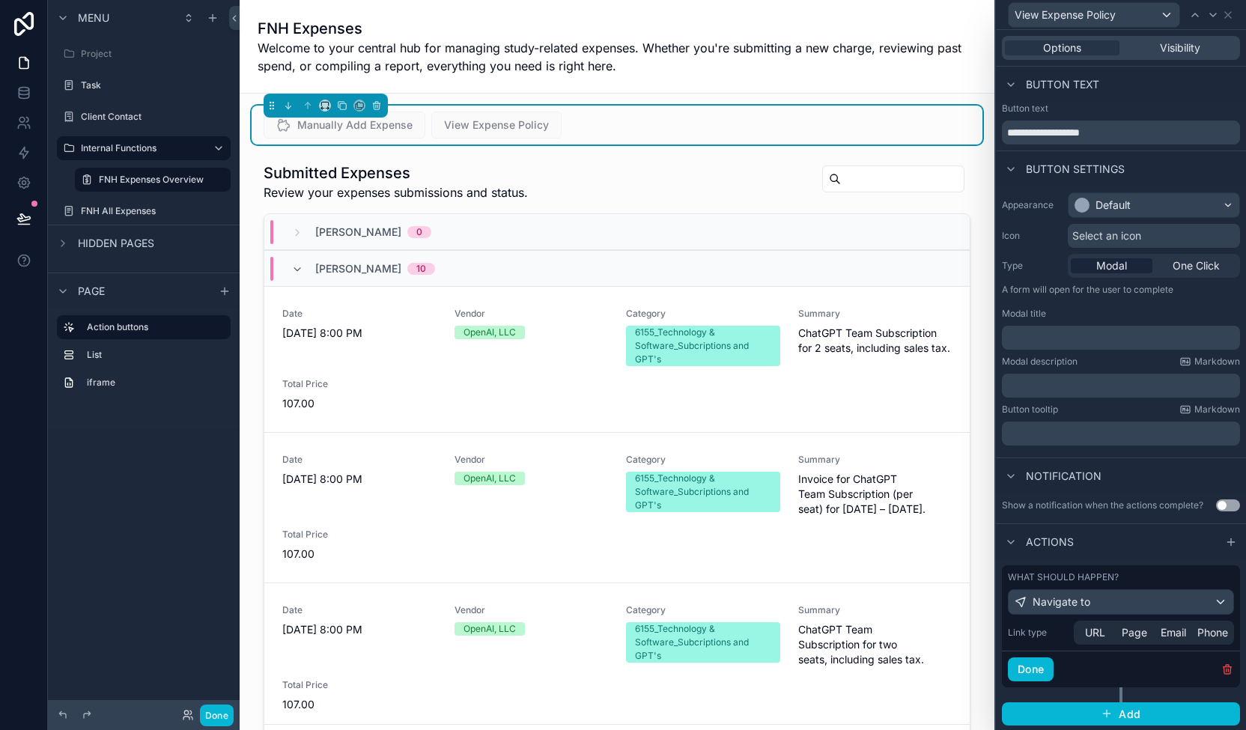
click at [688, 631] on span "URL" at bounding box center [1095, 632] width 20 height 15
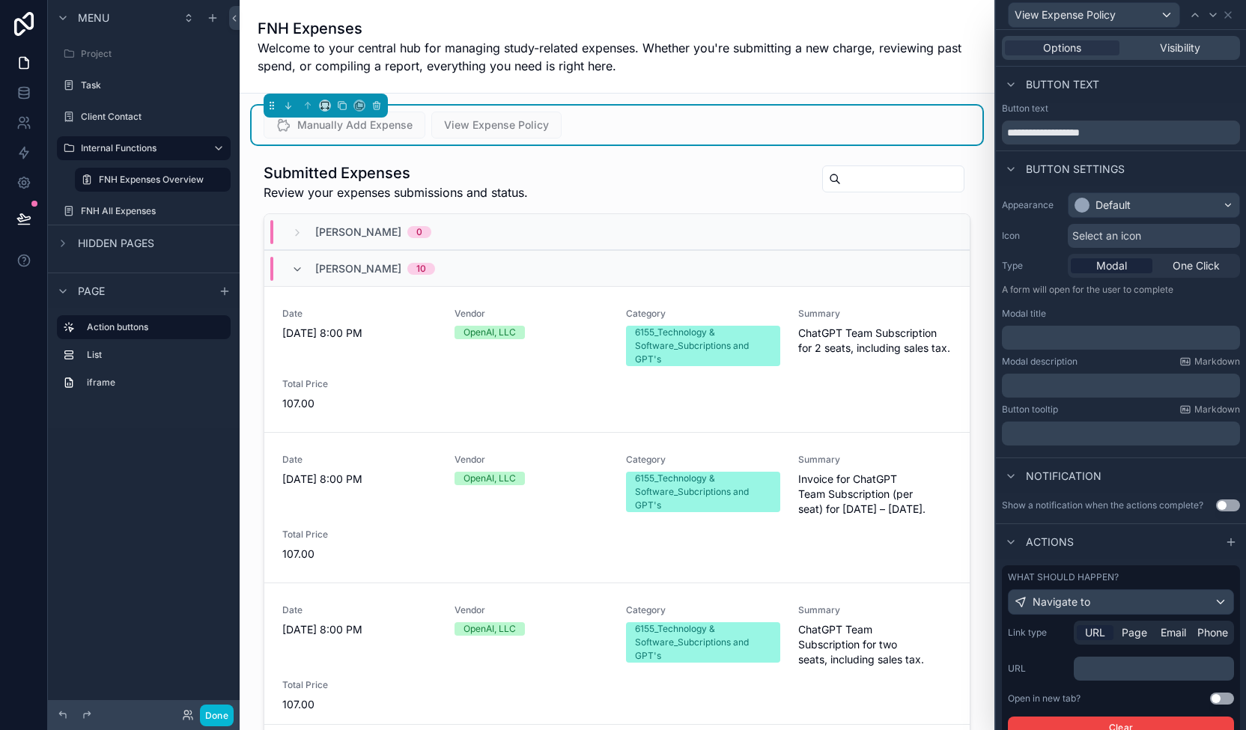
click at [688, 676] on p "﻿" at bounding box center [1154, 668] width 151 height 15
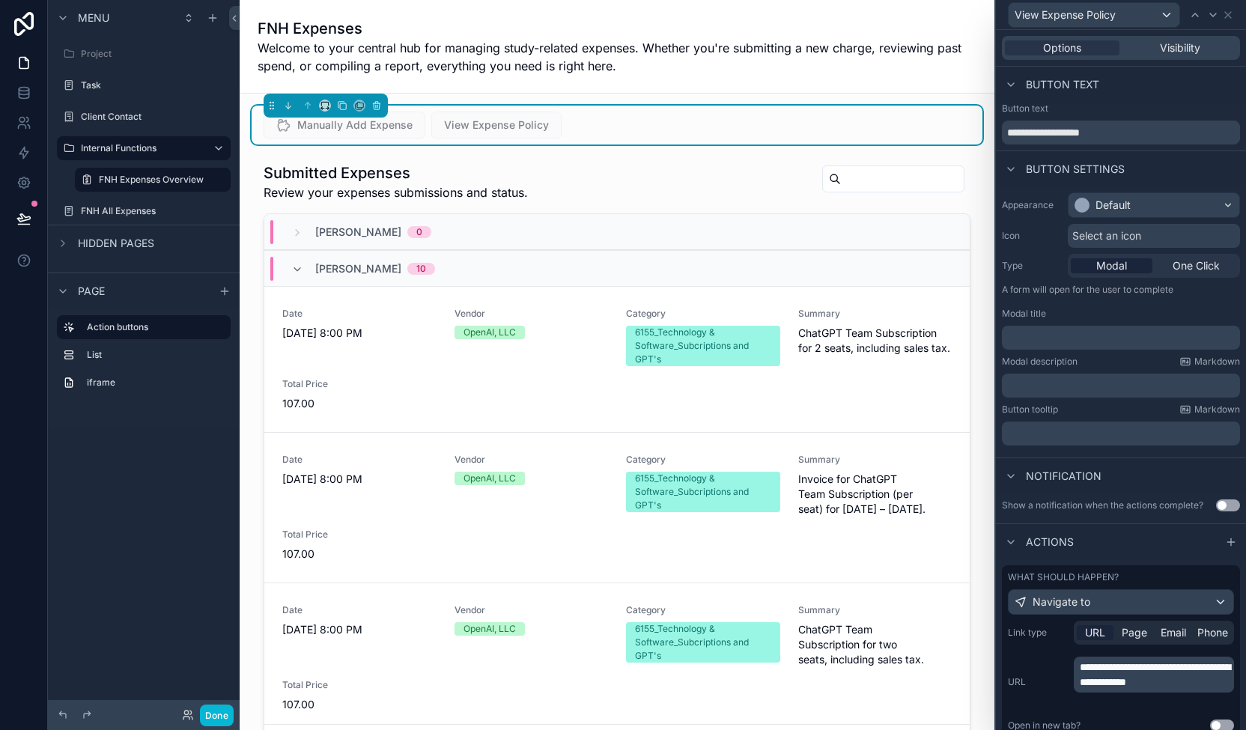
click at [688, 308] on div "Modal title" at bounding box center [1121, 314] width 238 height 12
drag, startPoint x: 1234, startPoint y: 582, endPoint x: 1231, endPoint y: 596, distance: 13.8
click at [688, 596] on div "**********" at bounding box center [1121, 705] width 250 height 293
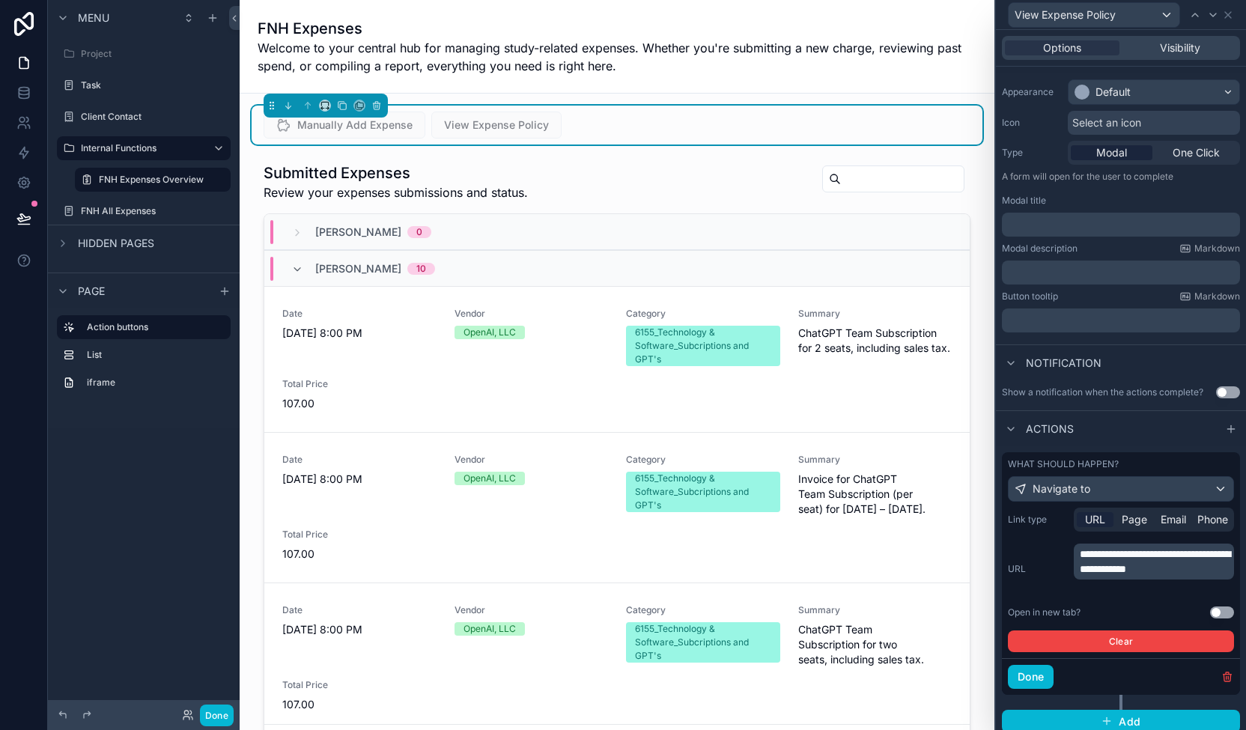
scroll to position [130, 0]
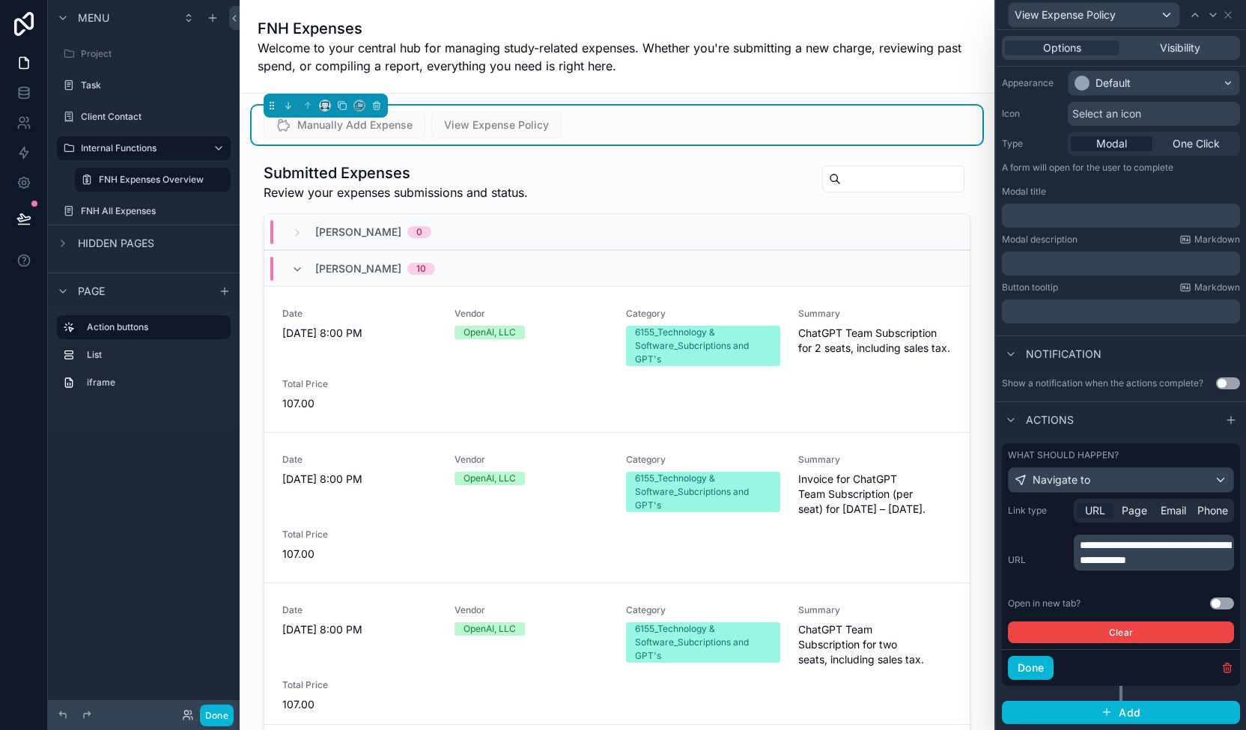
click at [688, 604] on button "Use setting" at bounding box center [1222, 603] width 24 height 12
click at [688, 136] on span "One Click" at bounding box center [1195, 143] width 47 height 15
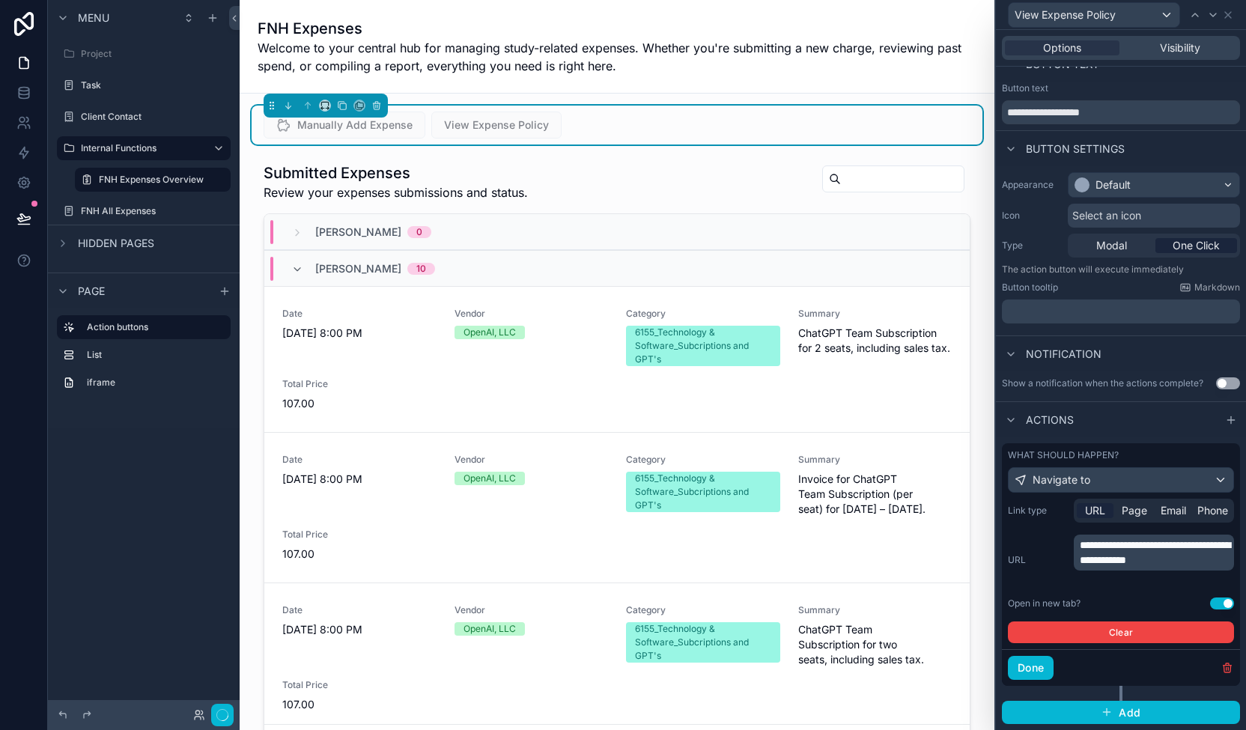
scroll to position [28, 0]
click at [688, 213] on span "Select an icon" at bounding box center [1106, 215] width 69 height 15
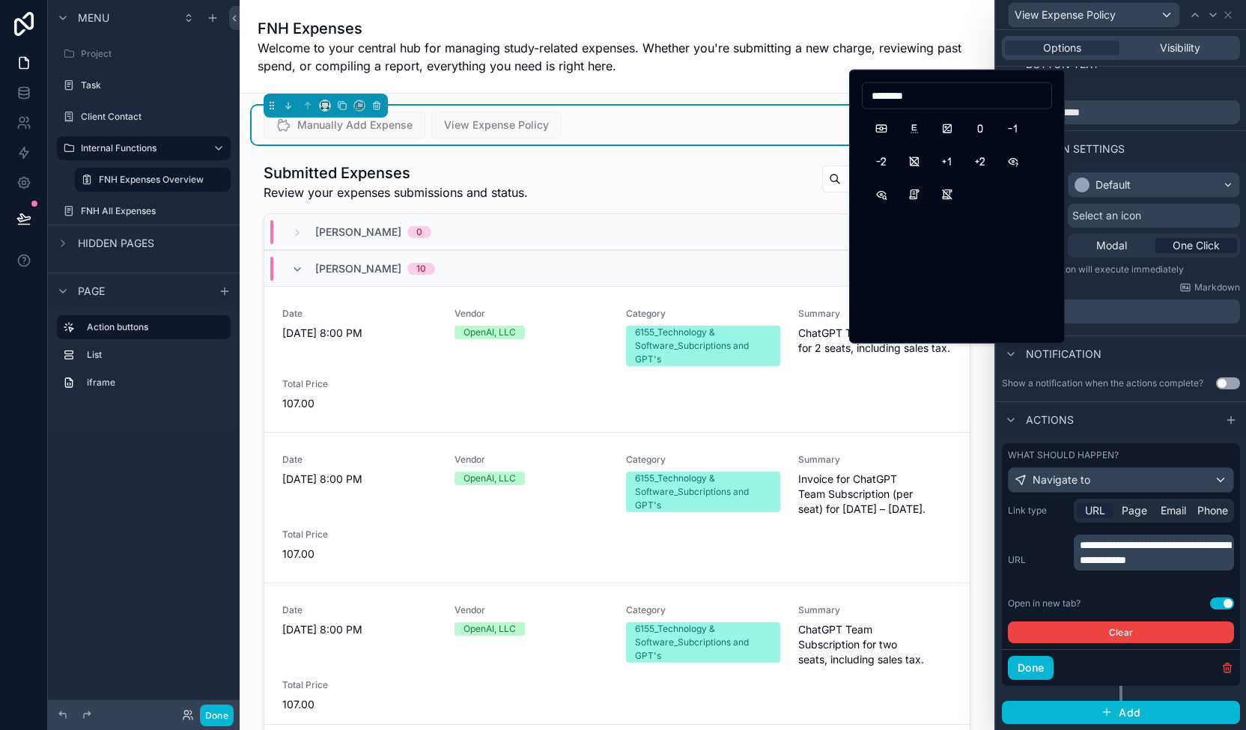
type input "*******"
type input "*****"
click at [688, 128] on button "ZoomMoney" at bounding box center [946, 128] width 27 height 27
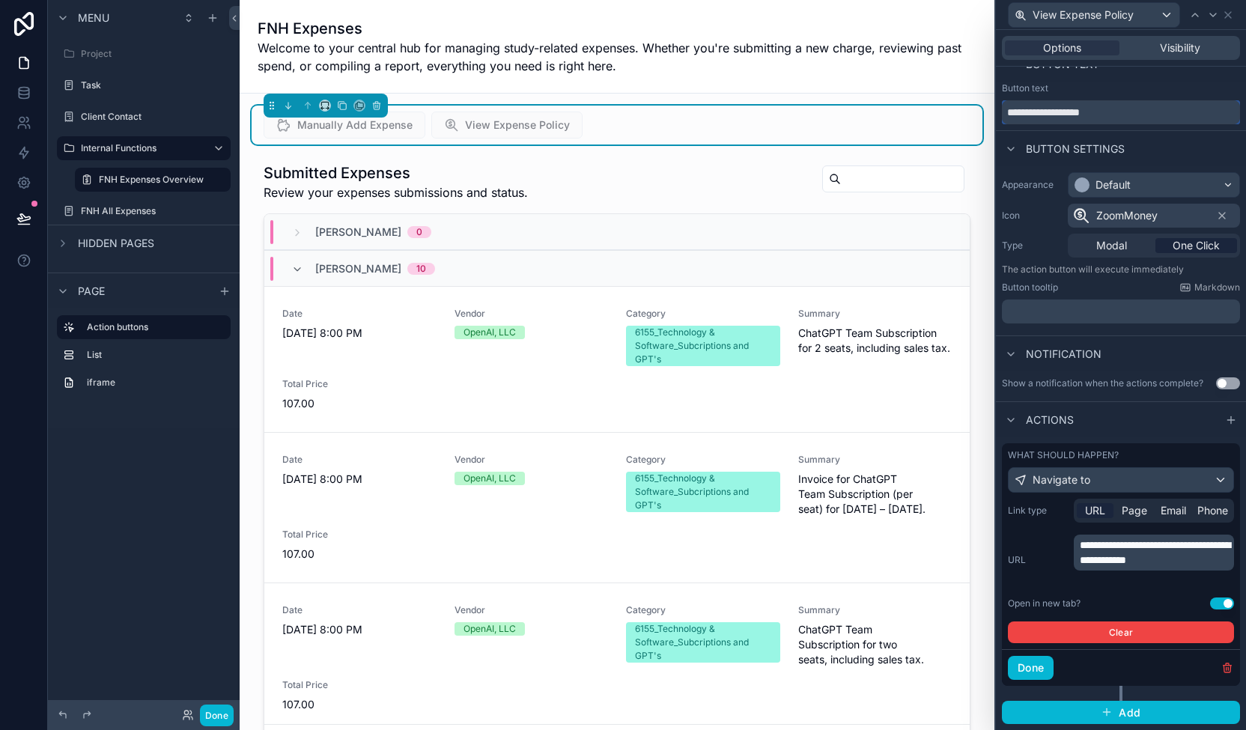
click at [688, 100] on input "**********" at bounding box center [1121, 112] width 238 height 24
paste input "**********"
type input "**********"
click at [688, 667] on button "Done" at bounding box center [1031, 668] width 46 height 24
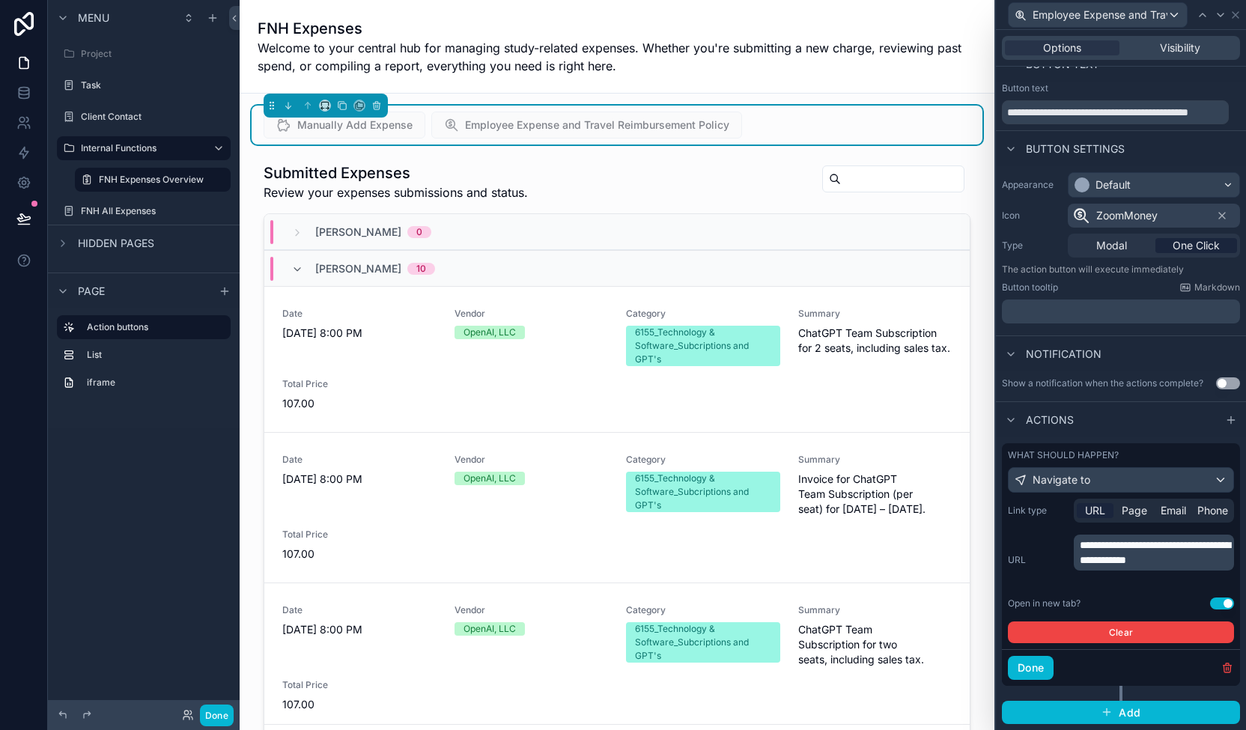
scroll to position [0, 0]
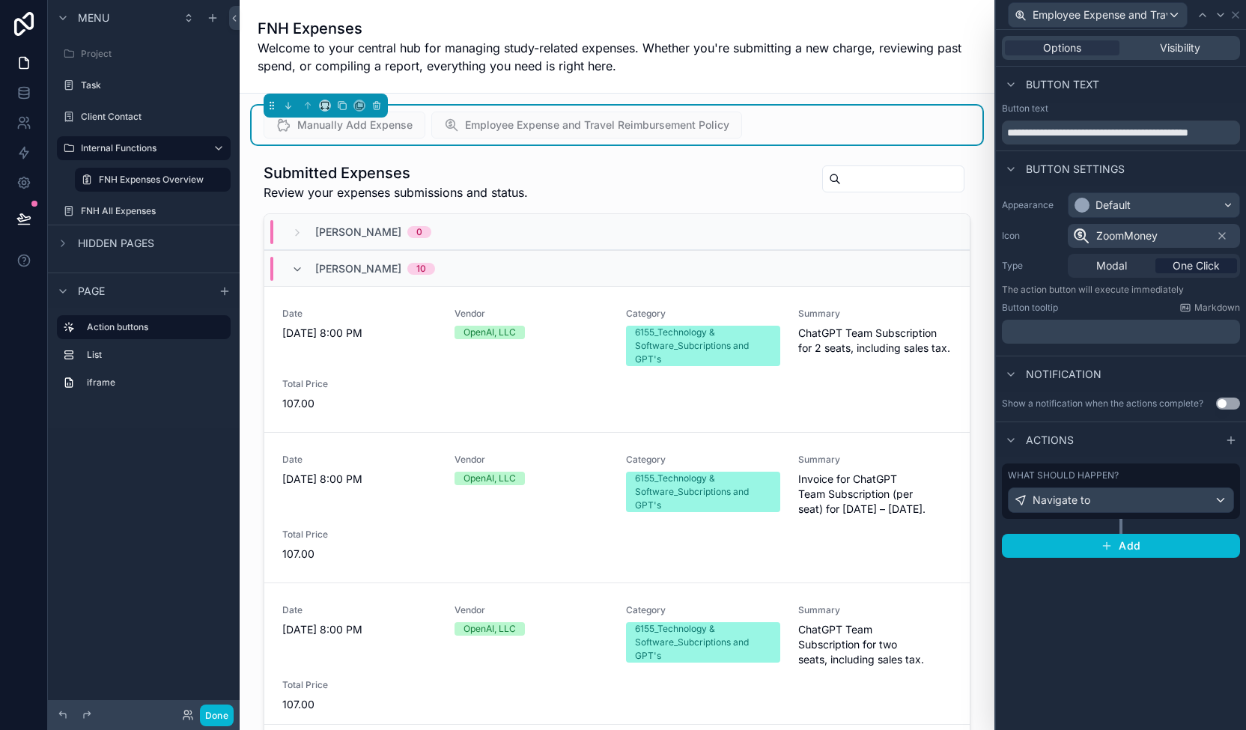
click at [688, 64] on span "Welcome to your central hub for managing study-related expenses. Whether you're…" at bounding box center [616, 57] width 719 height 36
drag, startPoint x: 951, startPoint y: 326, endPoint x: 960, endPoint y: 475, distance: 149.9
click at [688, 503] on div "scrollable content" at bounding box center [617, 464] width 731 height 616
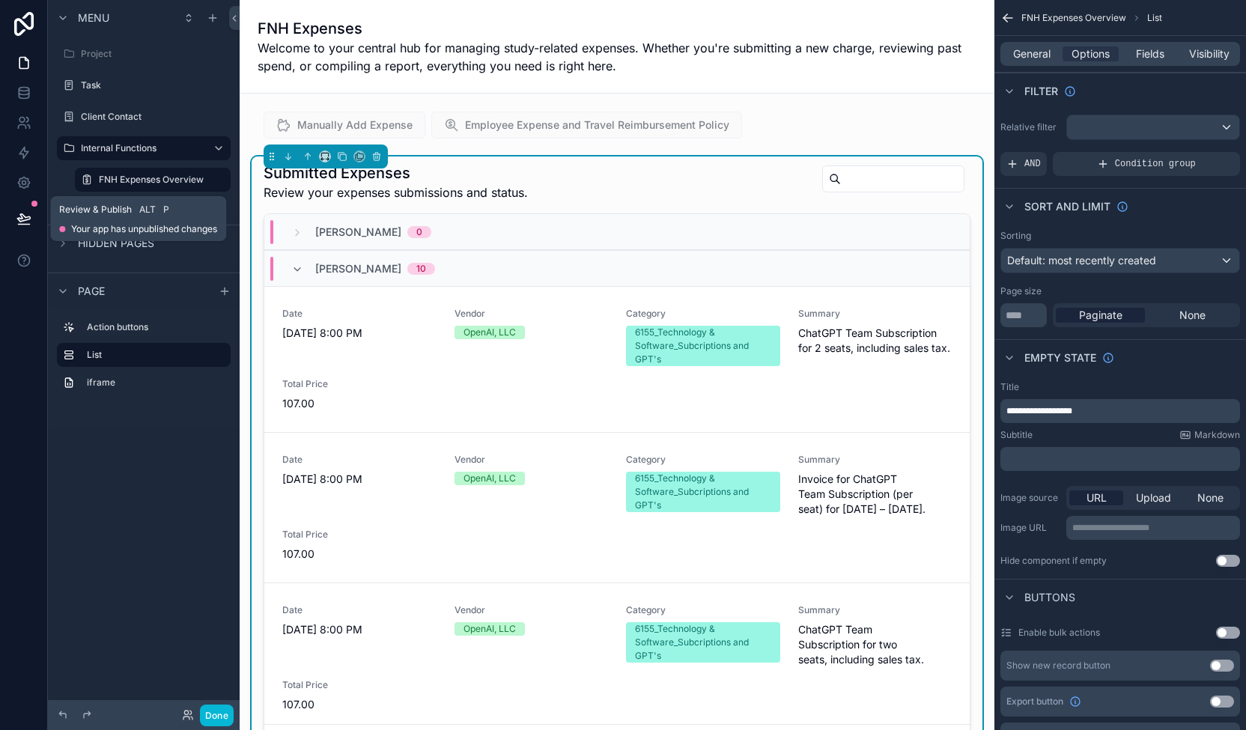
click at [97, 213] on span "Review & Publish" at bounding box center [95, 210] width 73 height 12
click at [97, 224] on span "Your app has unpublished changes" at bounding box center [144, 229] width 146 height 12
click at [16, 216] on icon at bounding box center [23, 218] width 15 height 15
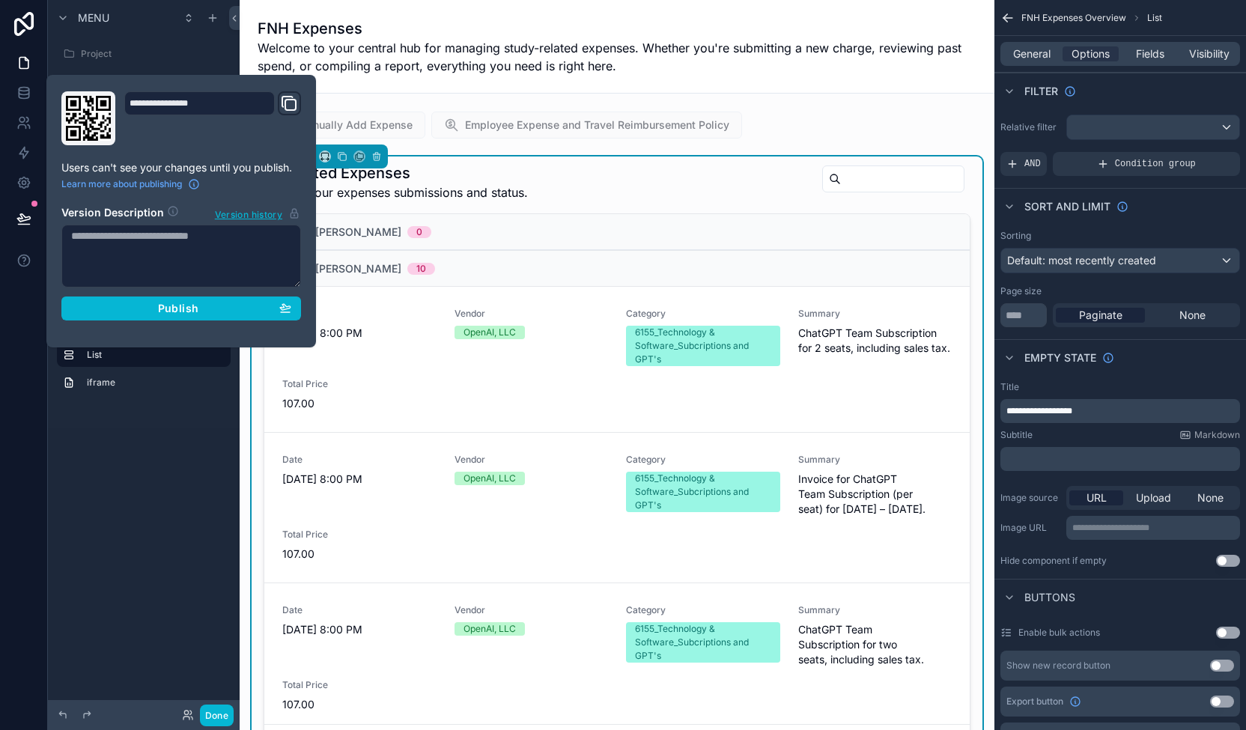
click at [246, 237] on textarea at bounding box center [181, 256] width 240 height 63
type textarea "**********"
click at [252, 305] on div "Publish" at bounding box center [181, 307] width 220 height 13
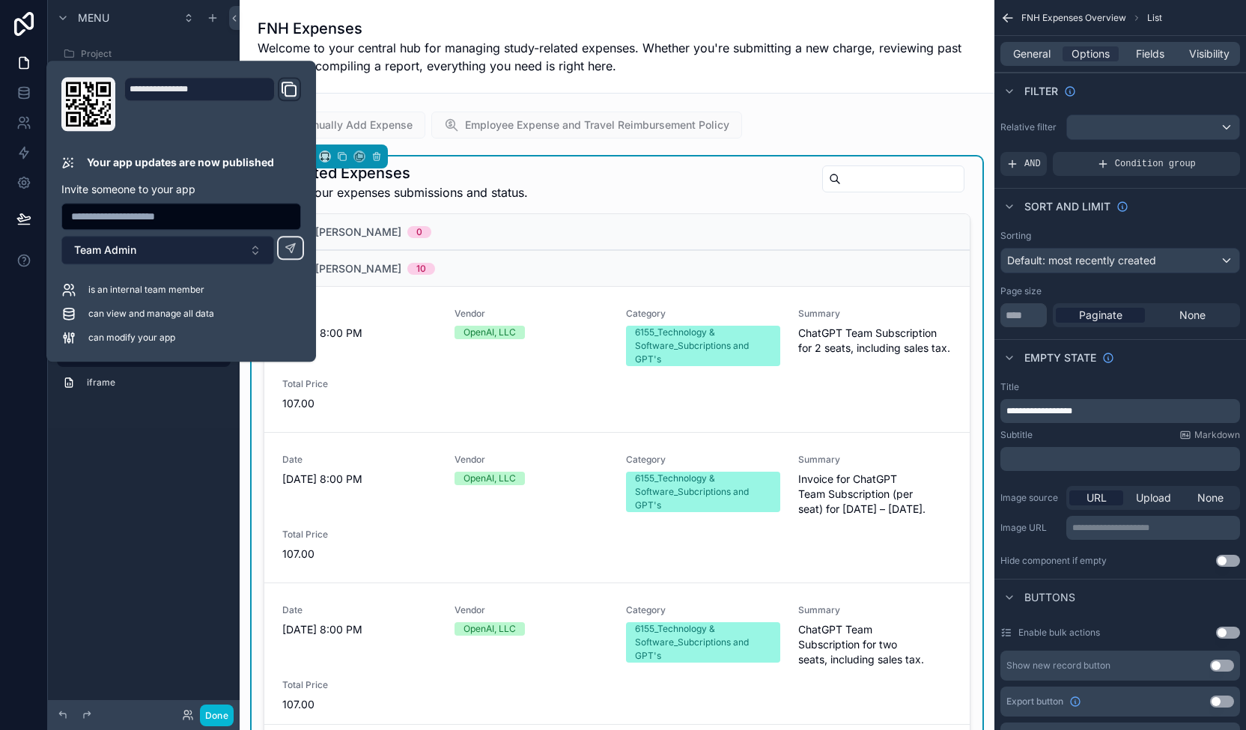
click at [223, 248] on button "Team Admin" at bounding box center [167, 250] width 213 height 28
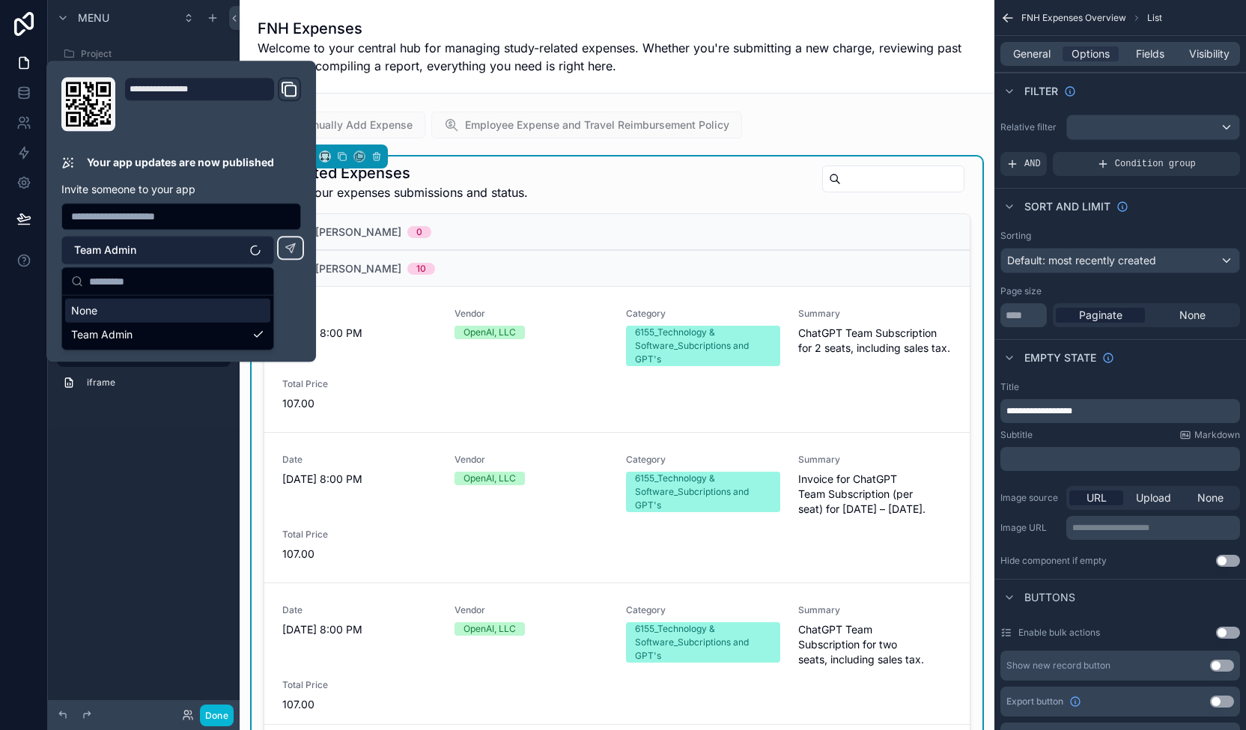
click at [223, 248] on button "Team Admin" at bounding box center [167, 250] width 213 height 28
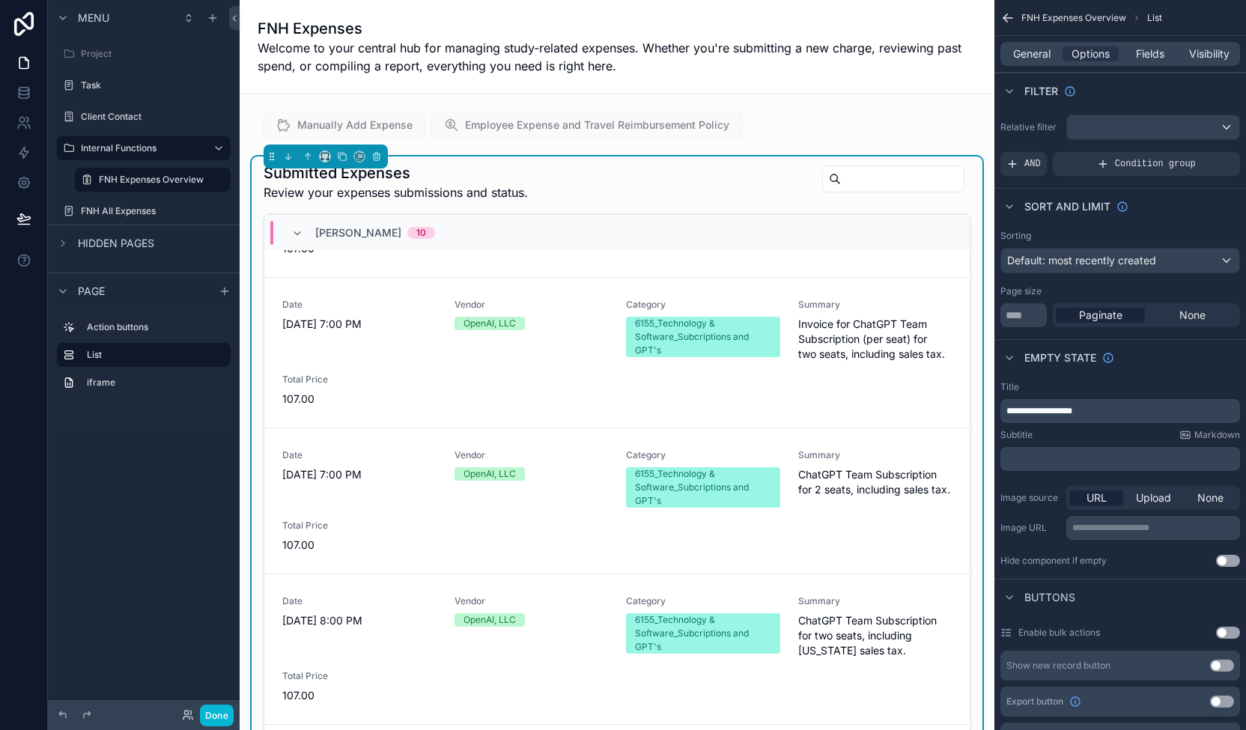
click at [651, 43] on span "Welcome to your central hub for managing study-related expenses. Whether you're…" at bounding box center [616, 57] width 719 height 36
click at [14, 61] on link at bounding box center [23, 63] width 47 height 30
click at [21, 18] on icon at bounding box center [24, 24] width 30 height 24
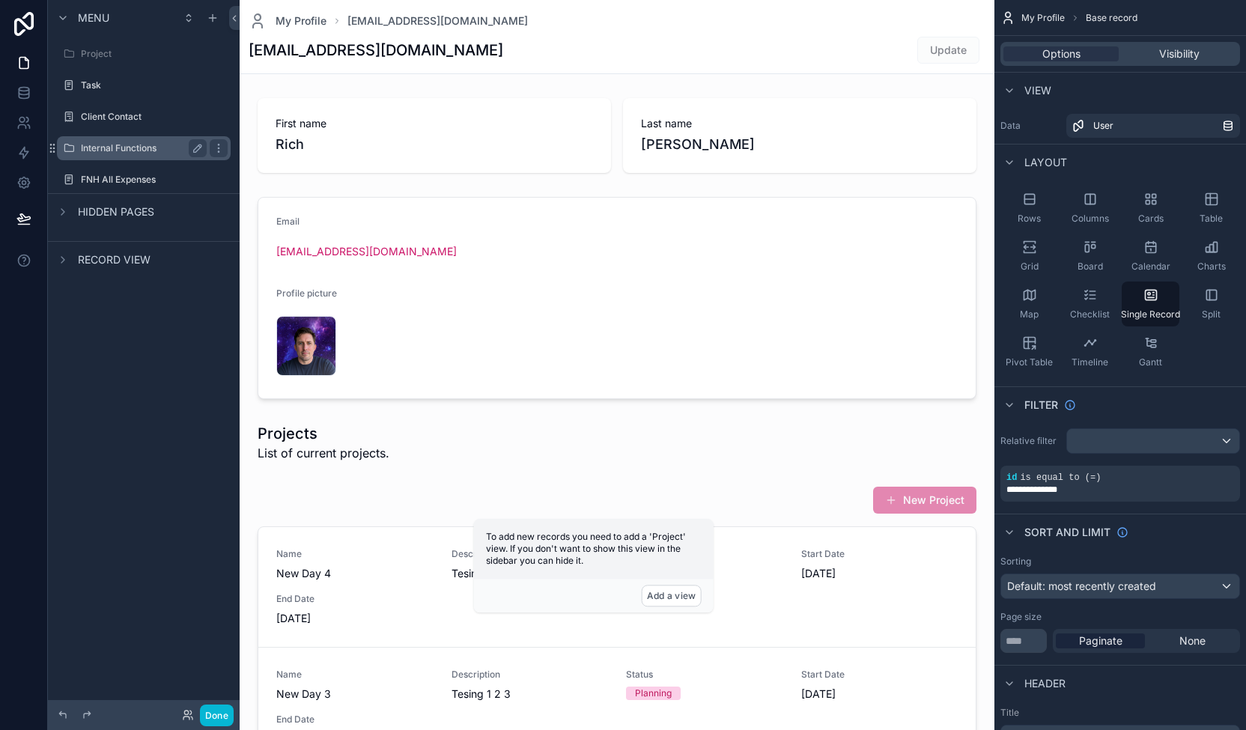
click at [154, 141] on div "Internal Functions" at bounding box center [144, 148] width 126 height 18
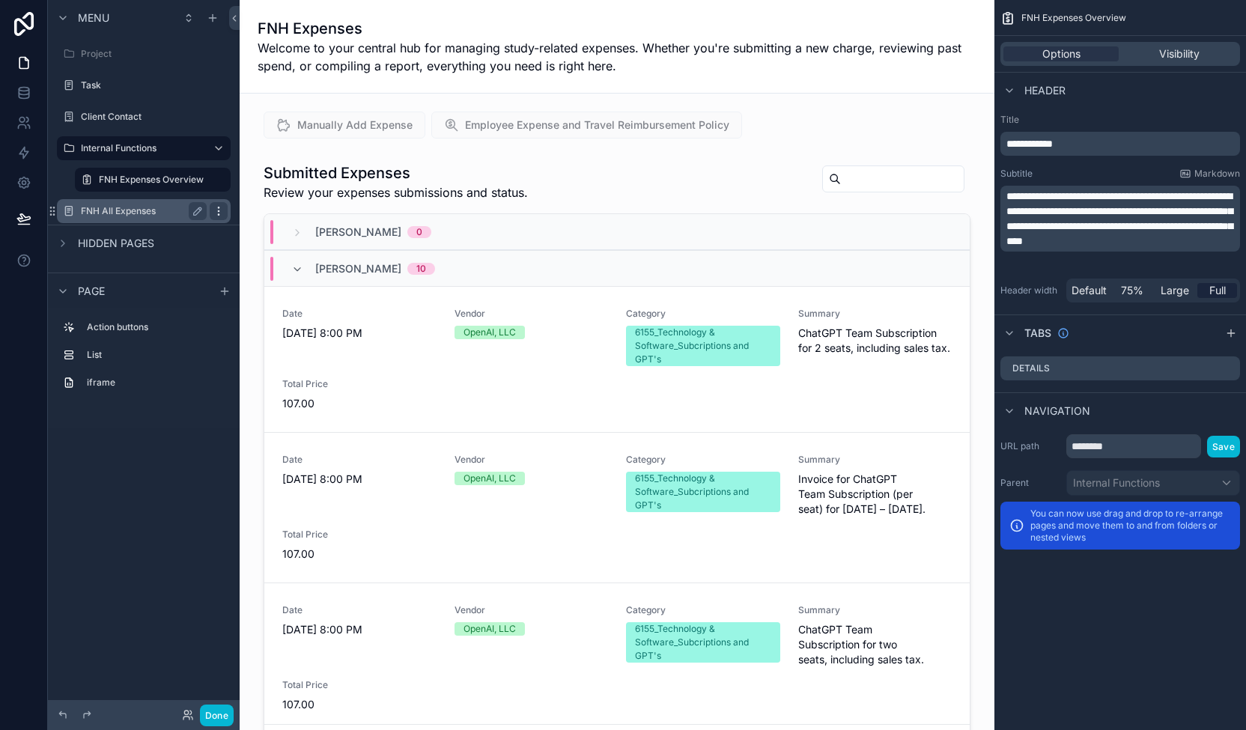
click at [216, 210] on icon "scrollable content" at bounding box center [219, 211] width 12 height 12
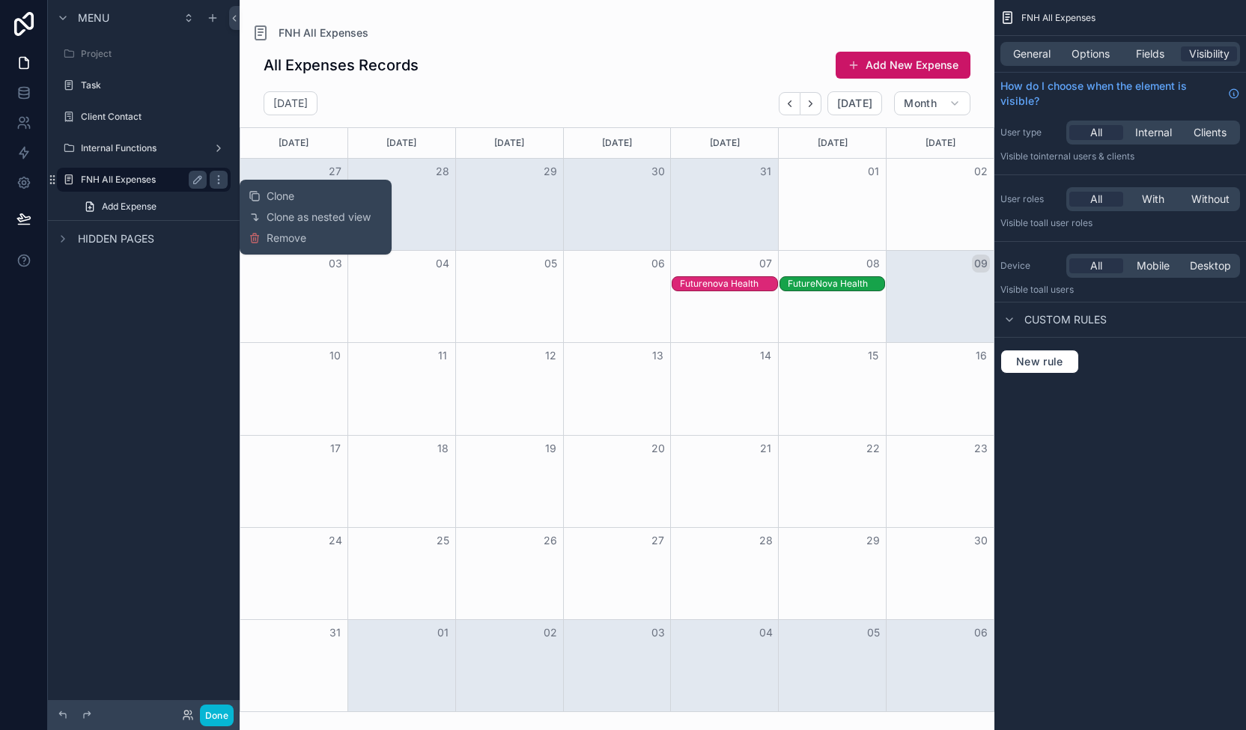
click at [168, 174] on label "FNH All Expenses" at bounding box center [141, 180] width 120 height 12
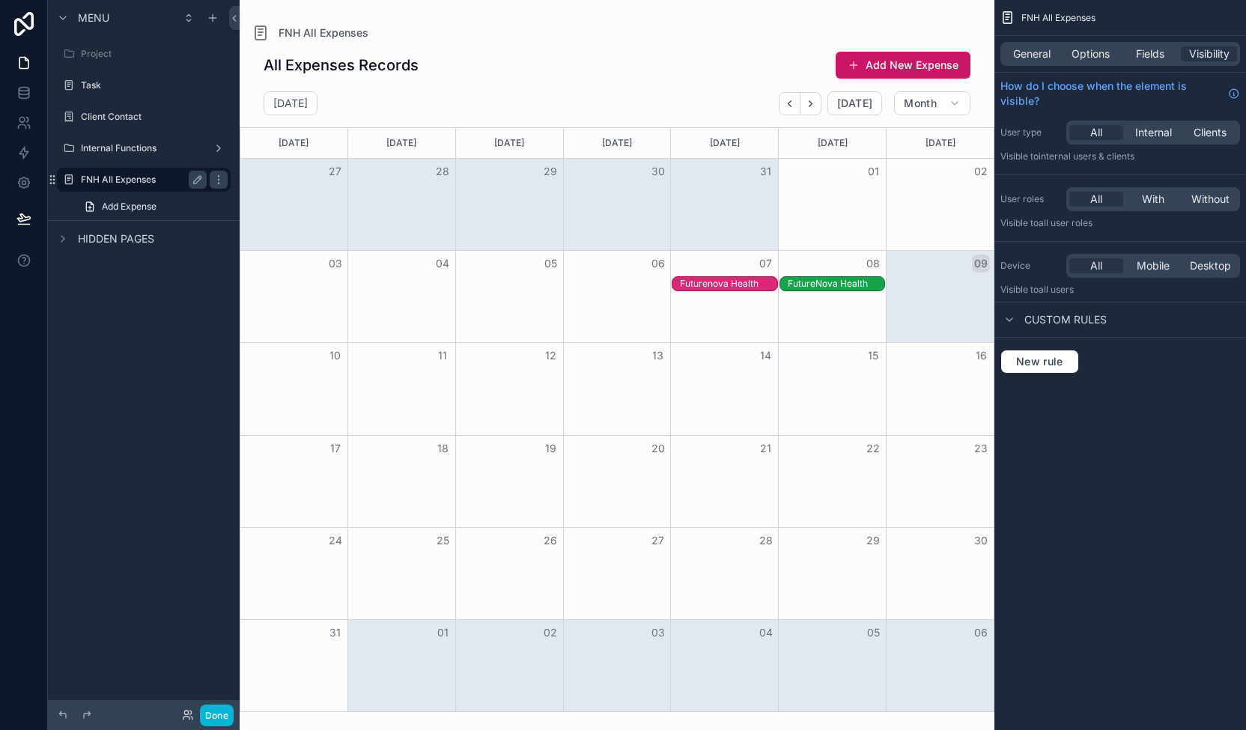
click at [114, 177] on label "FNH All Expenses" at bounding box center [141, 180] width 120 height 12
click at [156, 179] on label "FNH All Expenses" at bounding box center [141, 180] width 120 height 12
click at [223, 180] on icon "scrollable content" at bounding box center [219, 180] width 12 height 12
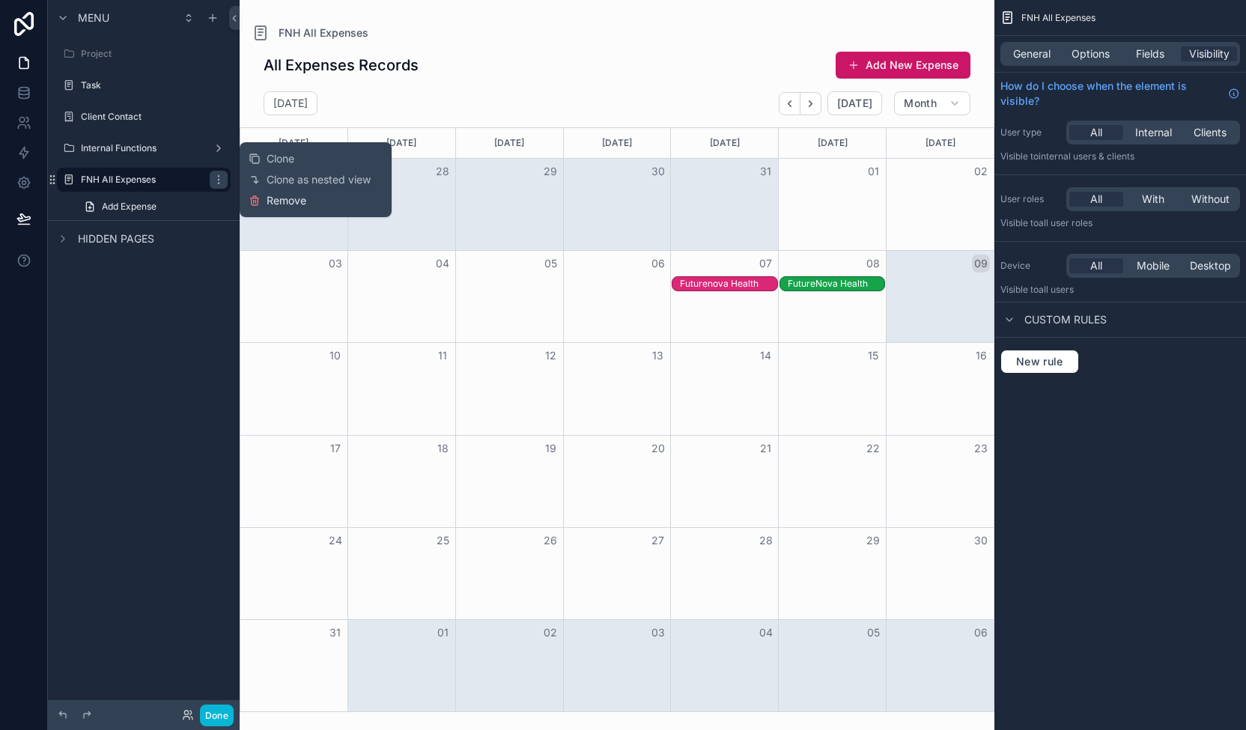
click at [291, 201] on span "Remove" at bounding box center [286, 200] width 40 height 15
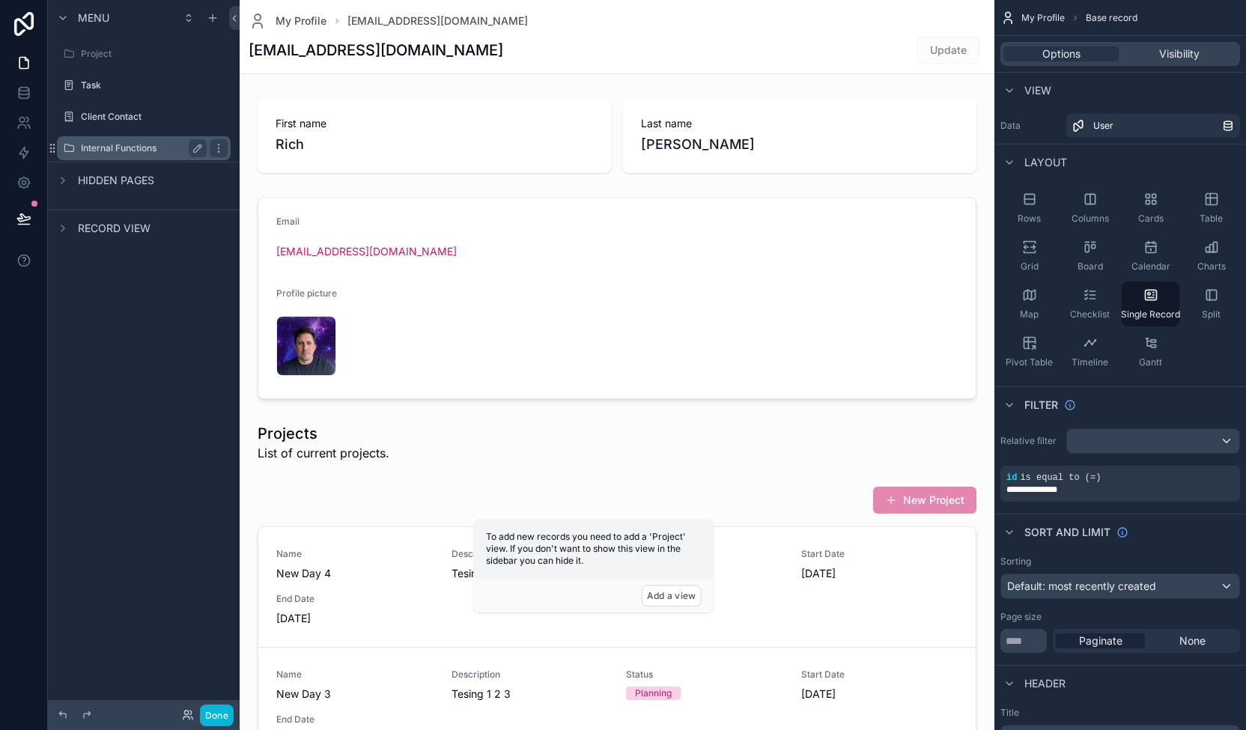
click at [150, 146] on label "Internal Functions" at bounding box center [141, 148] width 120 height 12
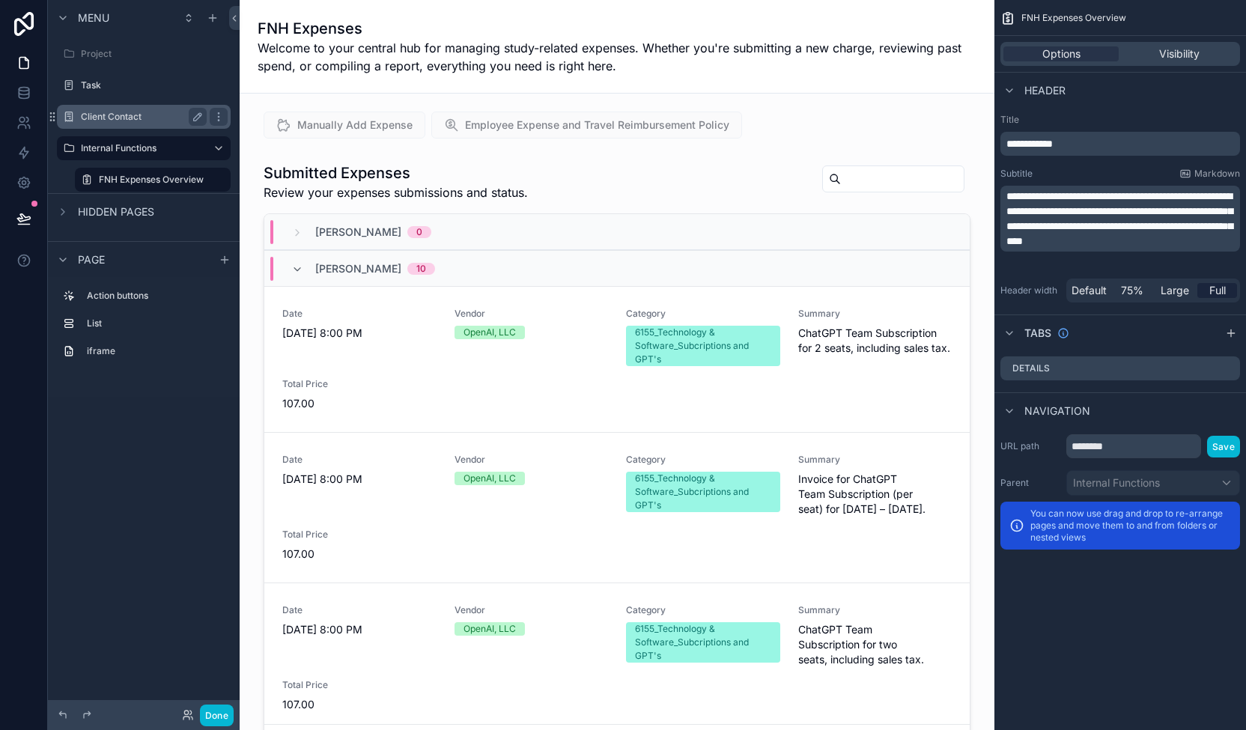
click at [121, 112] on label "Client Contact" at bounding box center [141, 117] width 120 height 12
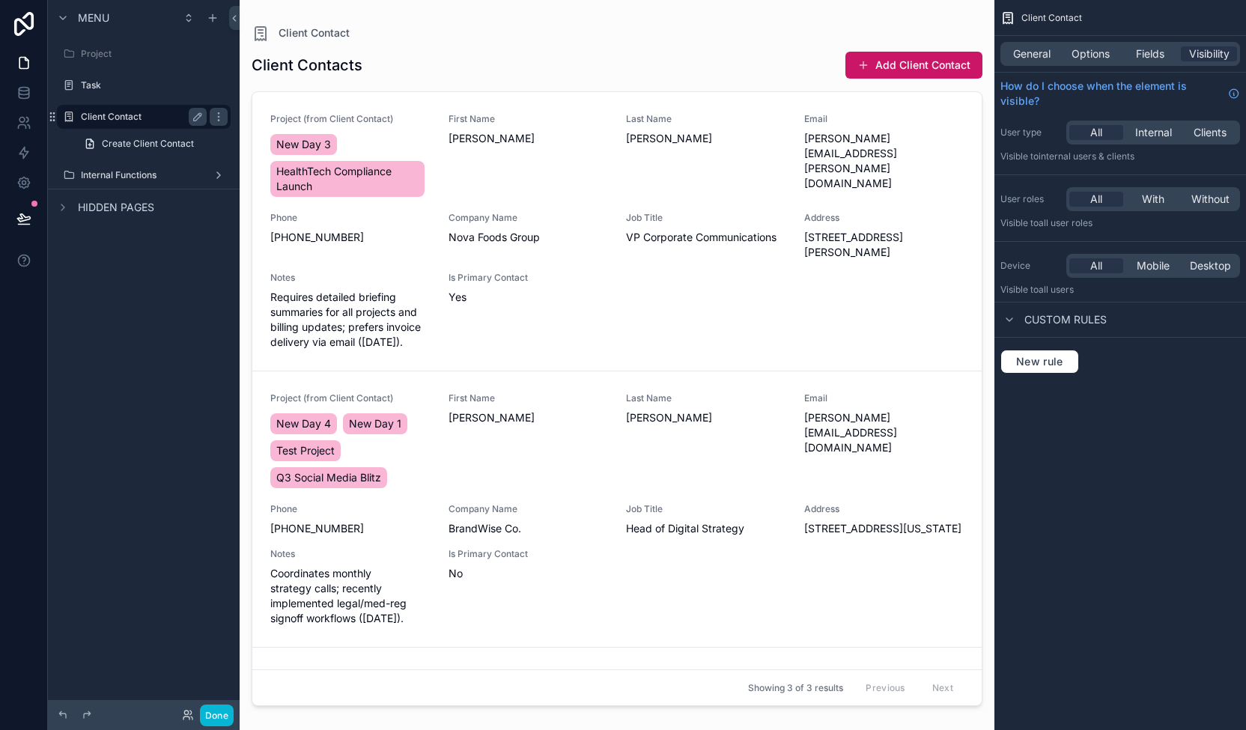
click at [207, 121] on div "scrollable content" at bounding box center [217, 117] width 21 height 24
click at [199, 64] on div "Project" at bounding box center [144, 54] width 168 height 24
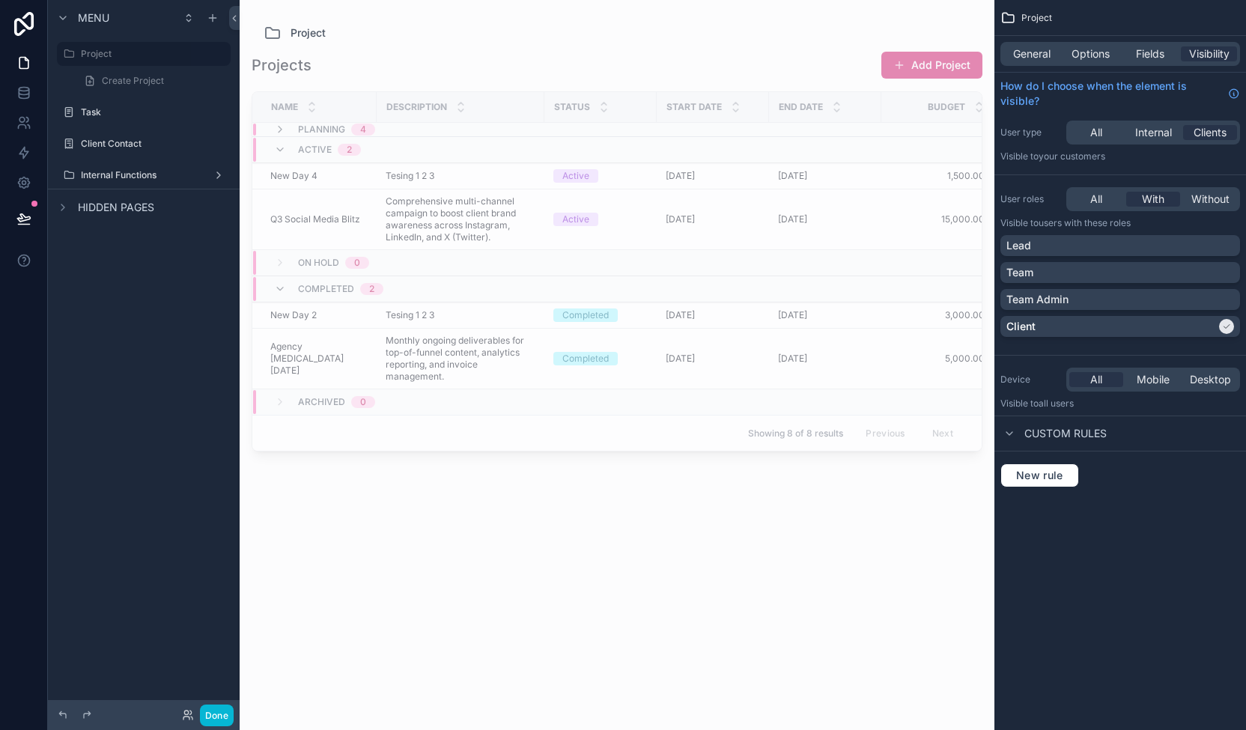
drag, startPoint x: 122, startPoint y: 334, endPoint x: 119, endPoint y: 324, distance: 10.2
click at [121, 330] on div "Menu Project Create Project Task Client Contact Internal Functions Hidden pages" at bounding box center [144, 356] width 192 height 712
click at [121, 83] on span "Create Project" at bounding box center [133, 81] width 62 height 12
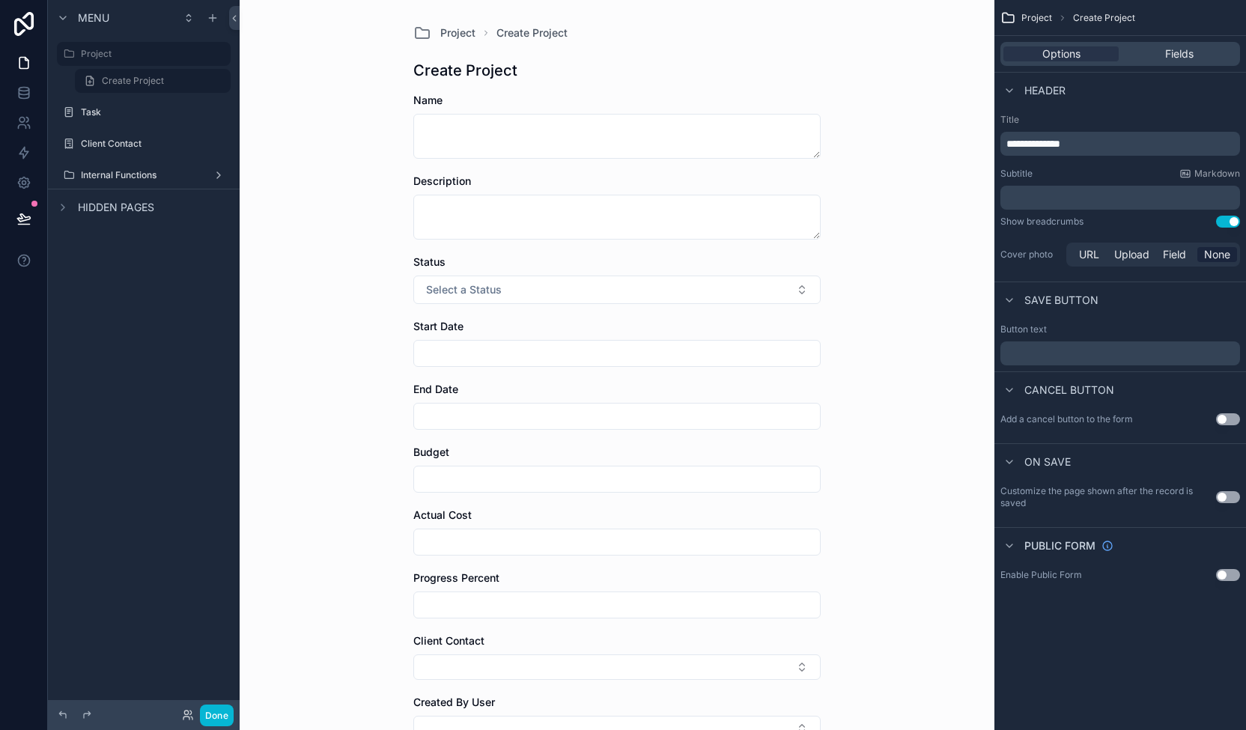
click at [138, 34] on div "Menu" at bounding box center [144, 18] width 192 height 36
click at [99, 46] on div "Project" at bounding box center [144, 54] width 126 height 18
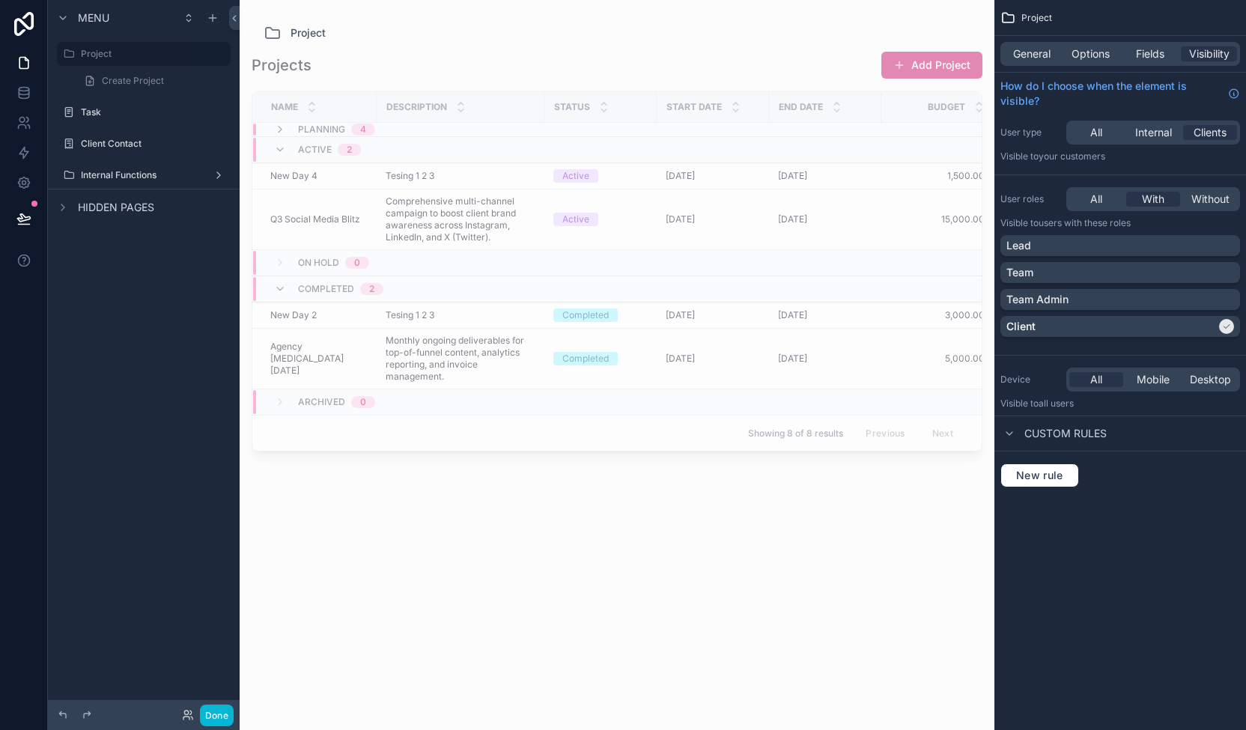
click at [861, 46] on div "scrollable content" at bounding box center [617, 356] width 755 height 712
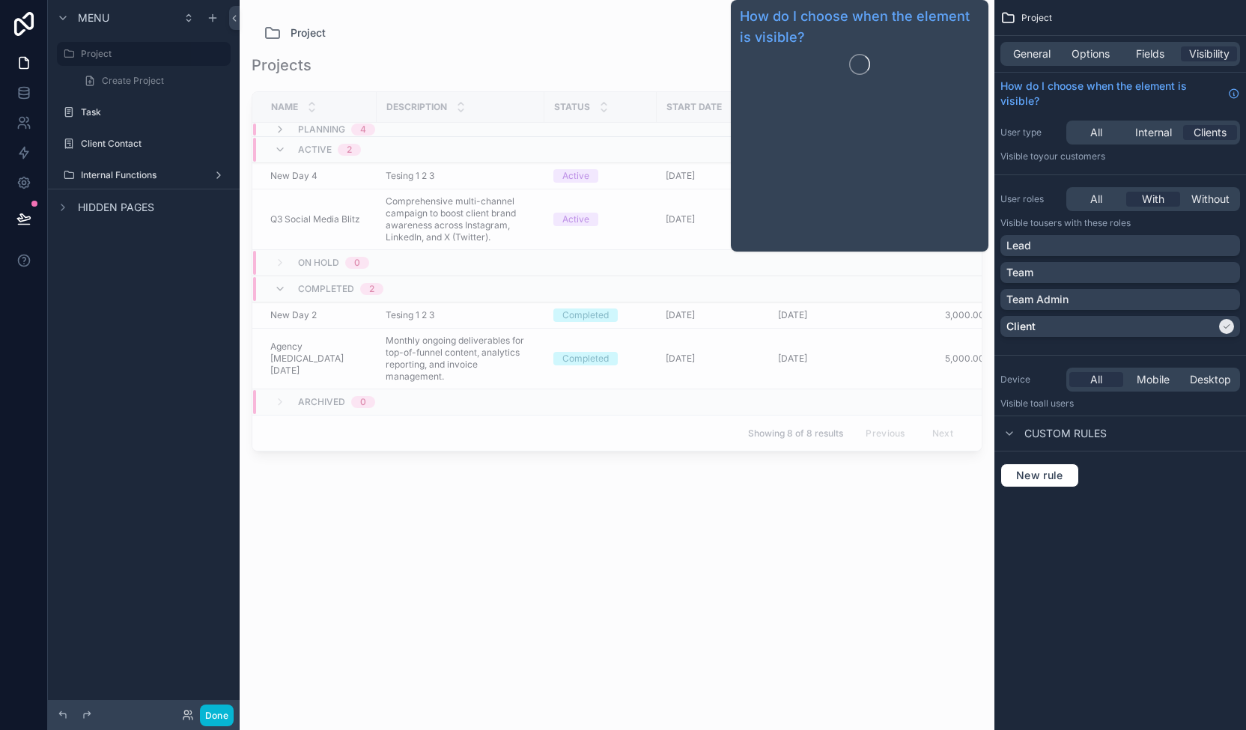
click at [576, 34] on div "Project" at bounding box center [616, 33] width 707 height 18
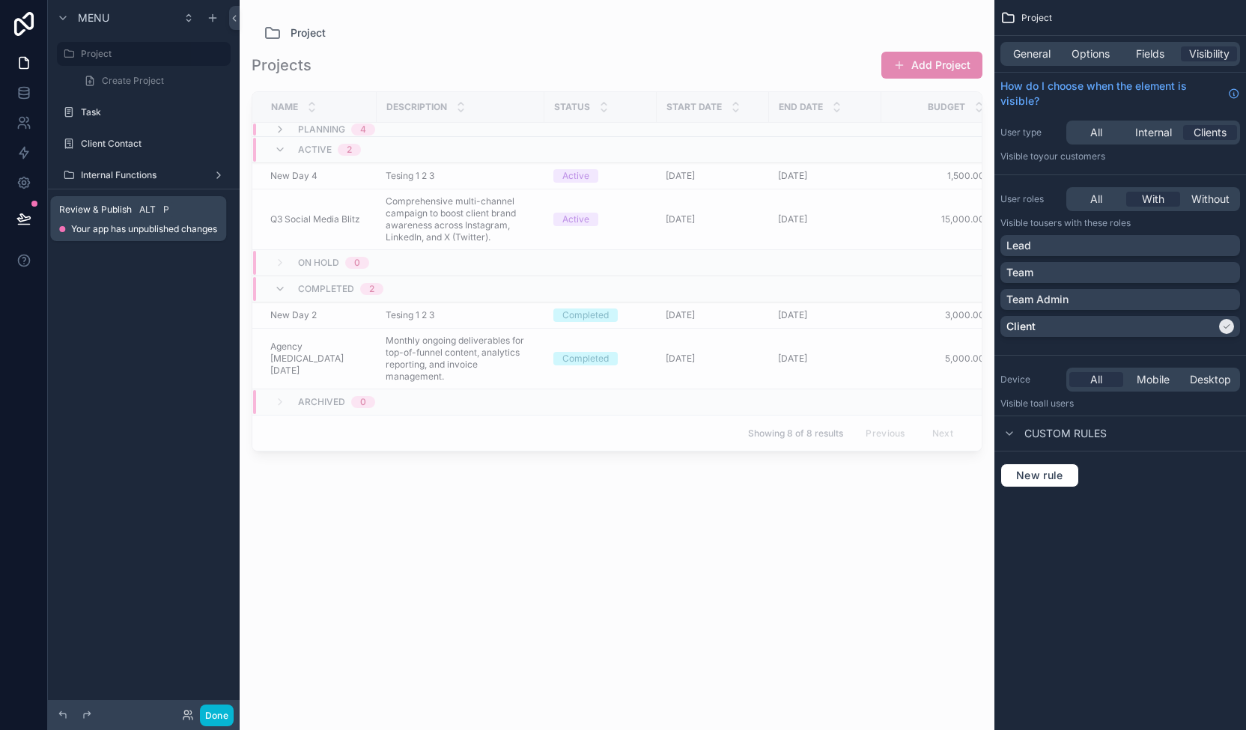
click at [25, 212] on icon at bounding box center [23, 218] width 15 height 15
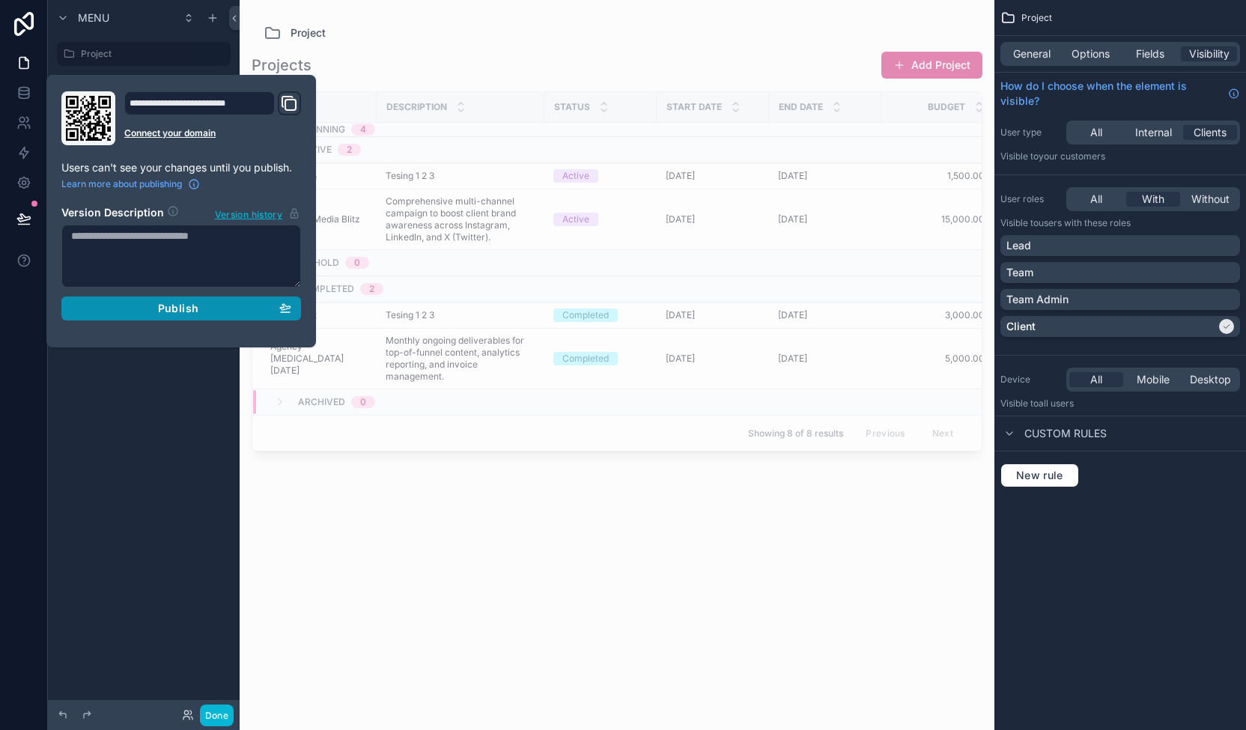
click at [245, 306] on div "Publish" at bounding box center [181, 308] width 220 height 13
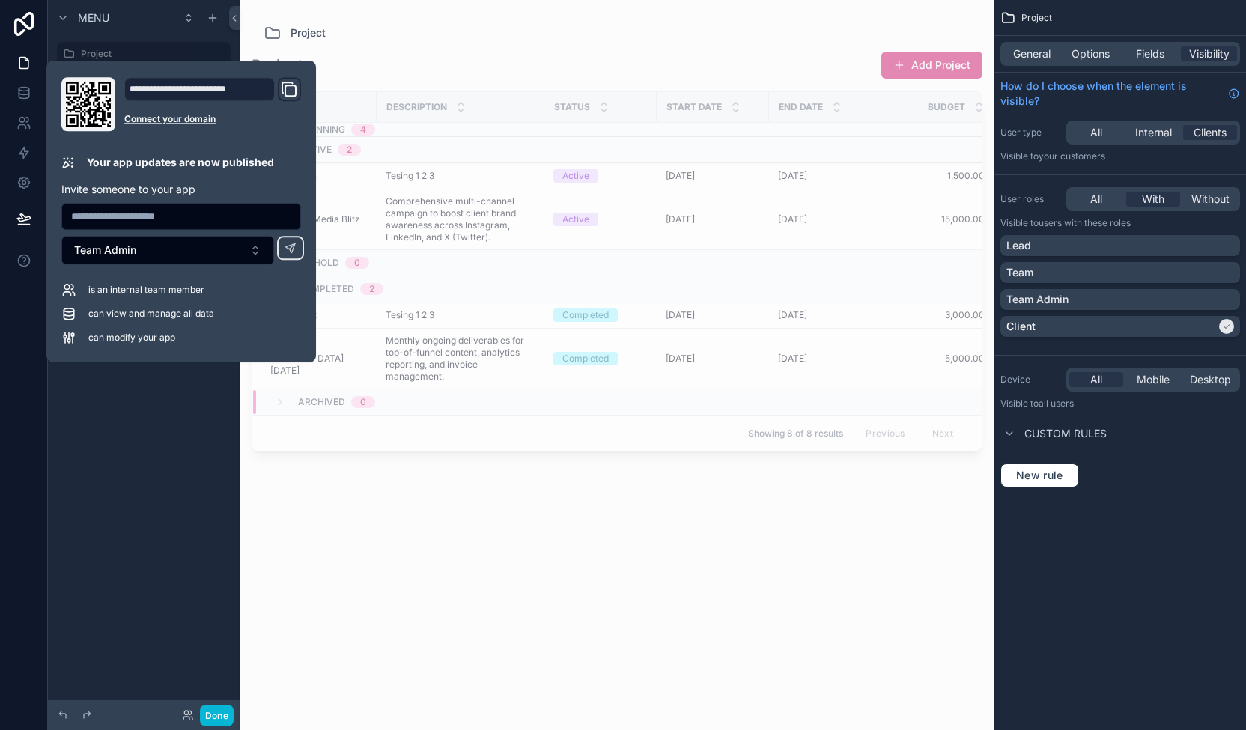
click at [289, 88] on icon "Domain and Custom Link" at bounding box center [289, 89] width 18 height 18
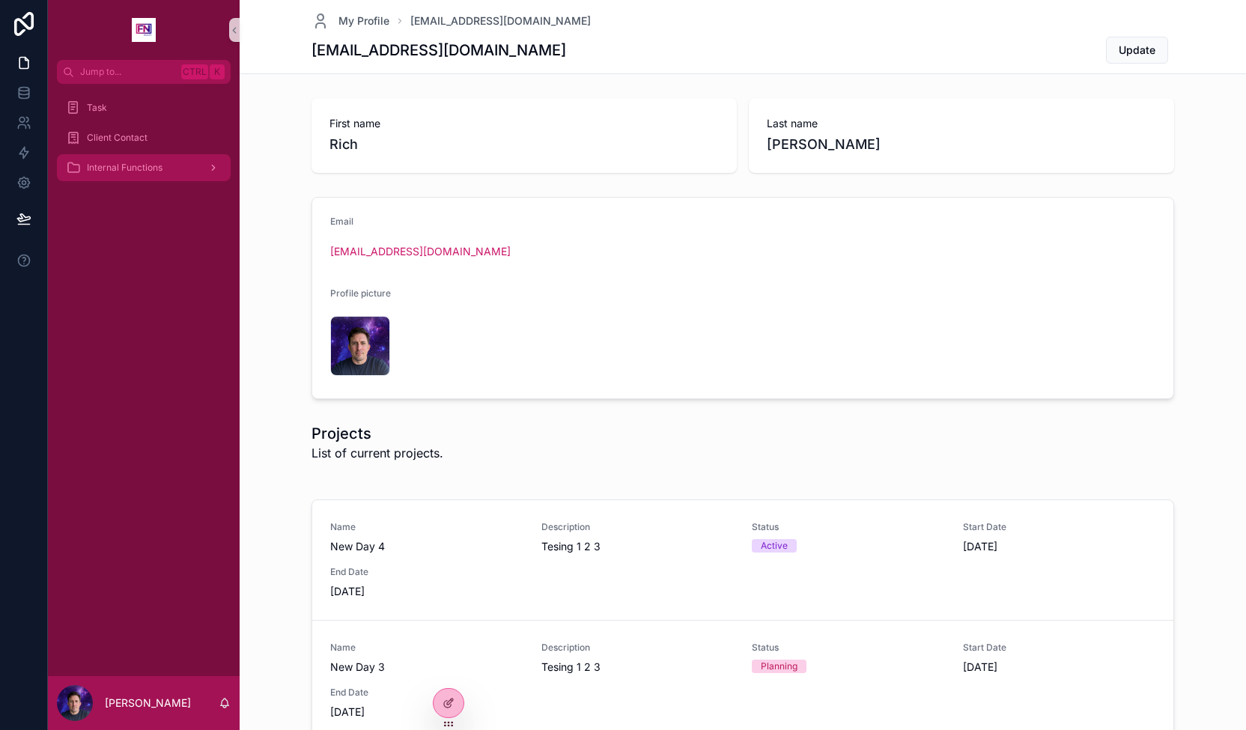
click at [143, 166] on span "Internal Functions" at bounding box center [125, 168] width 76 height 12
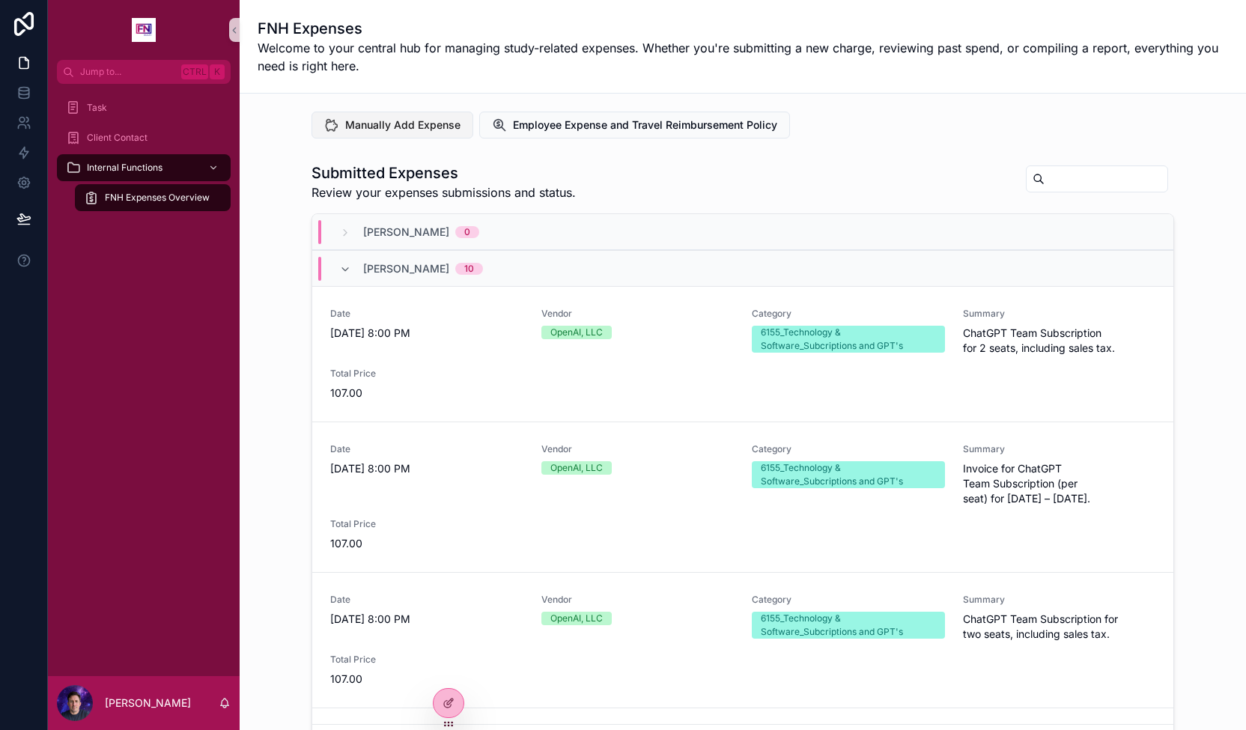
click at [427, 121] on span "Manually Add Expense" at bounding box center [402, 125] width 115 height 15
click at [678, 119] on span "Employee Expense and Travel Reimbursement Policy" at bounding box center [645, 125] width 264 height 15
click at [177, 109] on div "Task" at bounding box center [144, 108] width 156 height 24
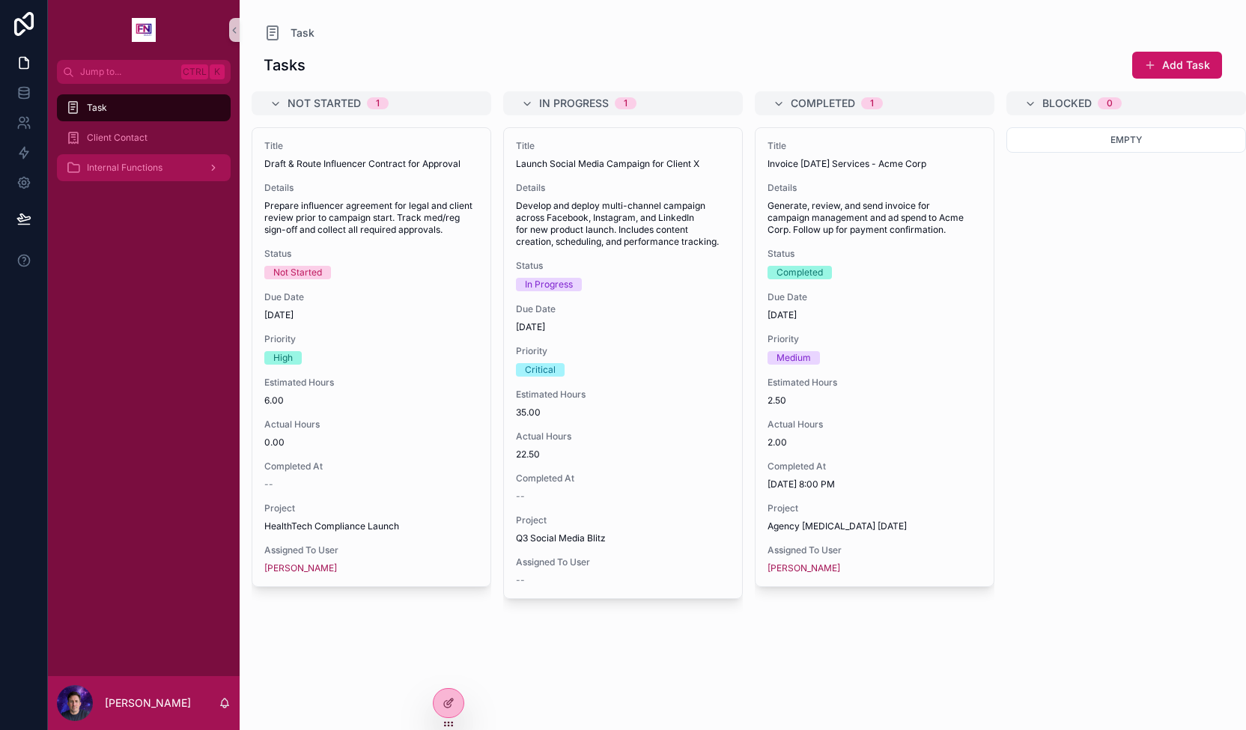
click at [130, 159] on div "Internal Functions" at bounding box center [144, 168] width 156 height 24
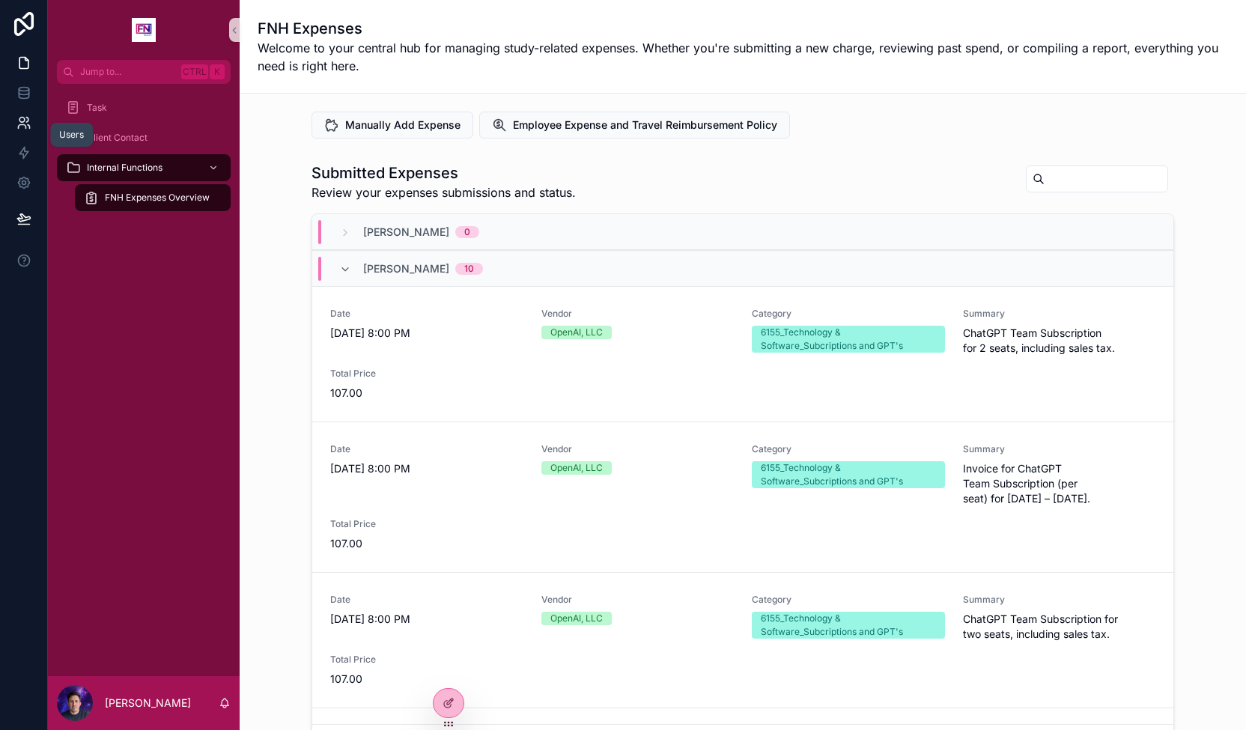
click at [25, 119] on icon at bounding box center [23, 122] width 15 height 15
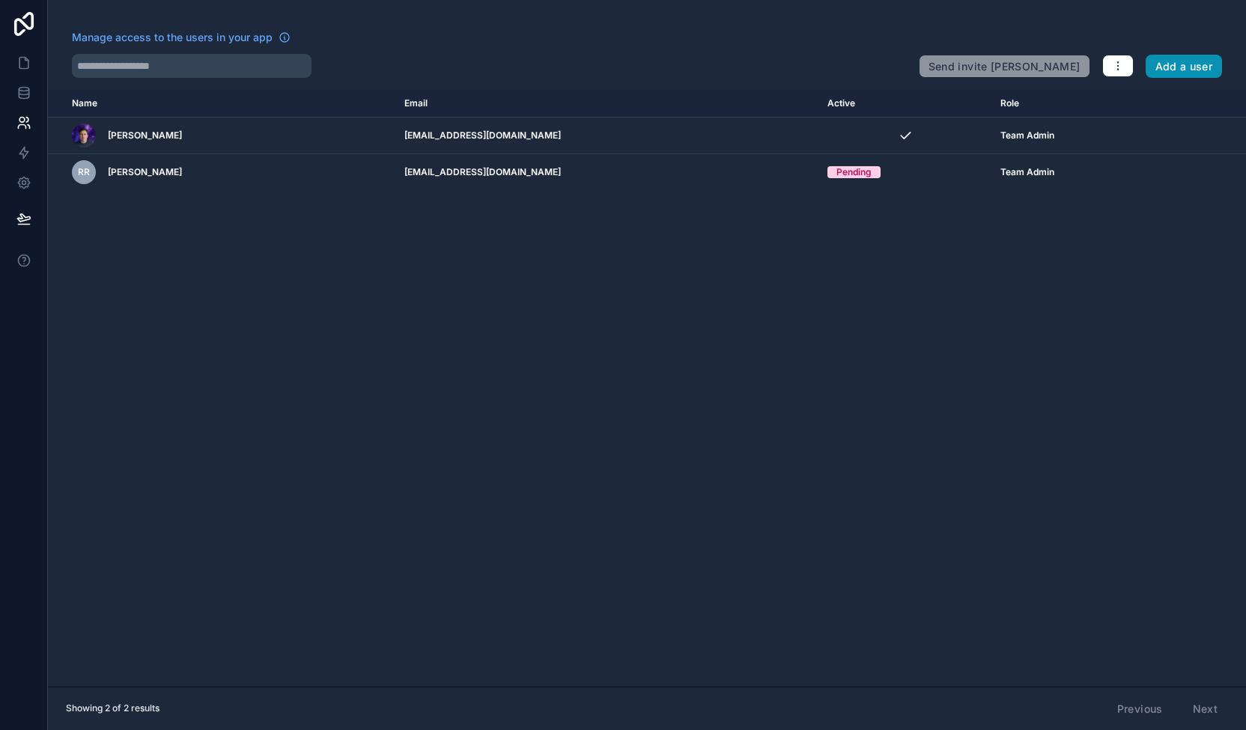
click at [1172, 65] on button "Add a user" at bounding box center [1183, 67] width 77 height 24
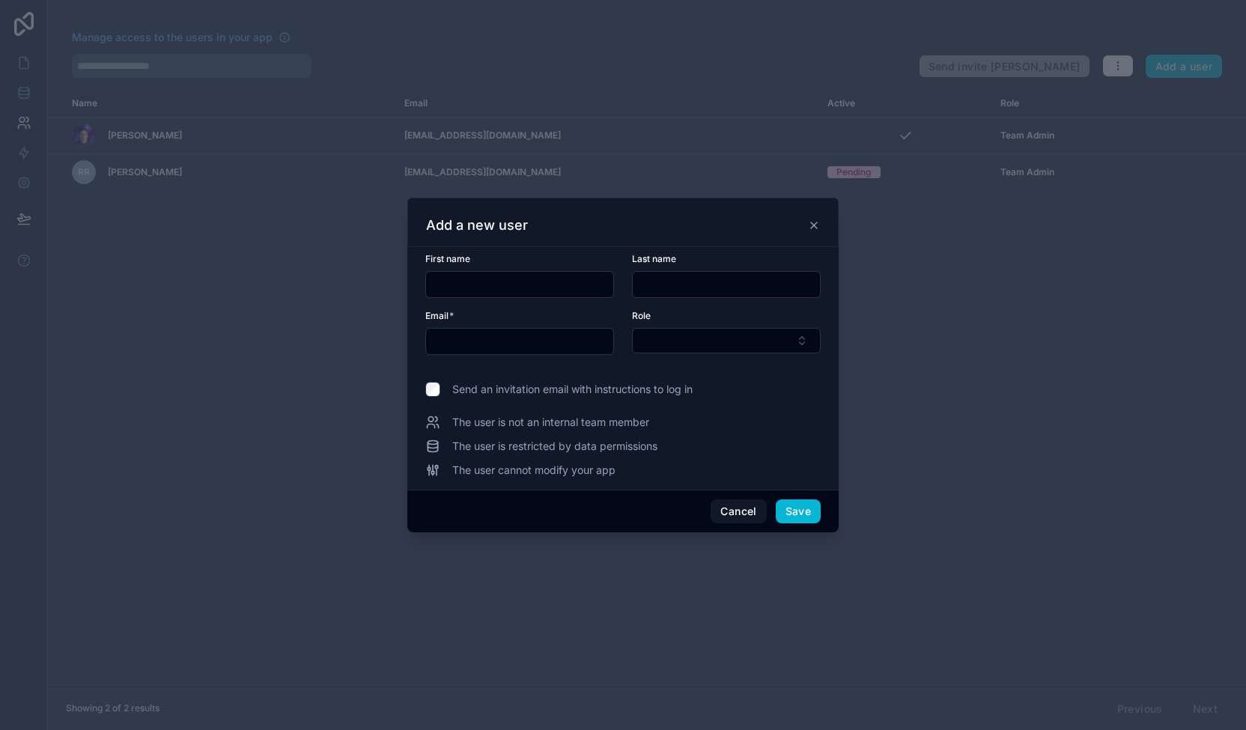
click at [524, 284] on input "text" at bounding box center [519, 284] width 187 height 21
type input "******"
click at [511, 335] on input "text" at bounding box center [519, 341] width 187 height 21
type input "**********"
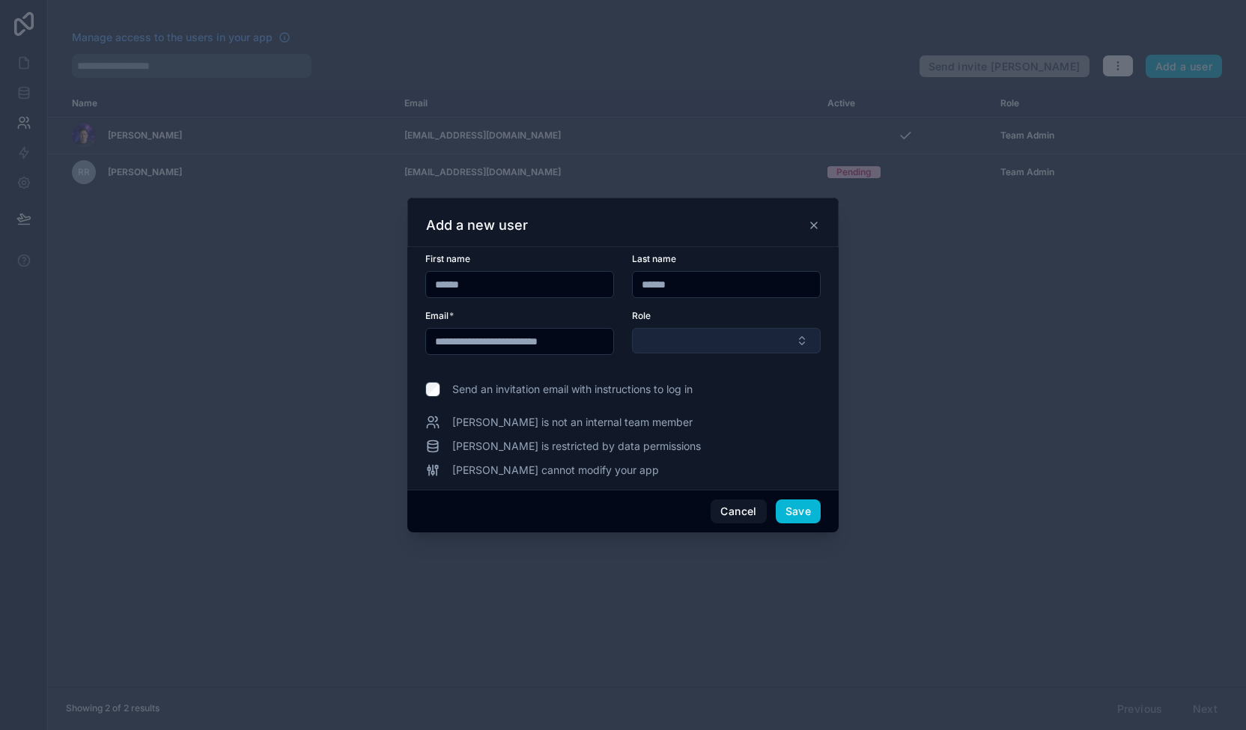
click at [661, 345] on button "Select Button" at bounding box center [726, 340] width 189 height 25
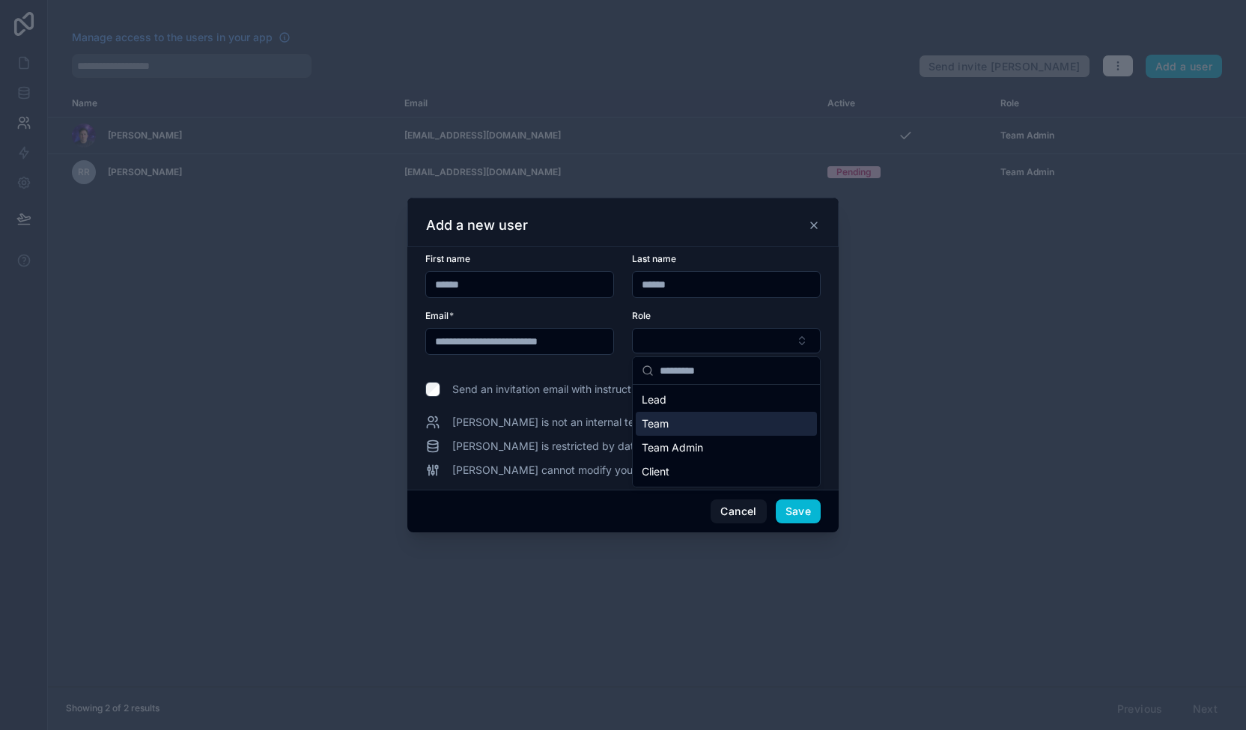
click at [668, 423] on div "Team" at bounding box center [726, 424] width 181 height 24
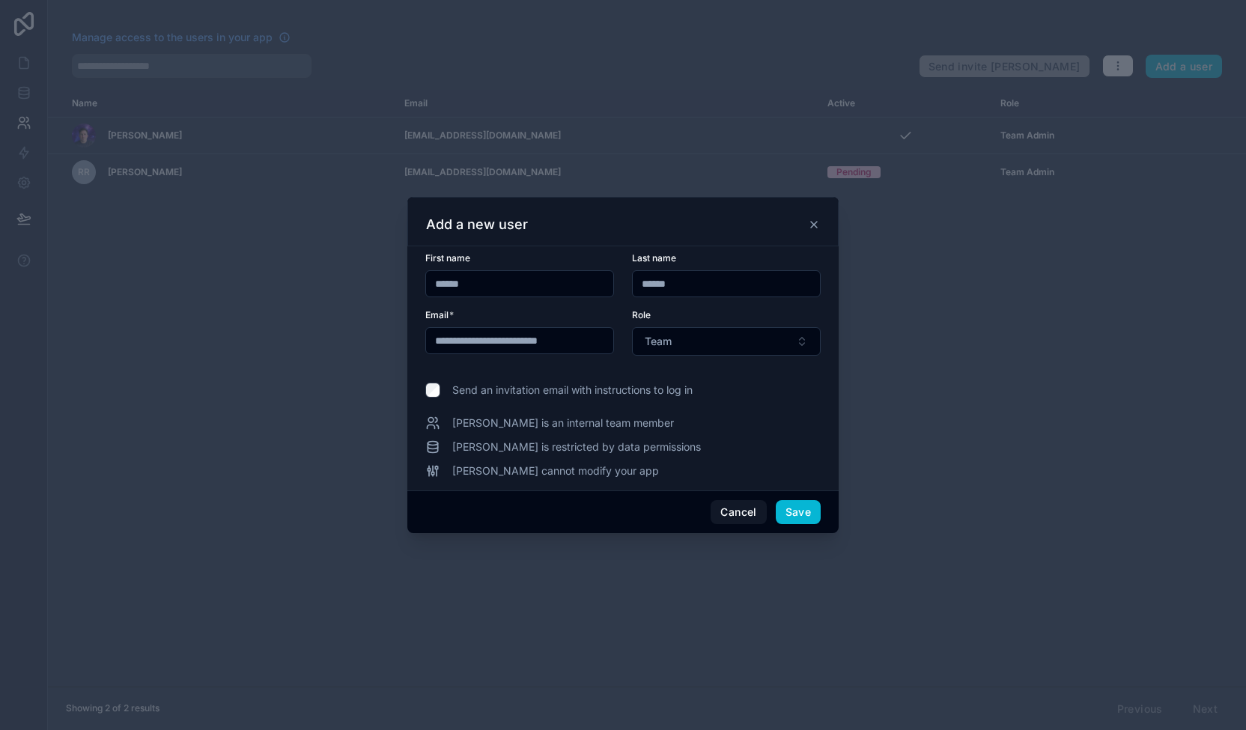
click at [678, 390] on span "Send an invitation email with instructions to log in" at bounding box center [572, 389] width 240 height 15
click at [806, 505] on button "Save" at bounding box center [797, 512] width 45 height 24
